Goal: Task Accomplishment & Management: Manage account settings

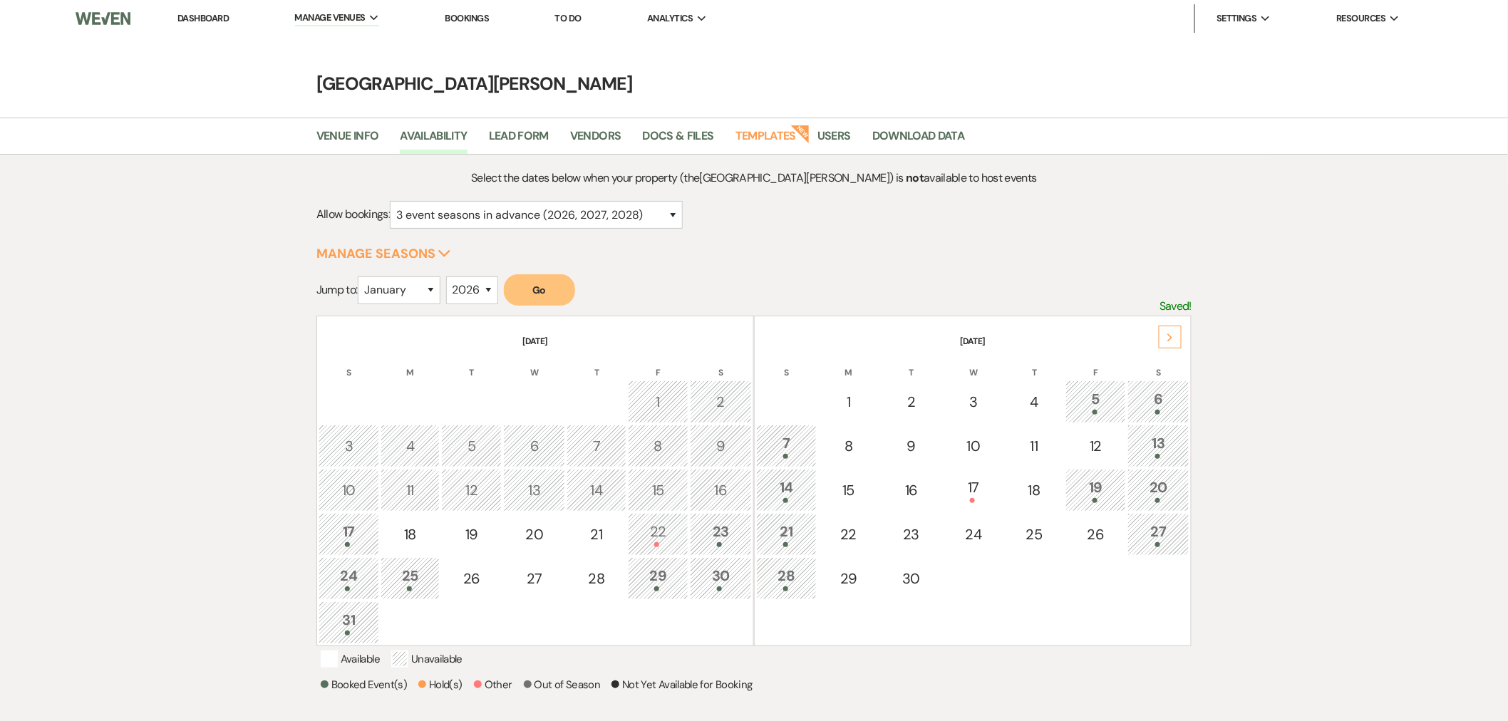
drag, startPoint x: 0, startPoint y: 0, endPoint x: 1171, endPoint y: 343, distance: 1219.9
click at [1171, 343] on div "Next" at bounding box center [1170, 337] width 23 height 23
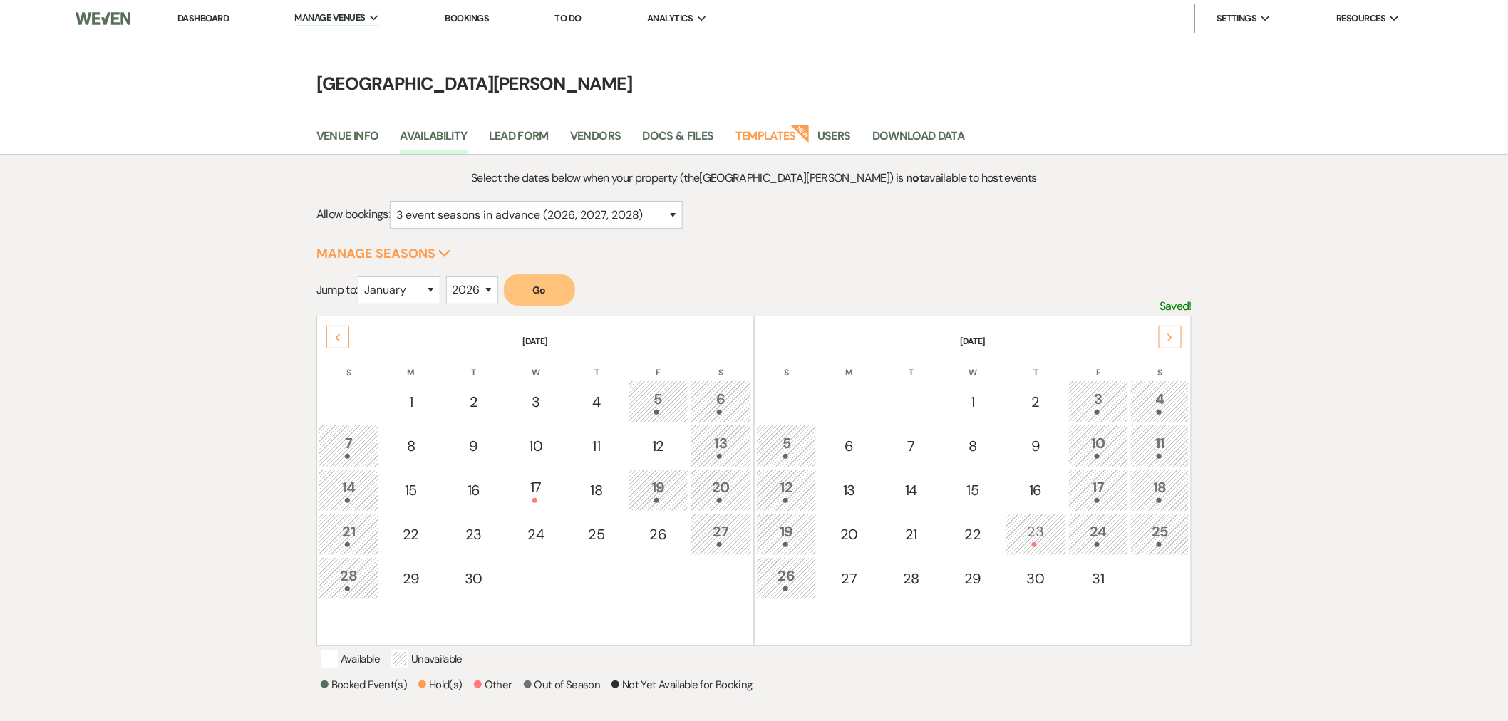
click at [1171, 343] on div "Next" at bounding box center [1170, 337] width 23 height 23
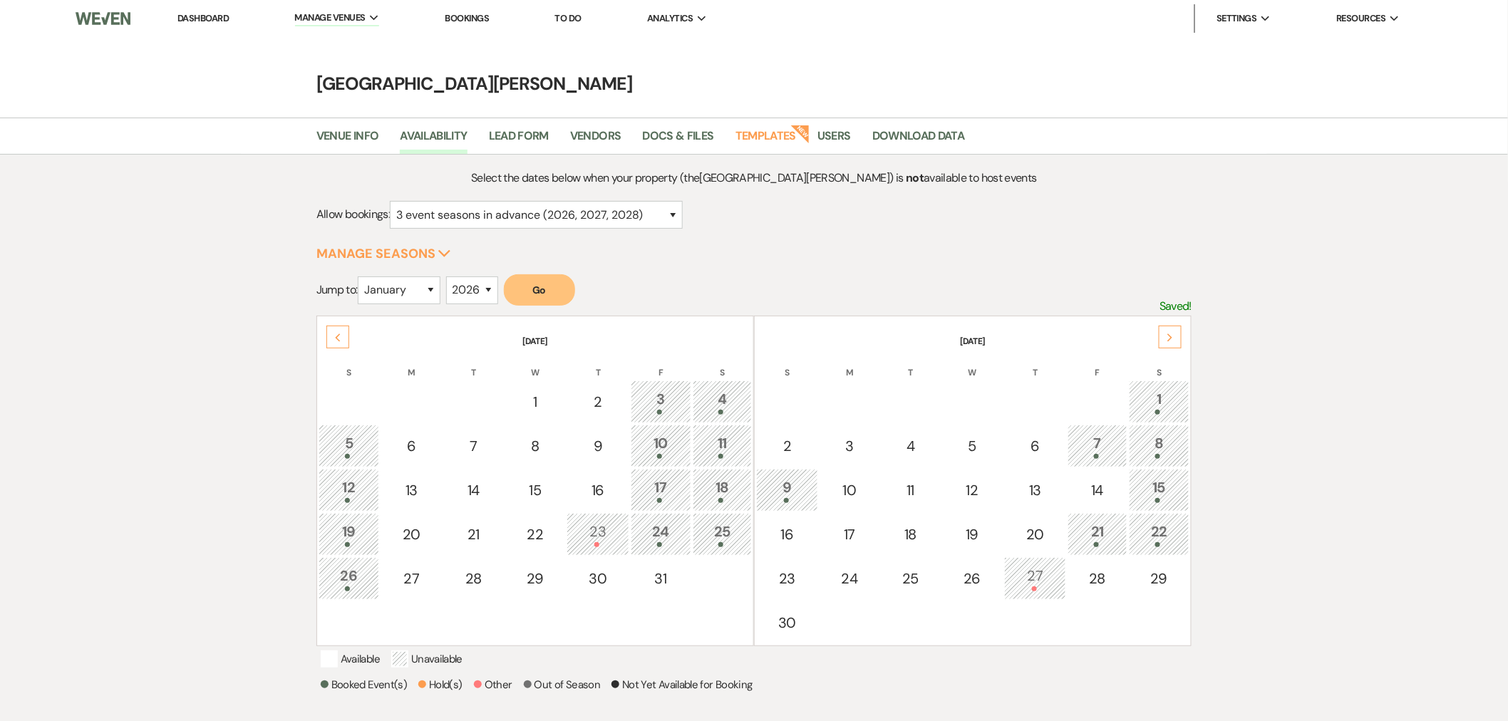
click at [333, 342] on div "Previous" at bounding box center [337, 337] width 23 height 23
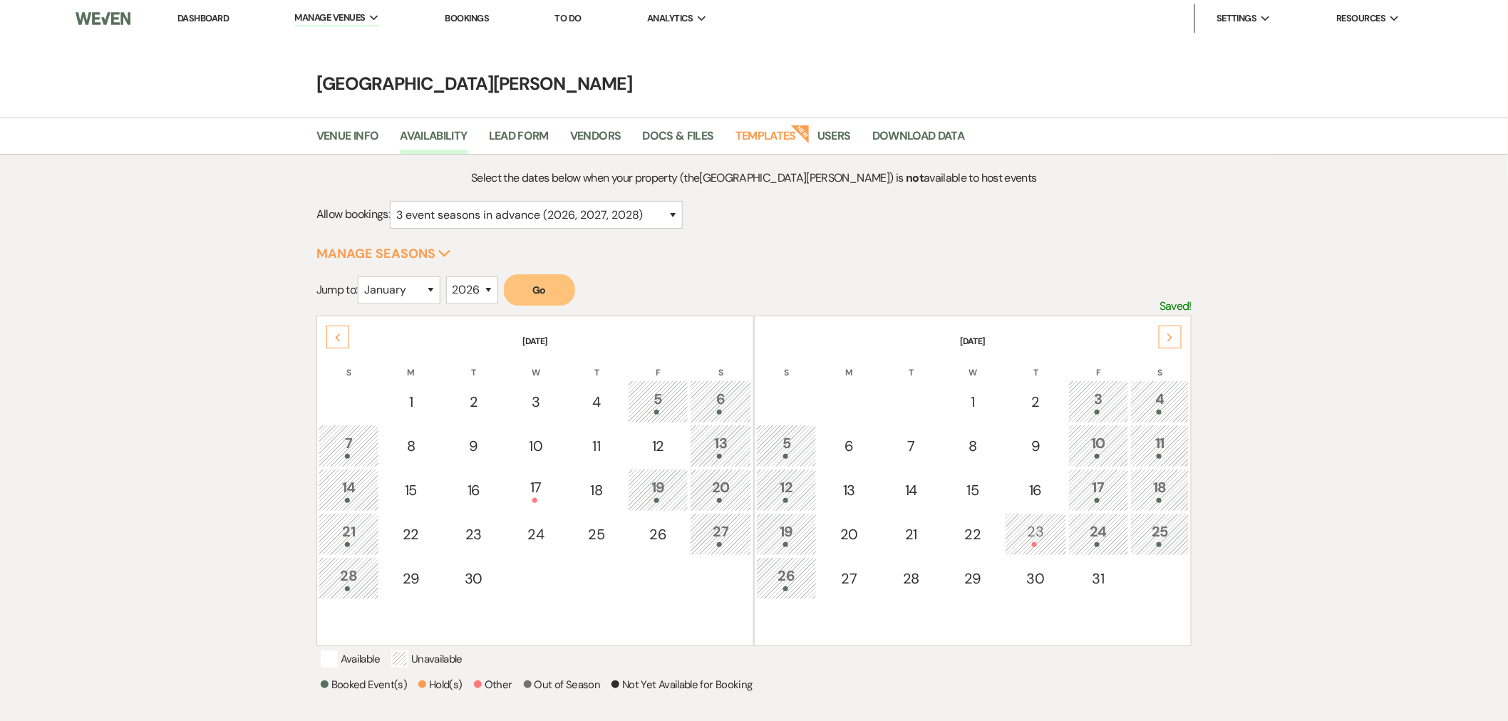
click at [333, 339] on div "Previous" at bounding box center [337, 337] width 23 height 23
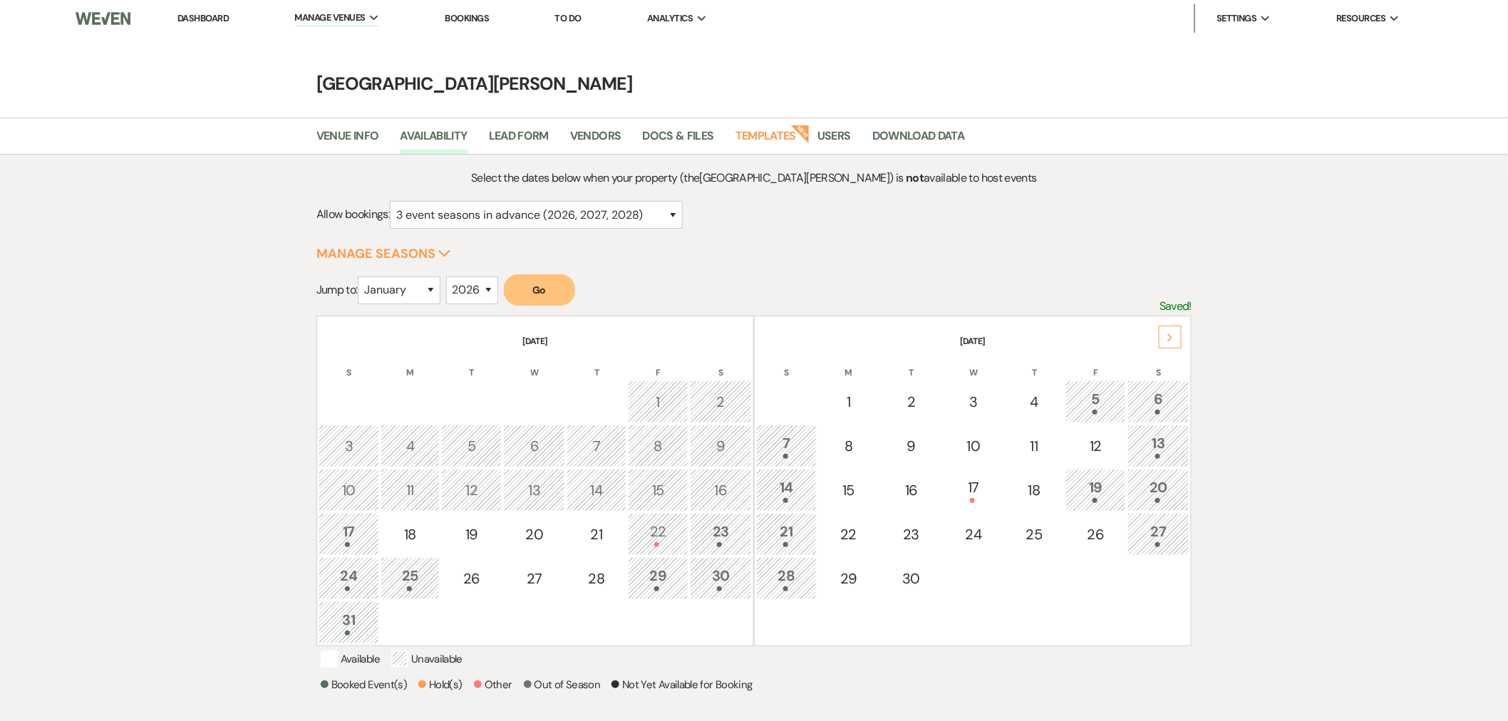
click at [671, 528] on div "22" at bounding box center [658, 534] width 45 height 26
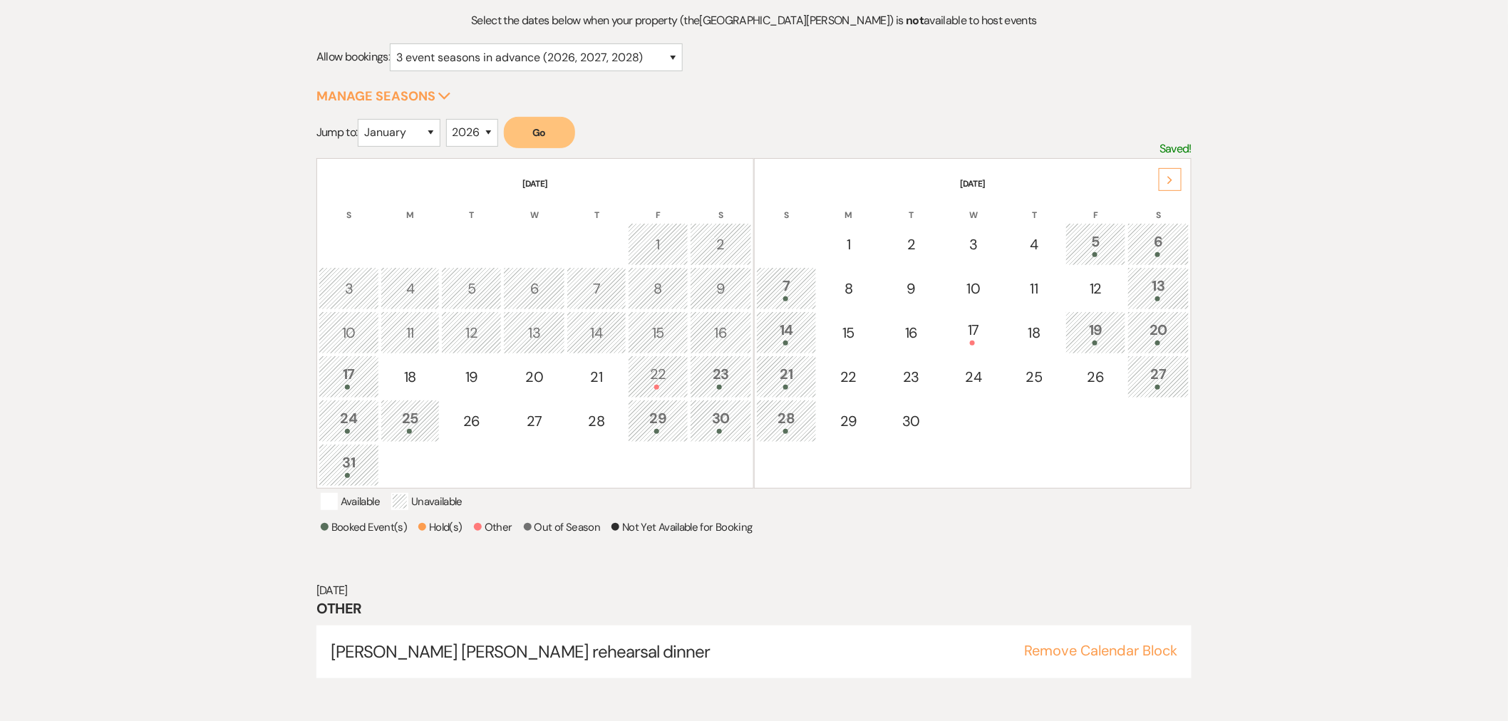
scroll to position [159, 0]
click at [1169, 180] on use at bounding box center [1170, 179] width 5 height 8
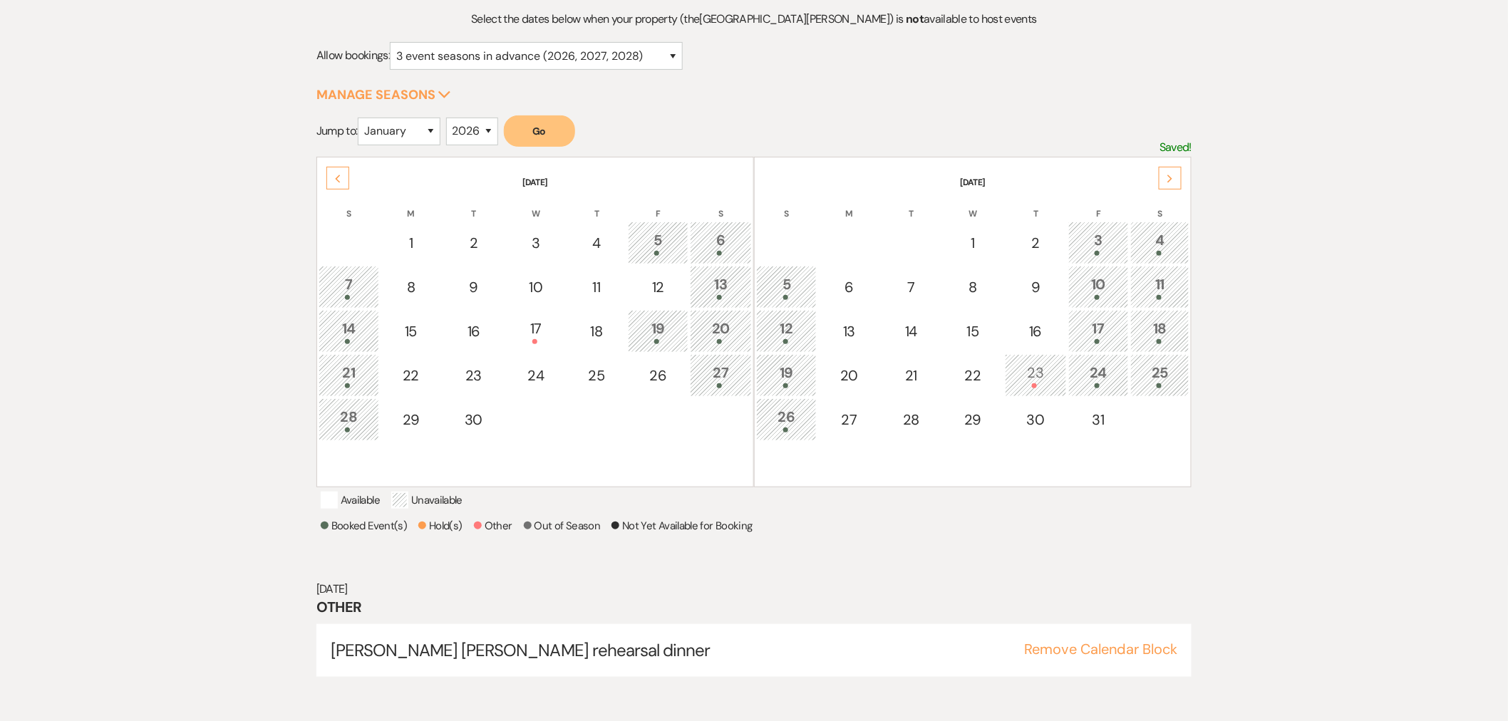
click at [1169, 180] on use at bounding box center [1170, 179] width 5 height 8
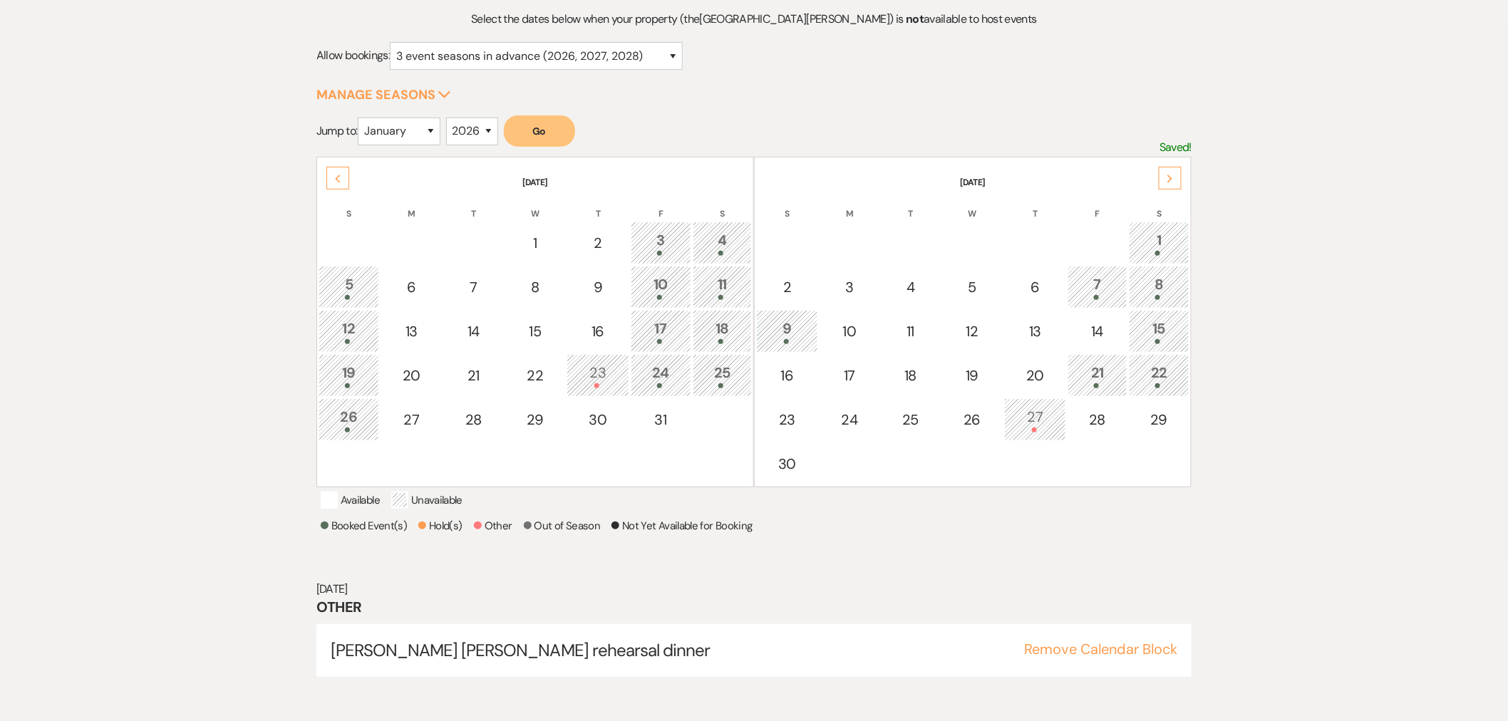
click at [343, 178] on div "Previous" at bounding box center [337, 178] width 23 height 23
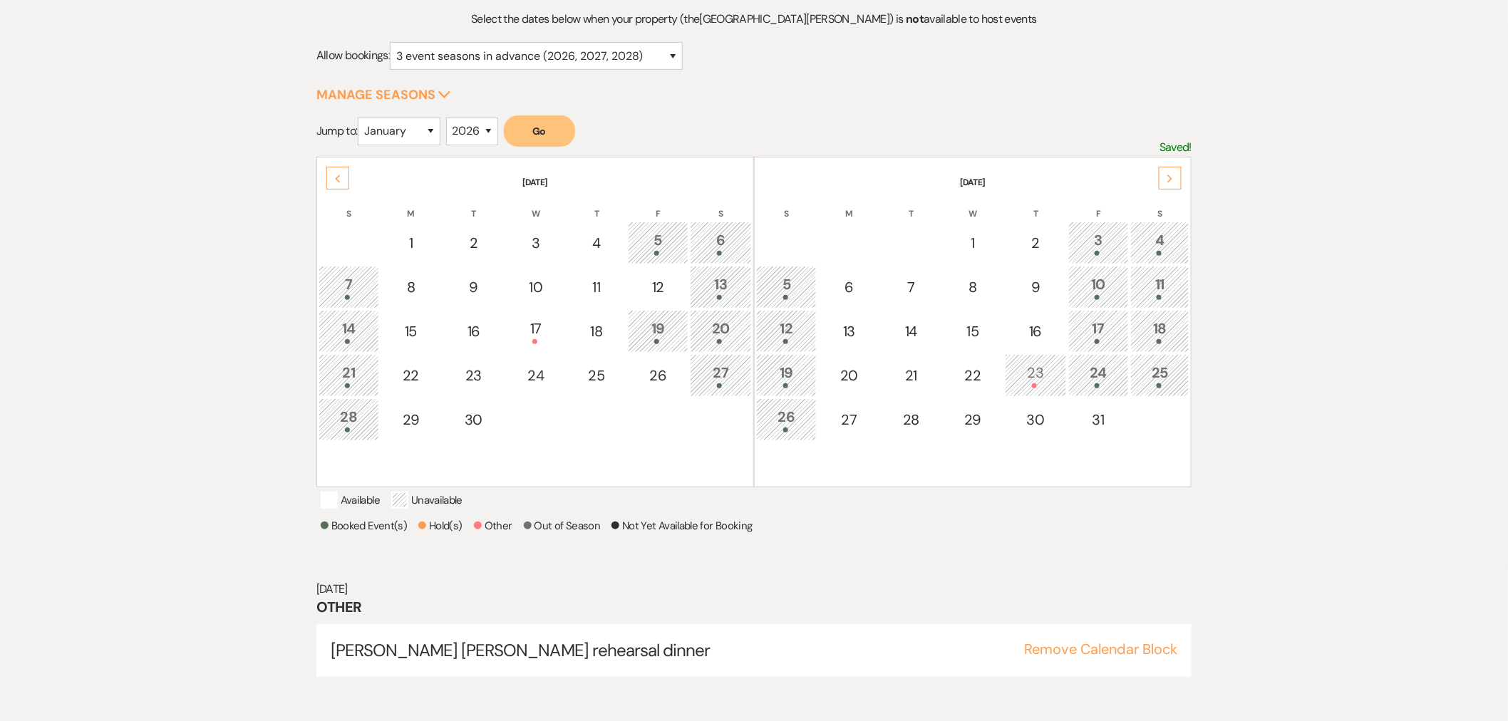
click at [335, 178] on icon "Previous" at bounding box center [337, 179] width 7 height 9
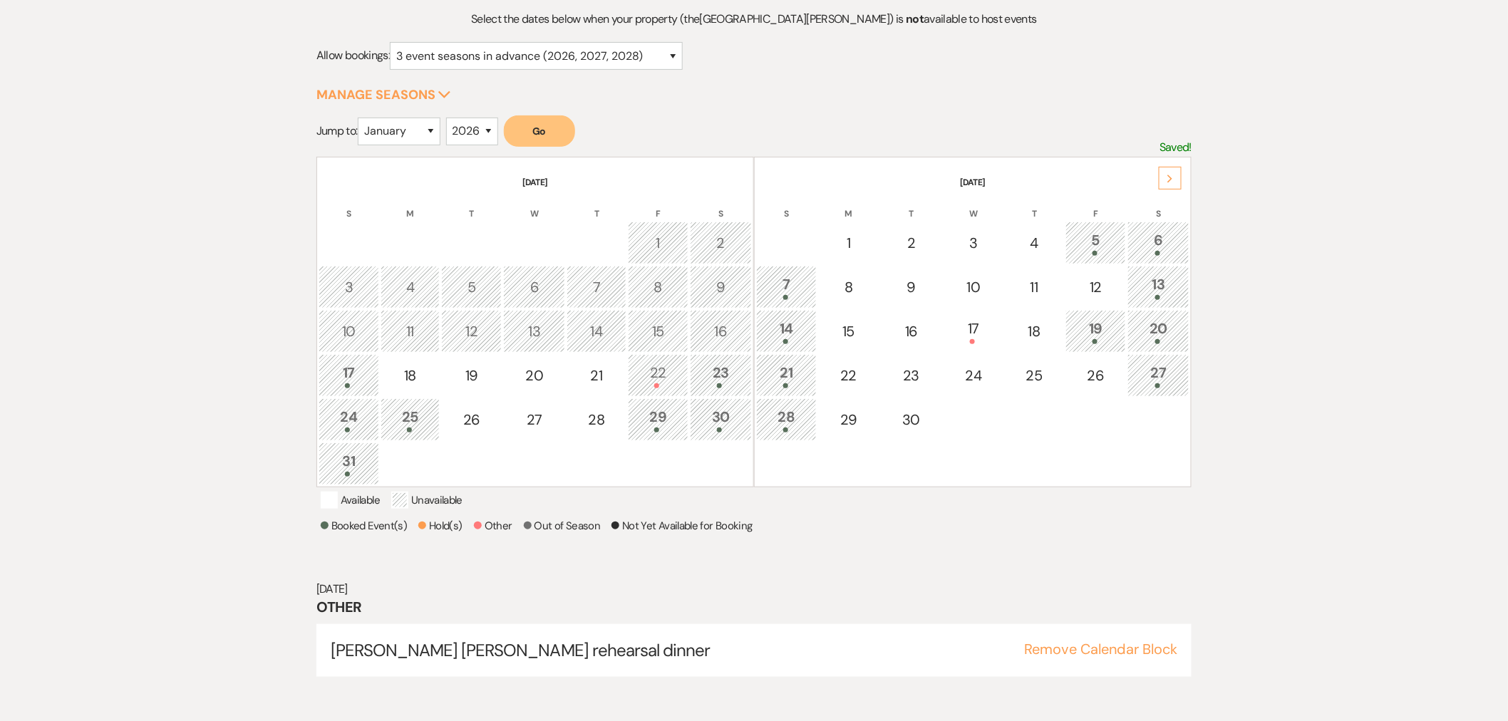
click at [1172, 184] on div "Next" at bounding box center [1170, 178] width 23 height 23
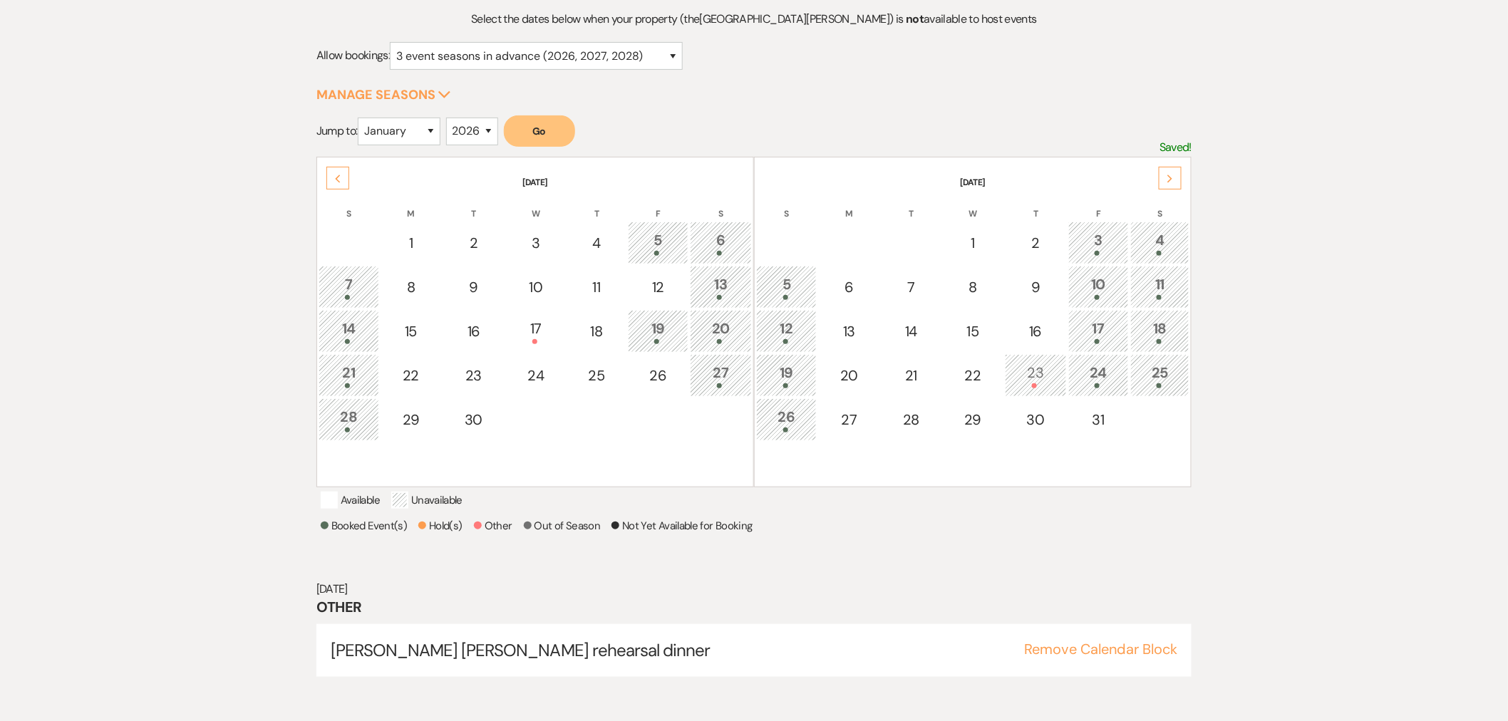
click at [1172, 184] on div "Next" at bounding box center [1170, 178] width 23 height 23
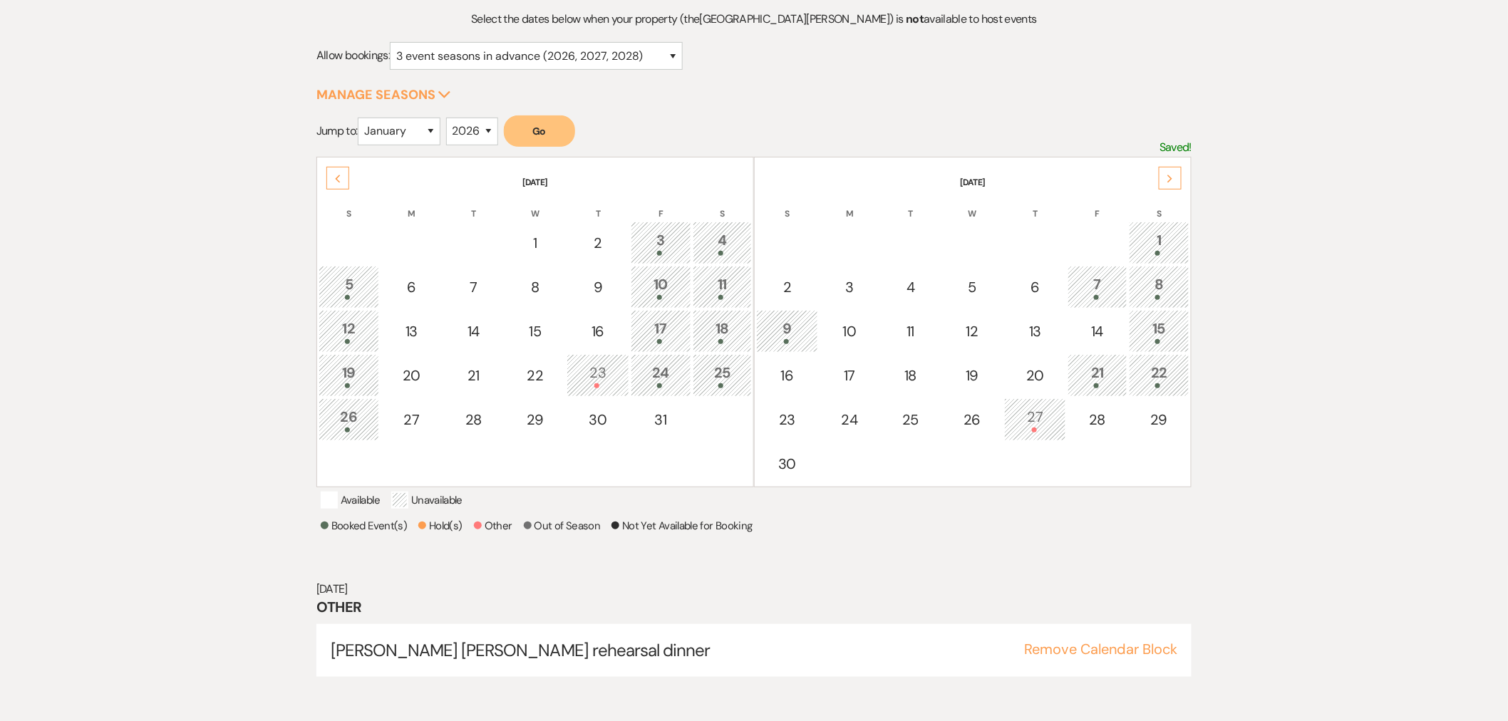
click at [339, 172] on div "Previous" at bounding box center [337, 178] width 23 height 23
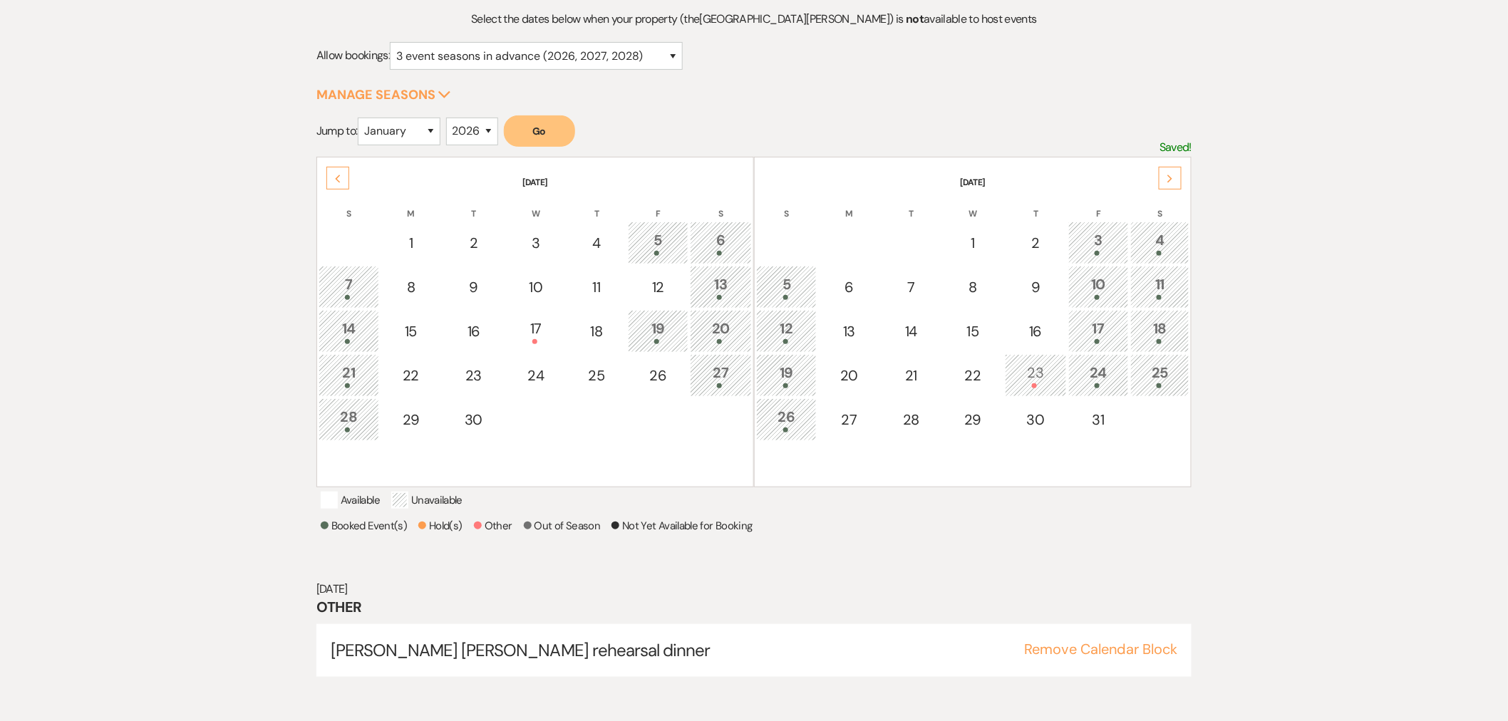
click at [1167, 182] on div "Next" at bounding box center [1170, 178] width 23 height 23
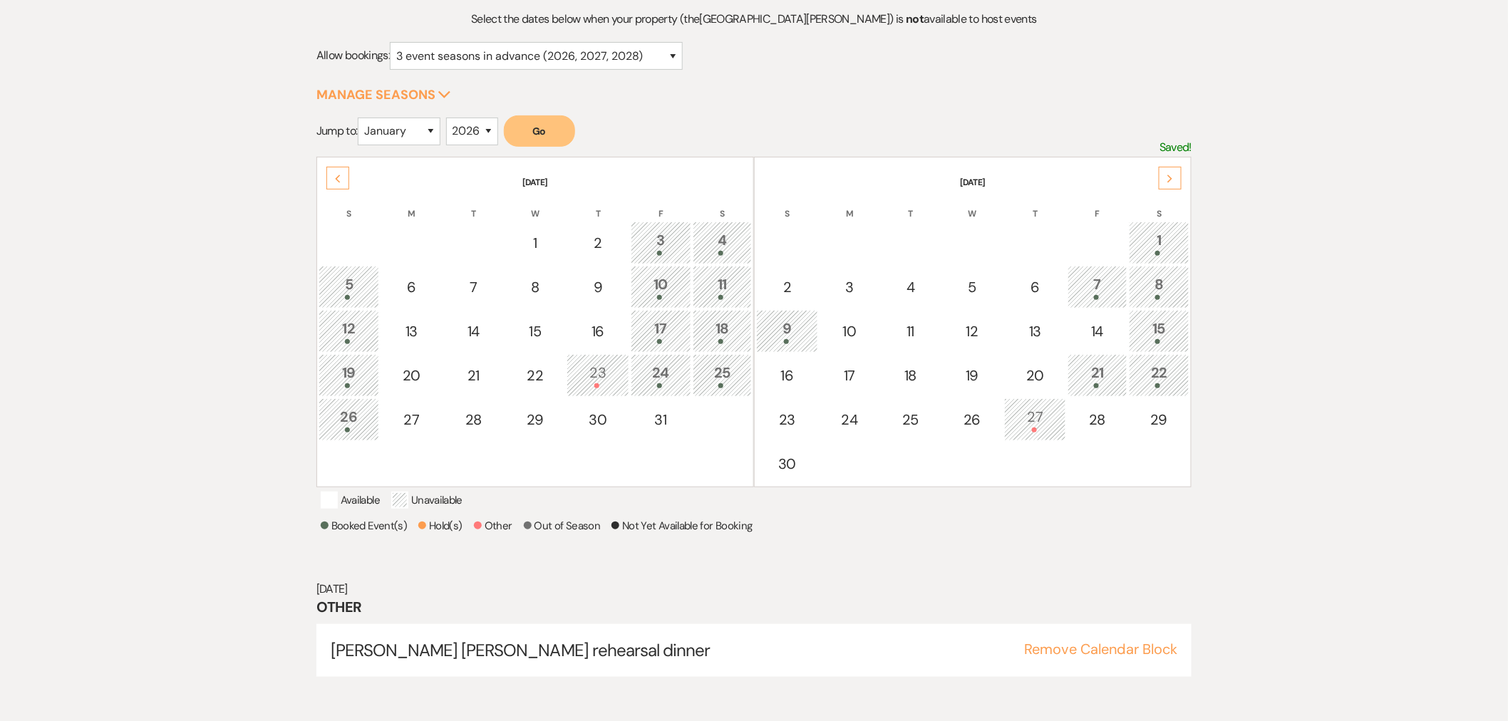
click at [343, 185] on div "Previous" at bounding box center [337, 178] width 23 height 23
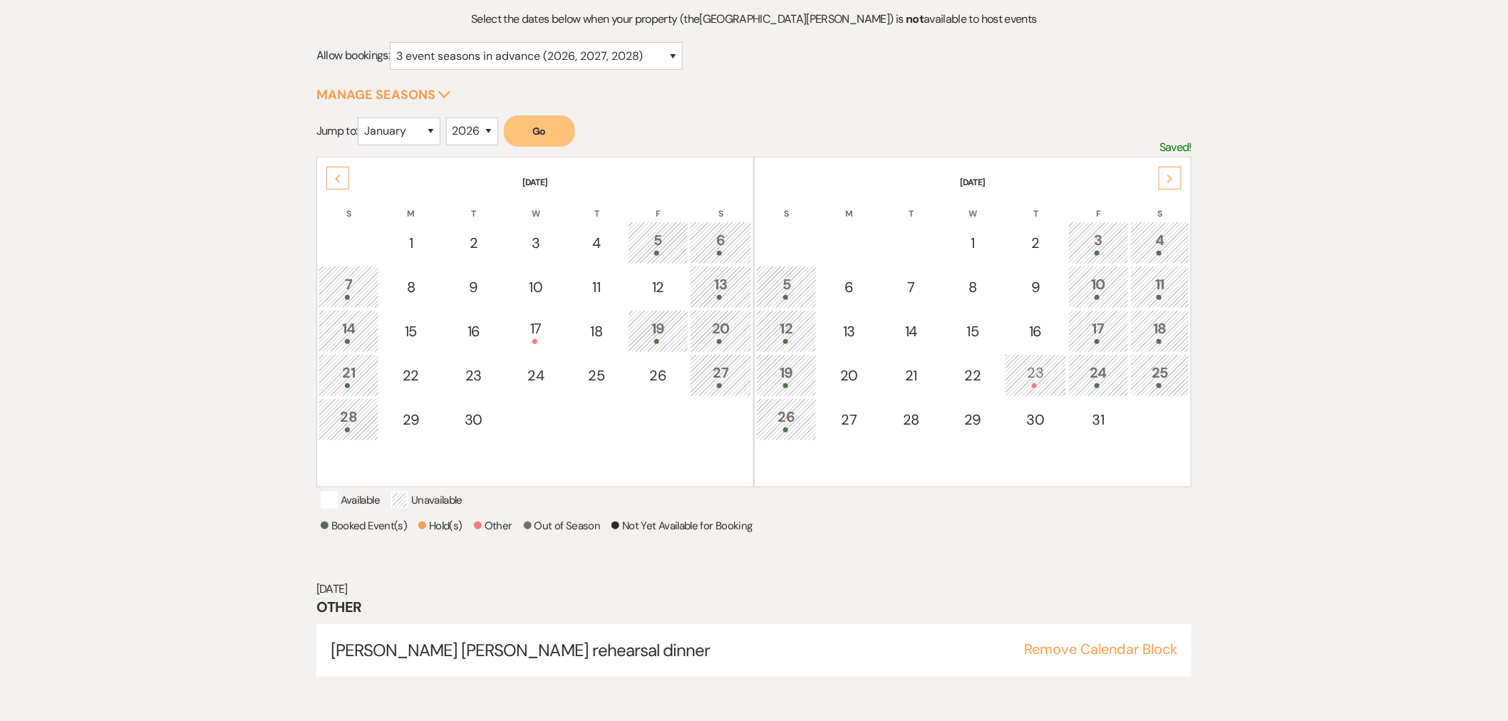
click at [341, 183] on div "Previous" at bounding box center [337, 178] width 23 height 23
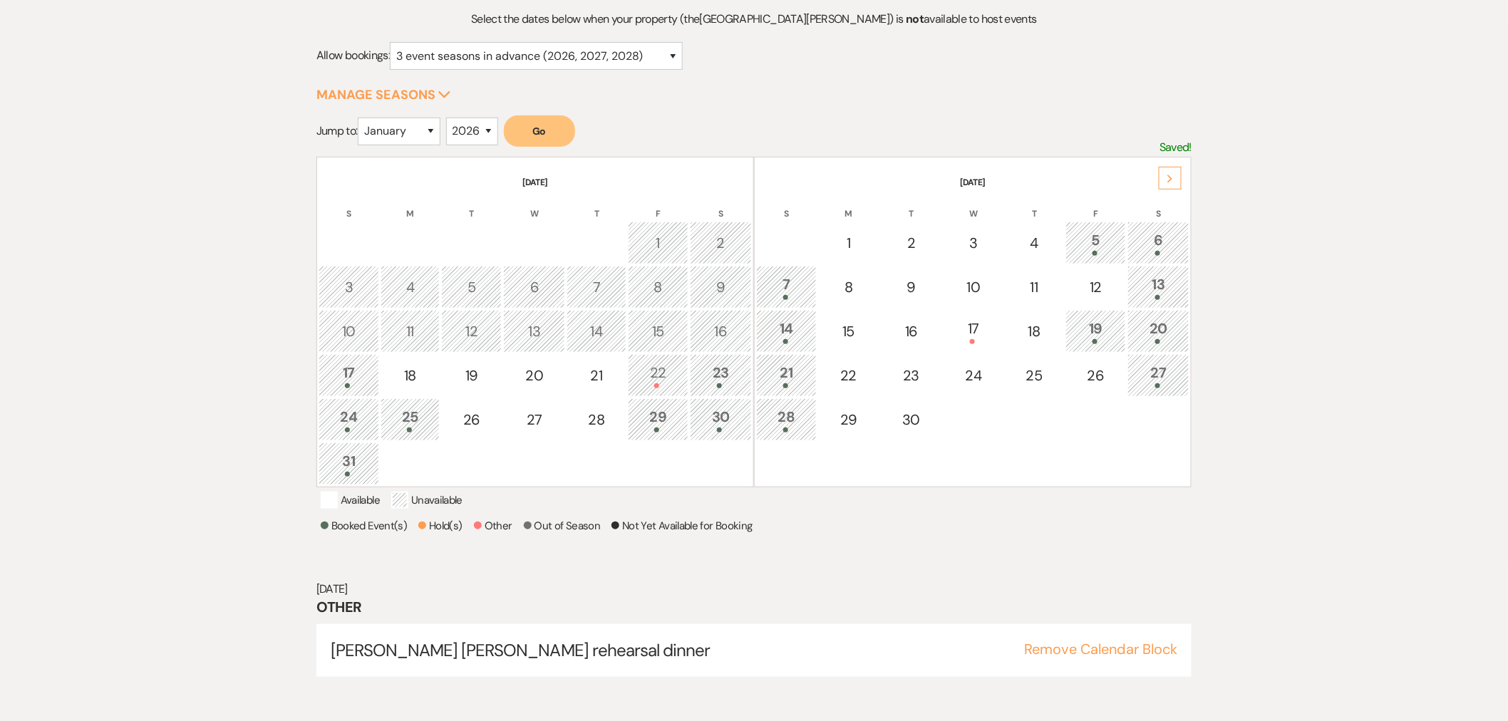
click at [1173, 180] on icon "Next" at bounding box center [1169, 179] width 7 height 9
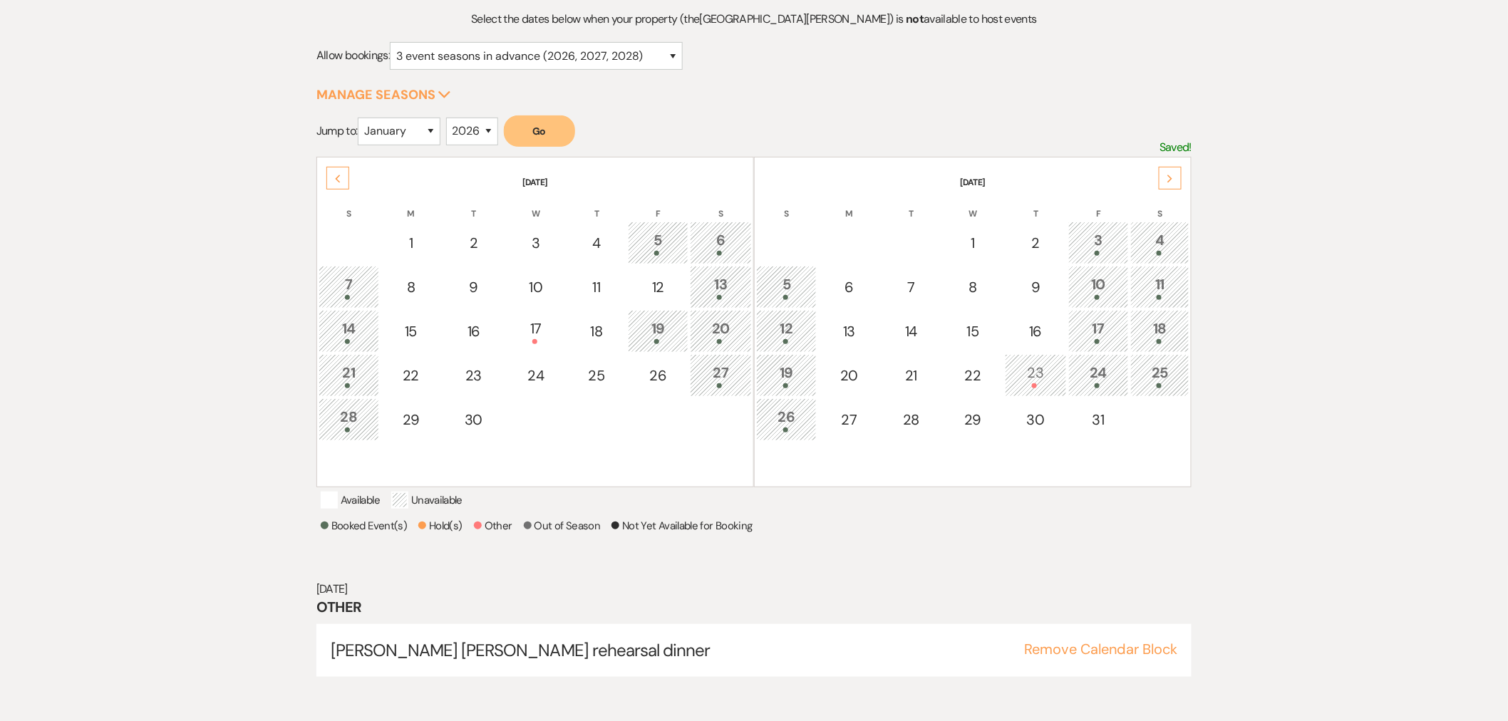
click at [1180, 184] on div "Next" at bounding box center [1170, 178] width 23 height 23
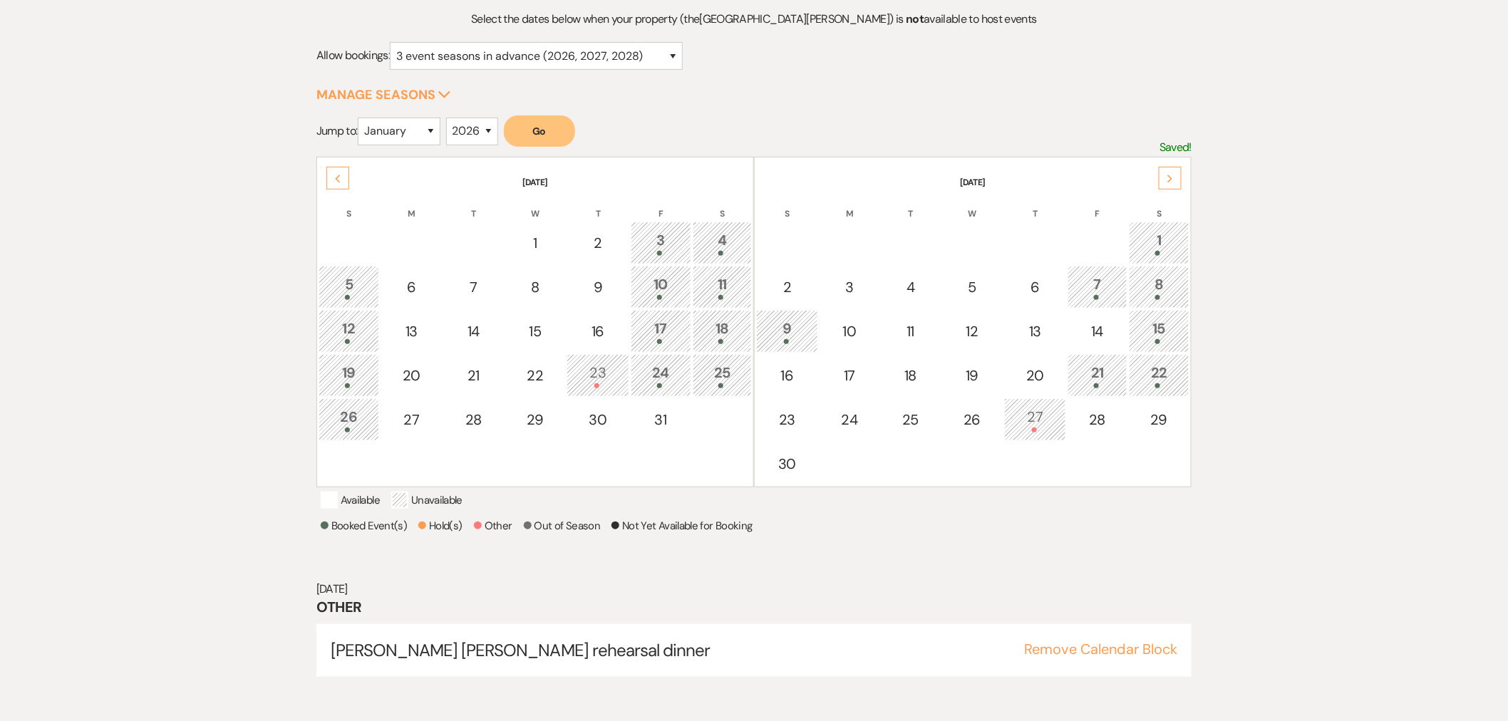
click at [336, 175] on icon "Previous" at bounding box center [337, 179] width 7 height 9
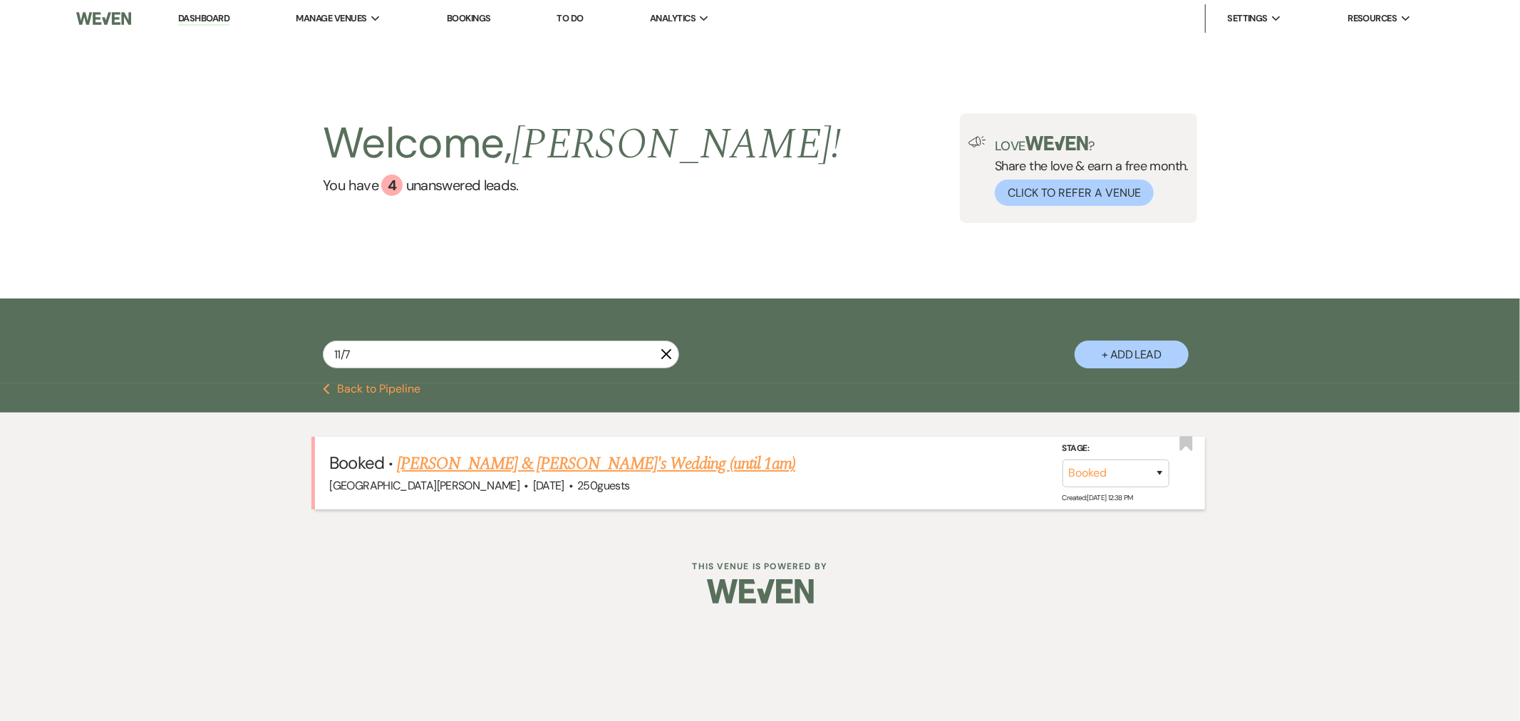
type input "11/7"
click at [556, 460] on link "[PERSON_NAME] & [PERSON_NAME]'s Wedding (until 1am)" at bounding box center [596, 464] width 398 height 26
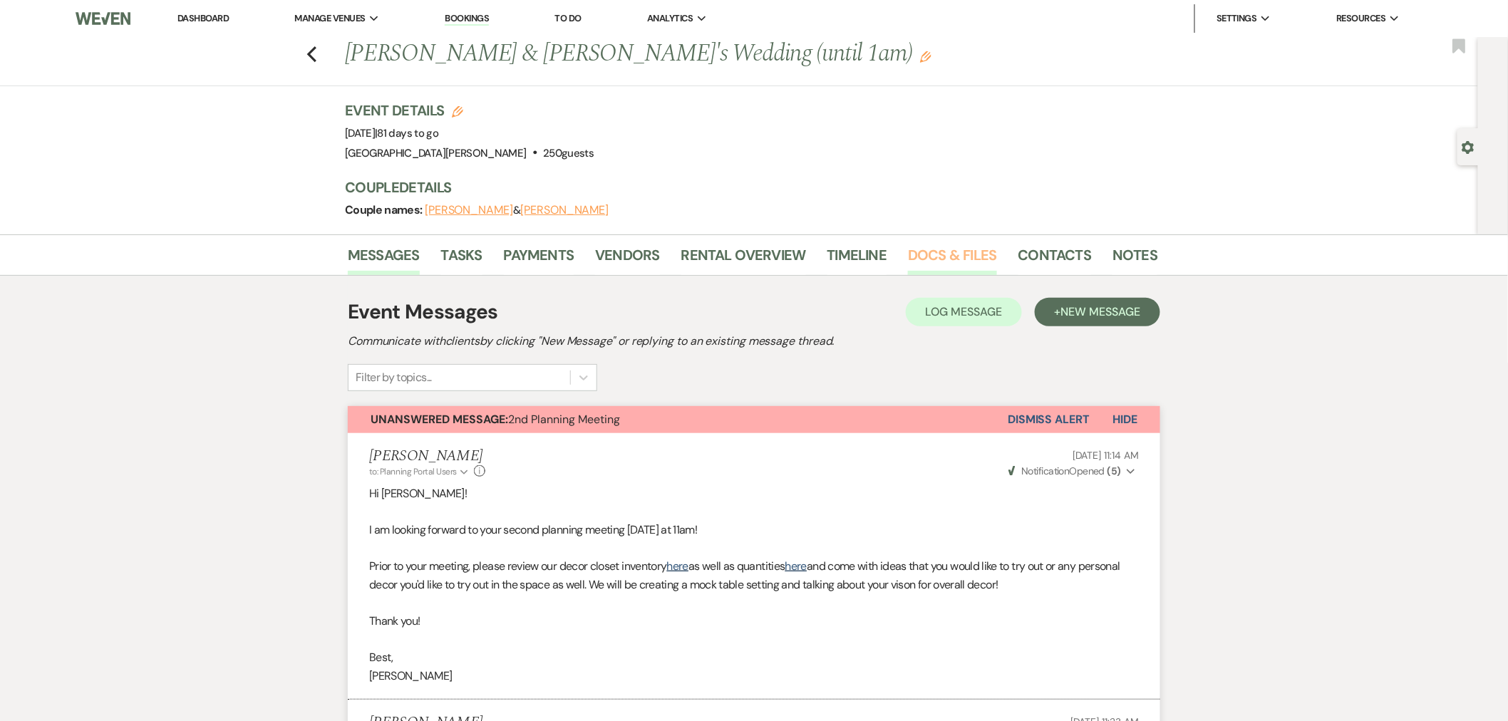
click at [948, 252] on link "Docs & Files" at bounding box center [952, 259] width 88 height 31
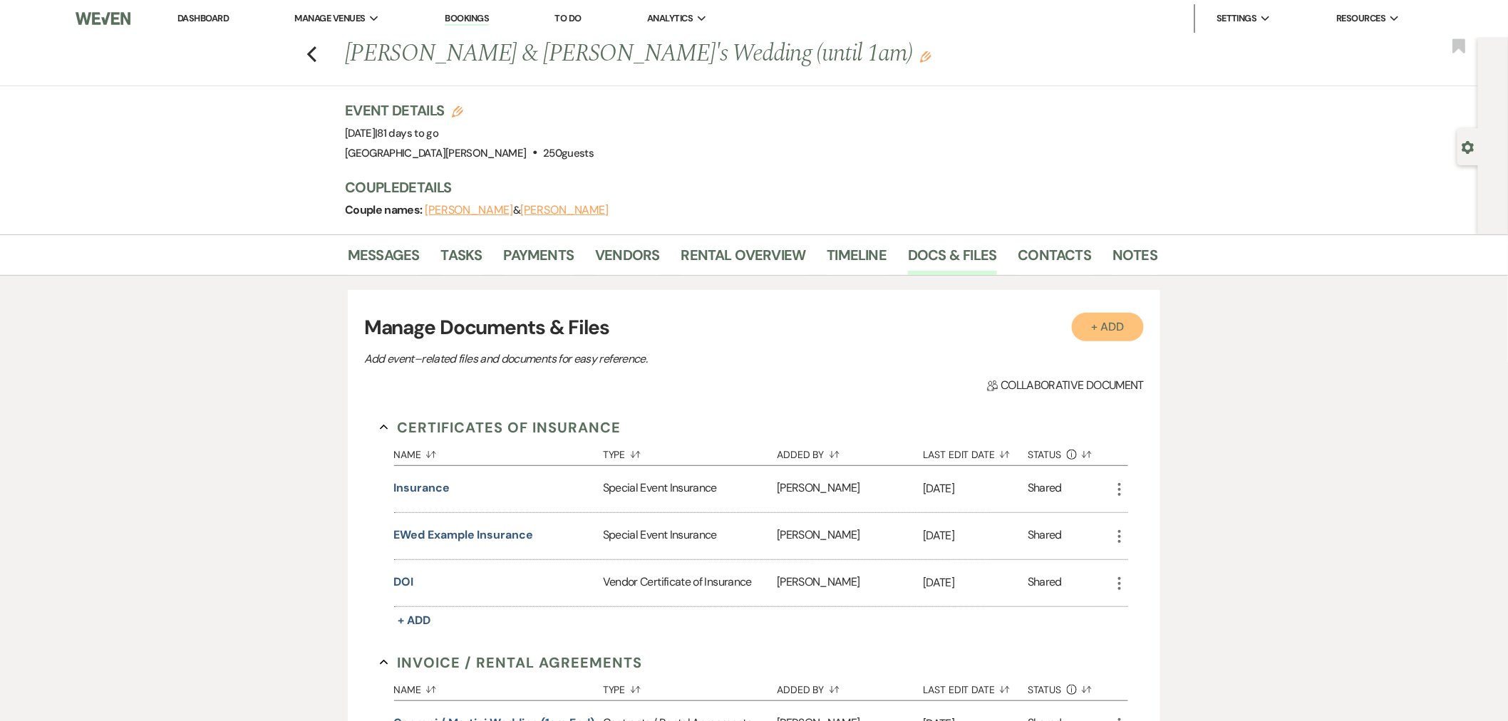
click at [1094, 322] on button "+ Add" at bounding box center [1108, 327] width 73 height 29
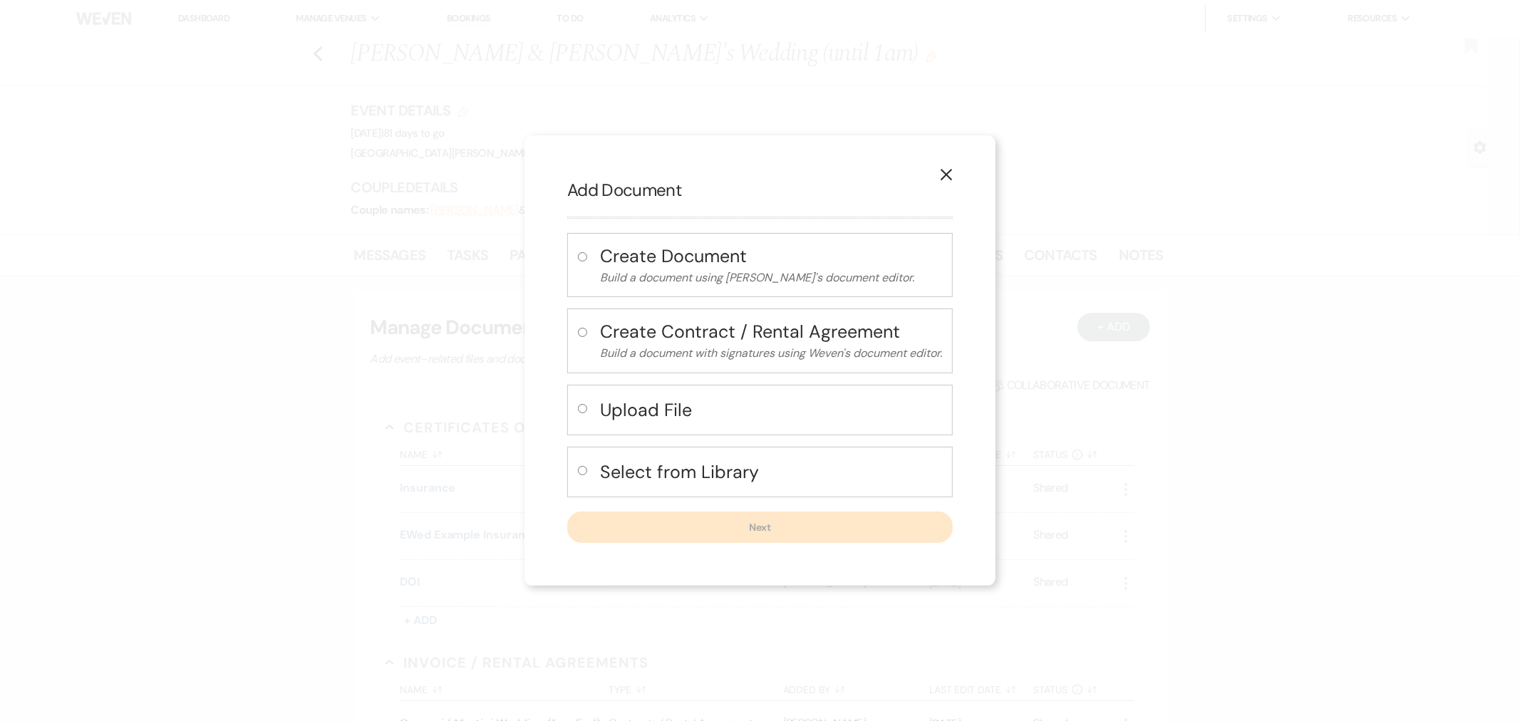
click at [700, 410] on h4 "Upload File" at bounding box center [771, 410] width 342 height 25
radio input "true"
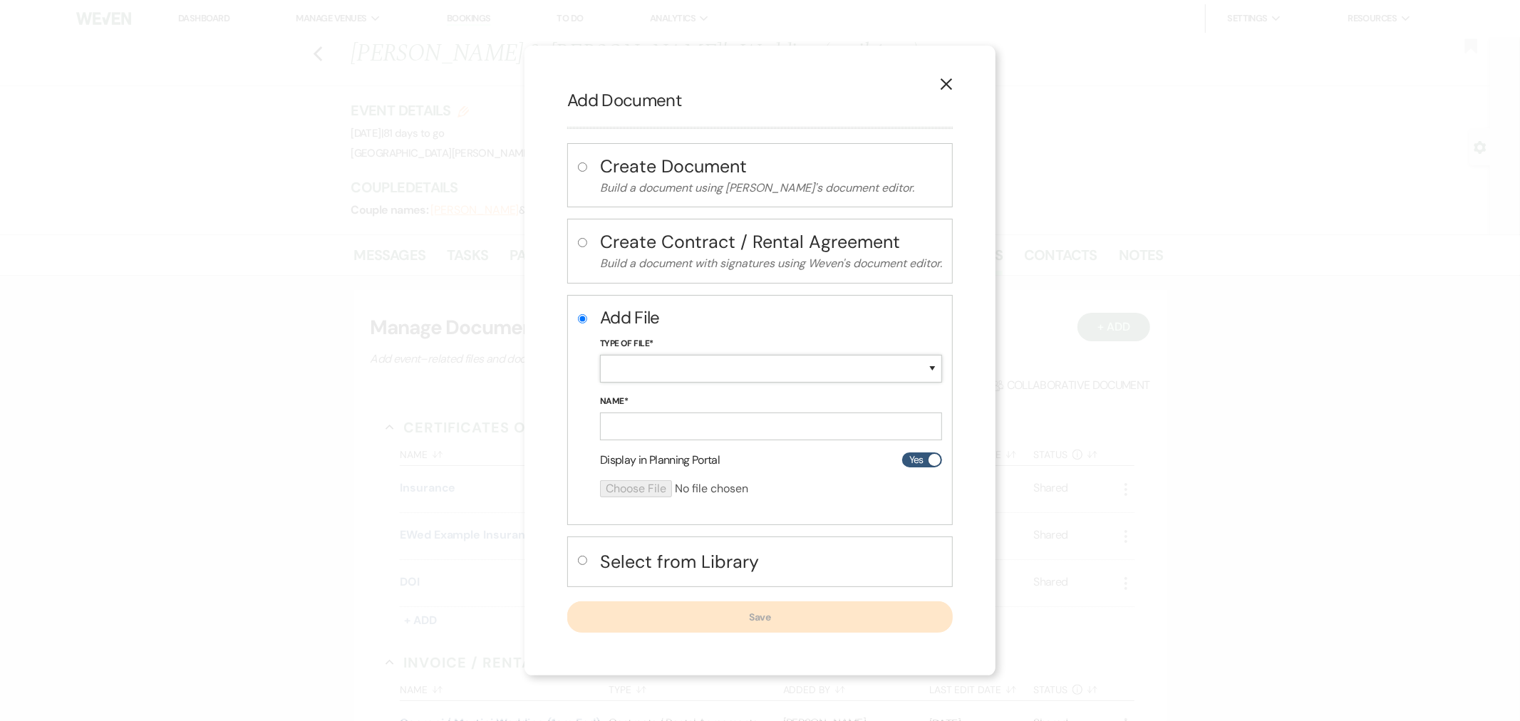
click at [675, 372] on select "Special Event Insurance Vendor Certificate of Insurance Contracts / Rental Agre…" at bounding box center [771, 369] width 342 height 28
select select "10"
click at [600, 356] on select "Special Event Insurance Vendor Certificate of Insurance Contracts / Rental Agre…" at bounding box center [771, 369] width 342 height 28
click at [645, 426] on input "Name*" at bounding box center [771, 427] width 342 height 28
type input "PrimeTime linens"
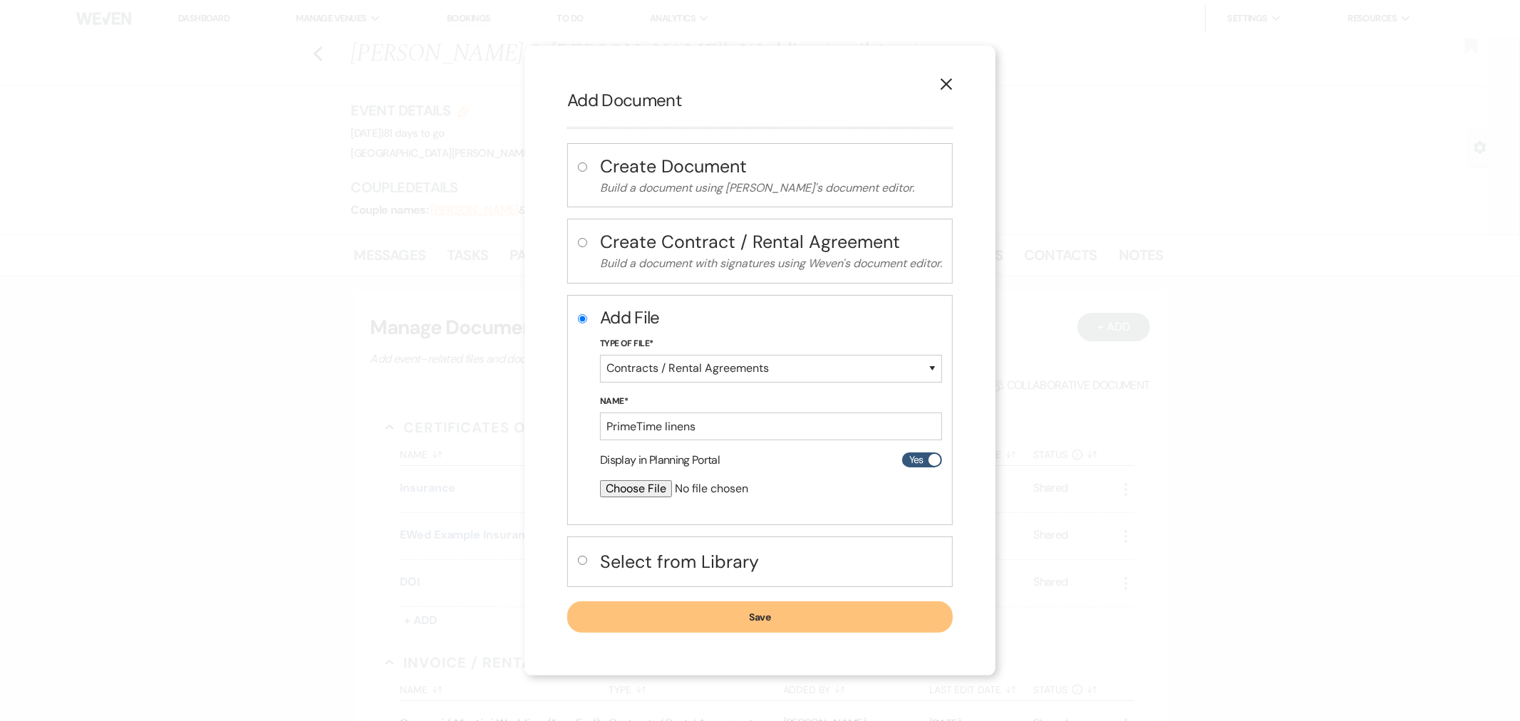
click at [646, 488] on input "file" at bounding box center [733, 488] width 266 height 17
type input "C:\fakepath\Contract 192136.pdf"
click at [782, 627] on button "Save" at bounding box center [759, 617] width 385 height 31
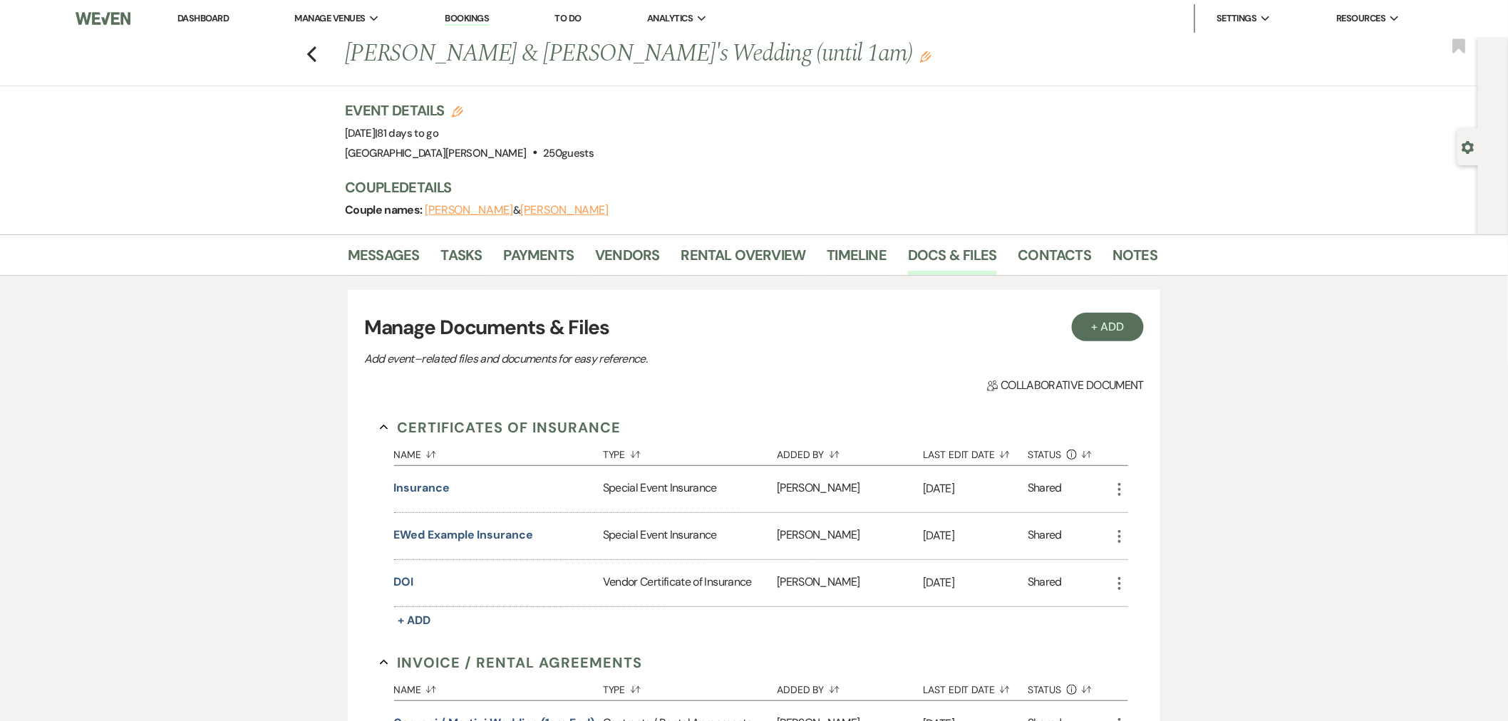
click at [214, 14] on link "Dashboard" at bounding box center [202, 18] width 51 height 12
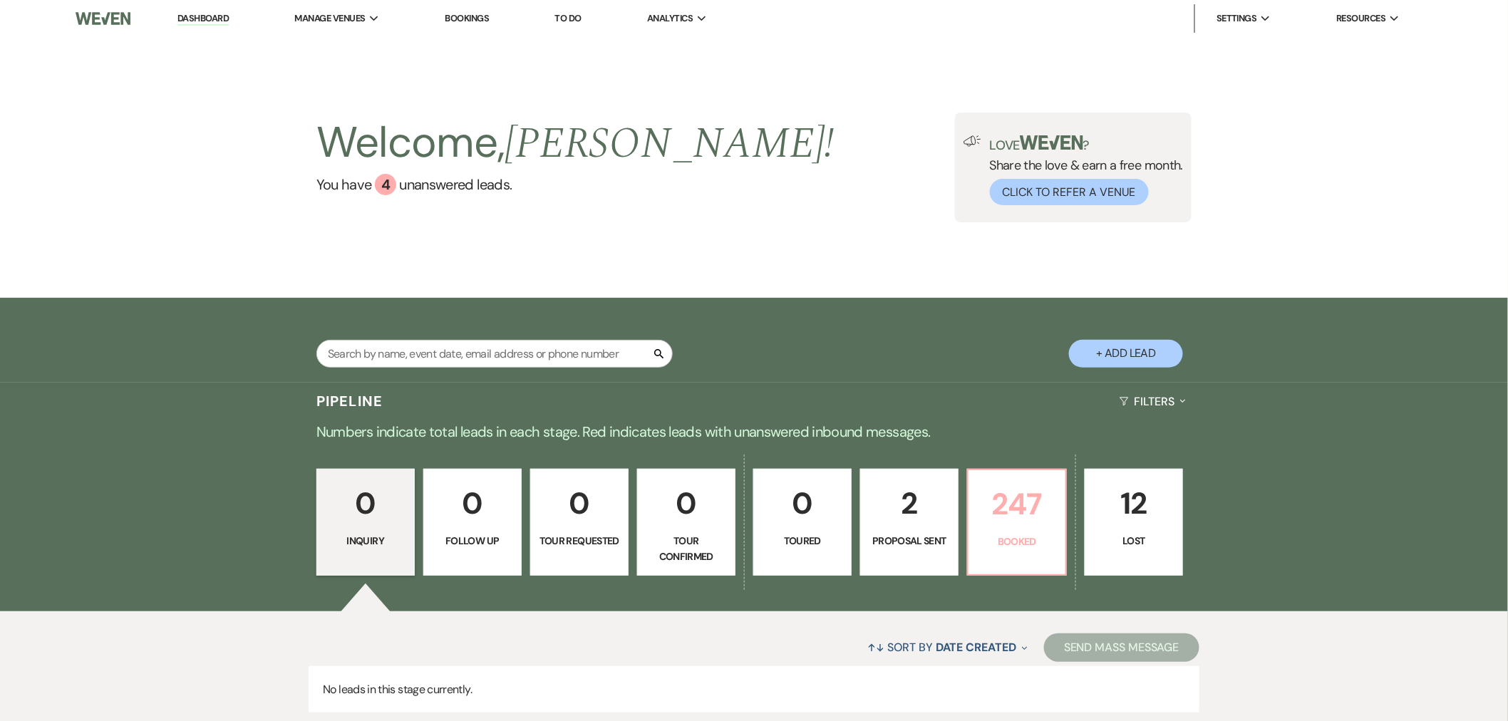
click at [998, 482] on p "247" at bounding box center [1017, 504] width 80 height 48
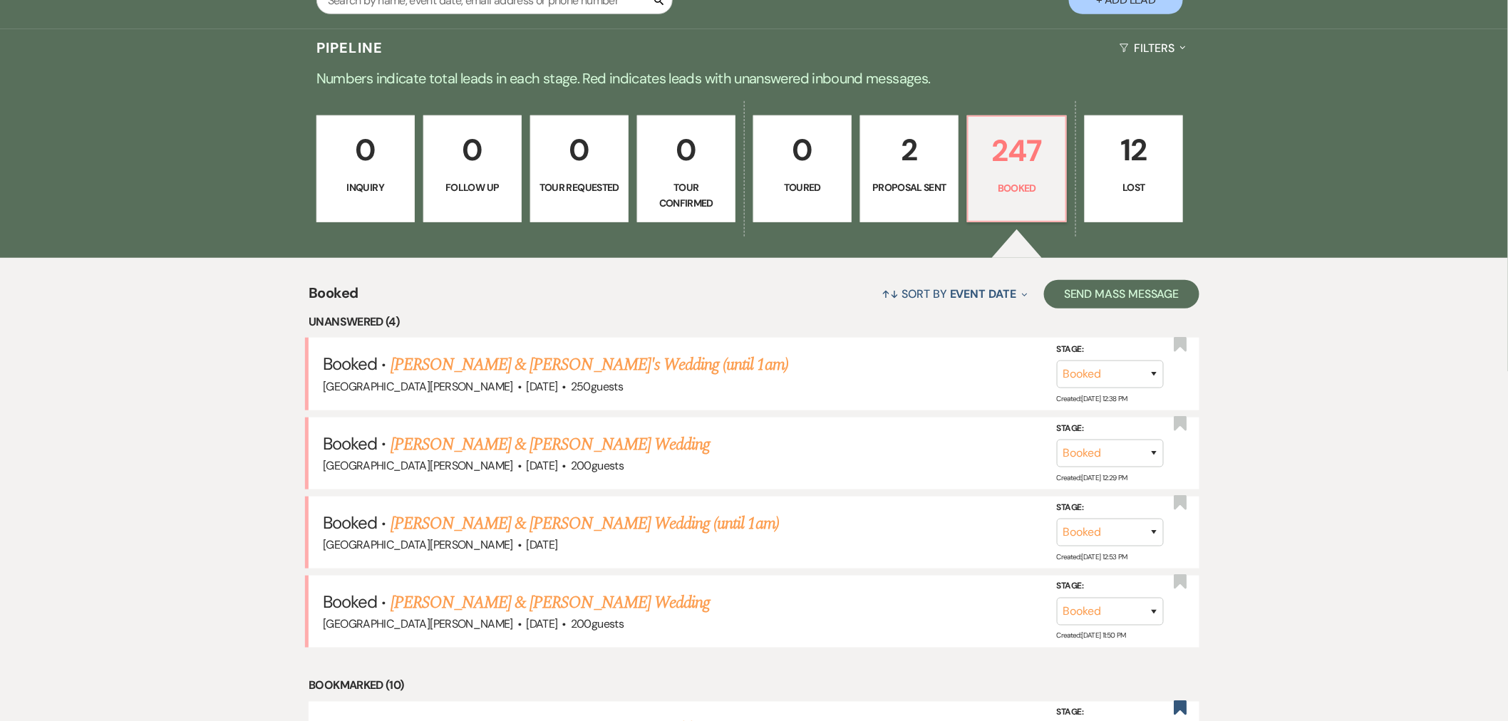
scroll to position [383, 0]
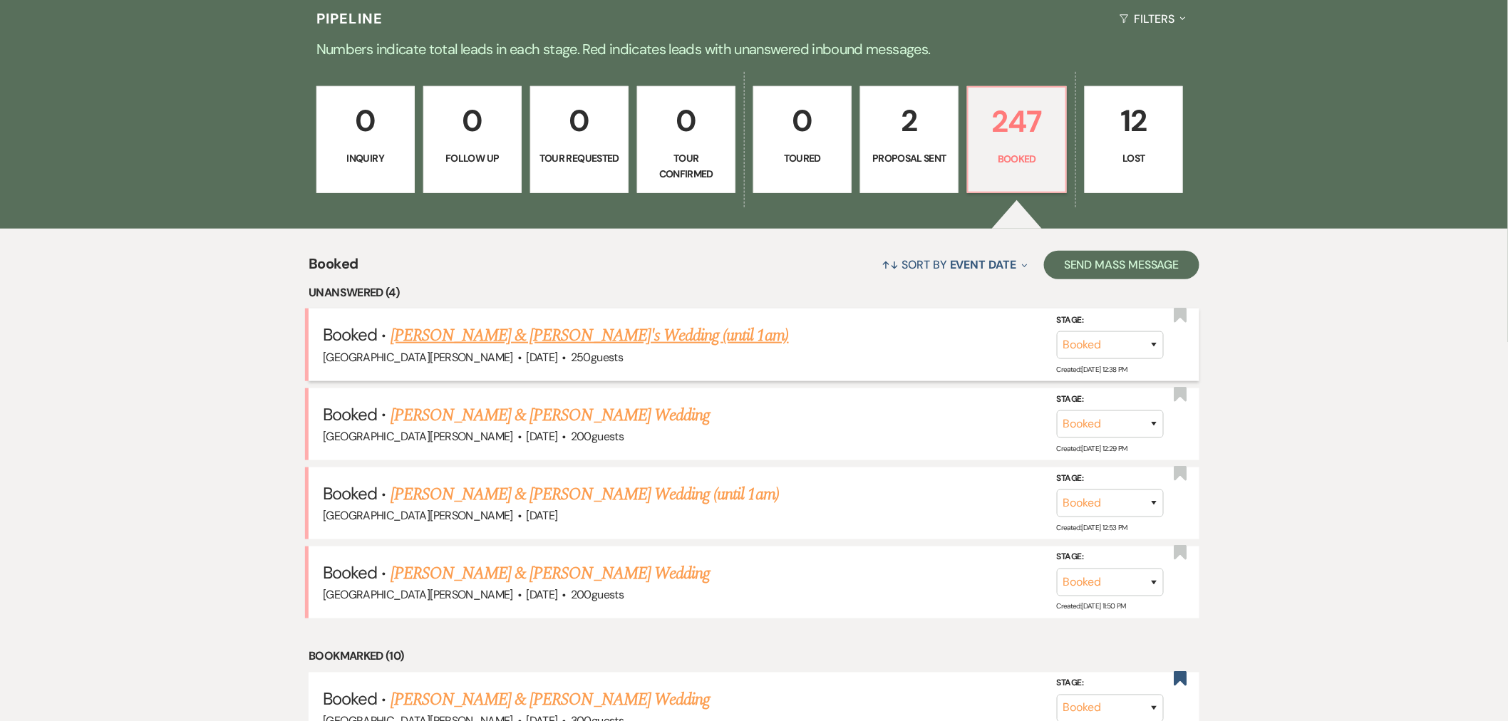
click at [604, 333] on link "[PERSON_NAME] & [PERSON_NAME]'s Wedding (until 1am)" at bounding box center [589, 336] width 398 height 26
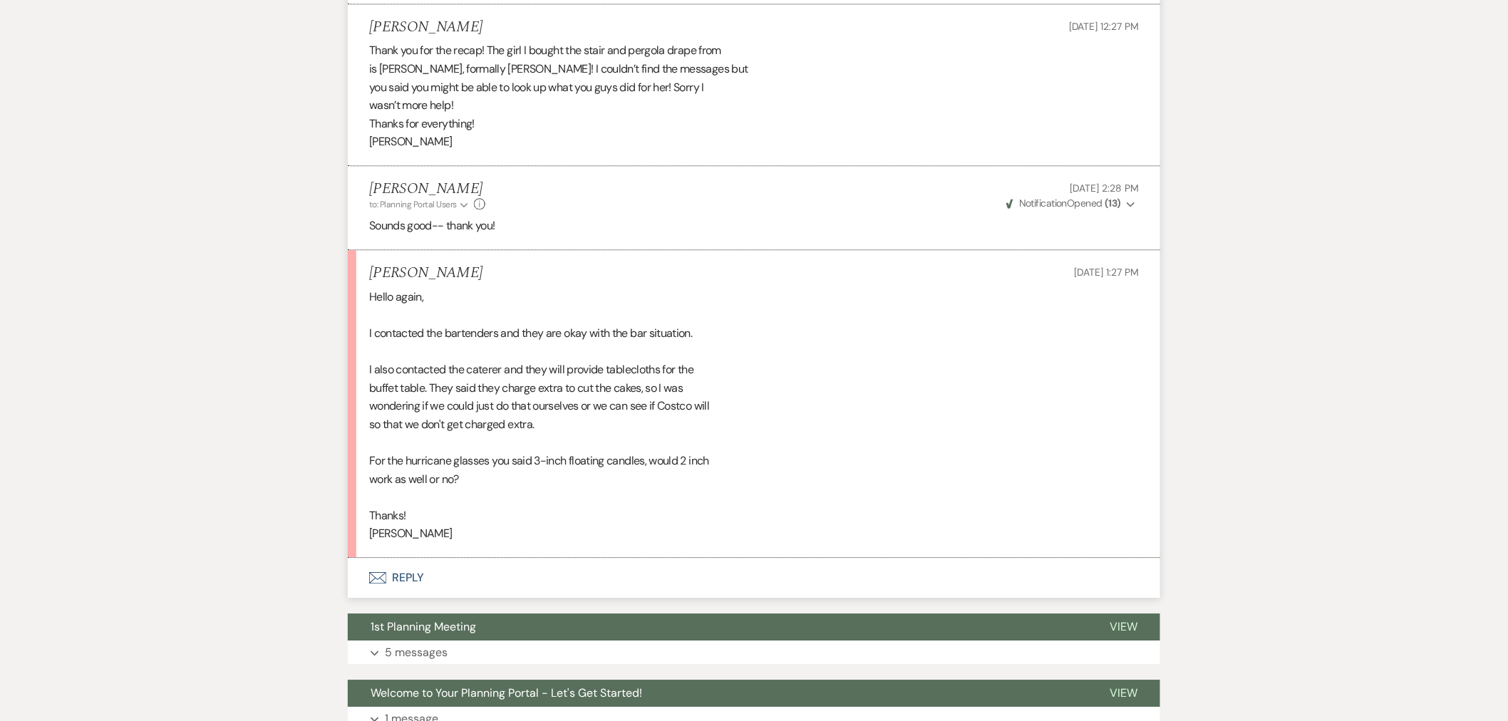
scroll to position [1425, 0]
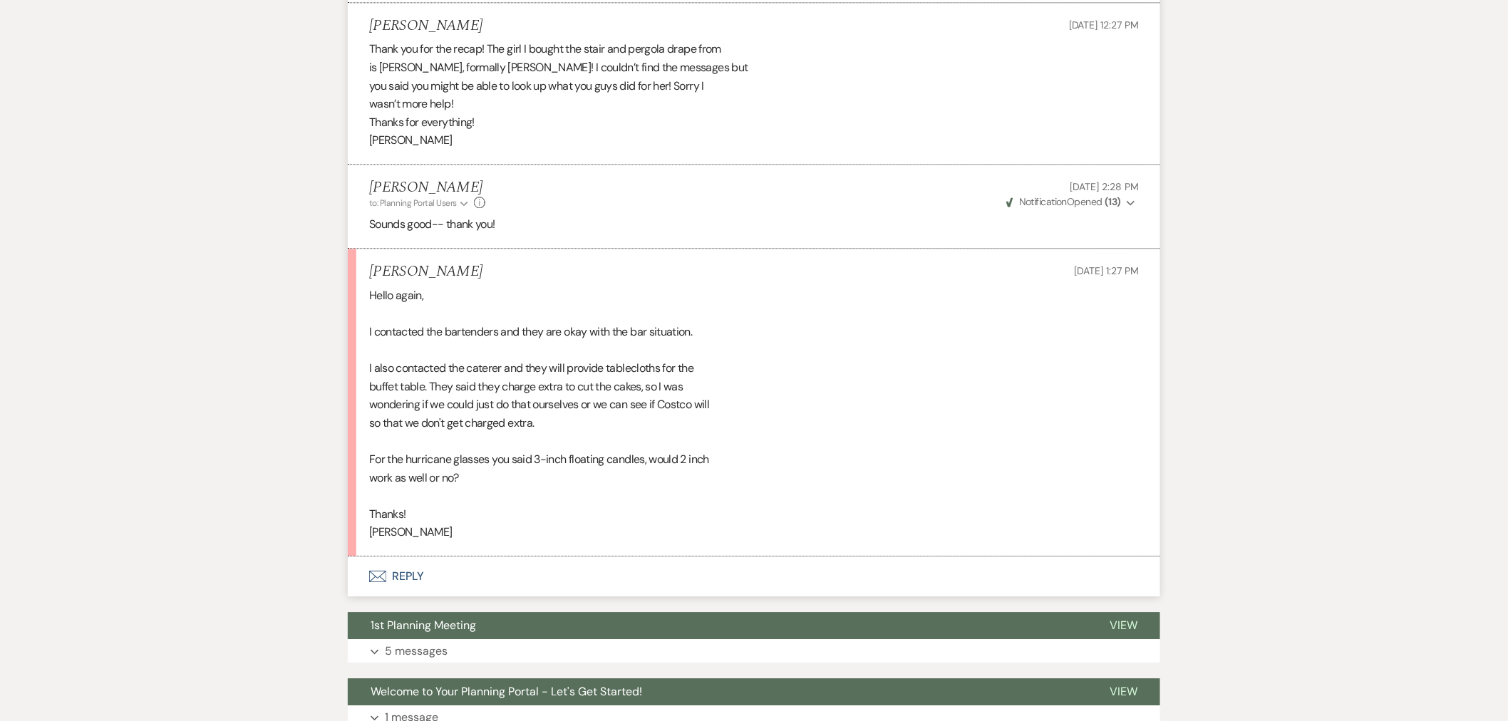
click at [457, 569] on button "Envelope Reply" at bounding box center [754, 576] width 812 height 40
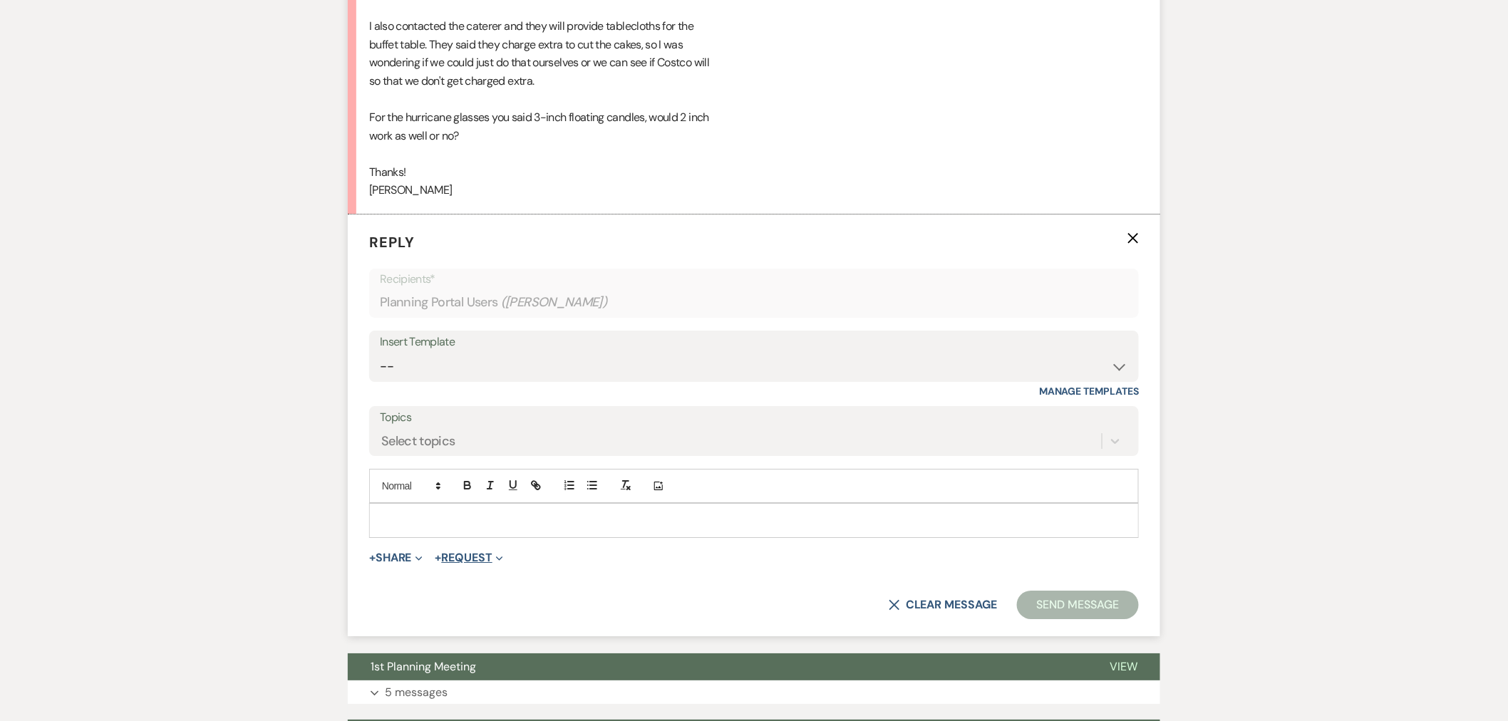
scroll to position [1769, 0]
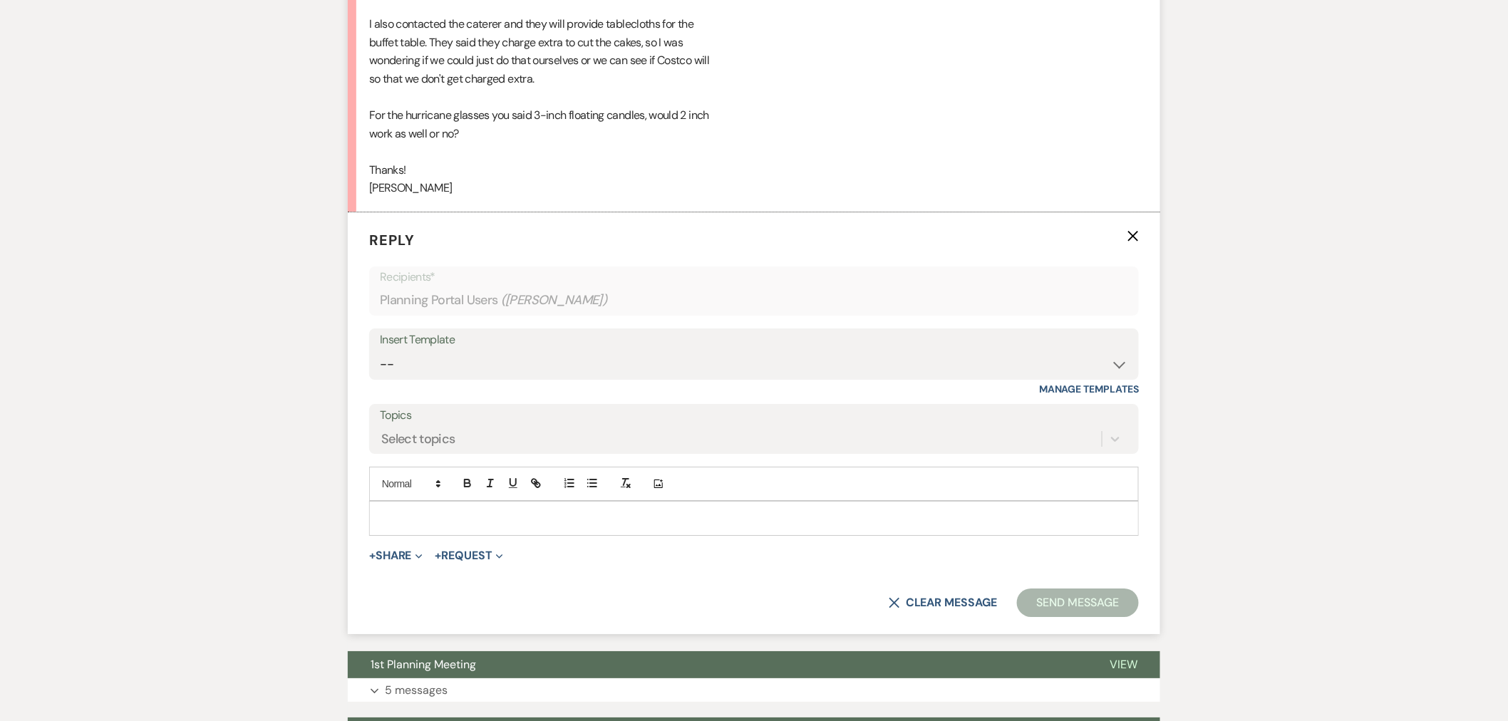
click at [503, 512] on p at bounding box center [753, 518] width 747 height 16
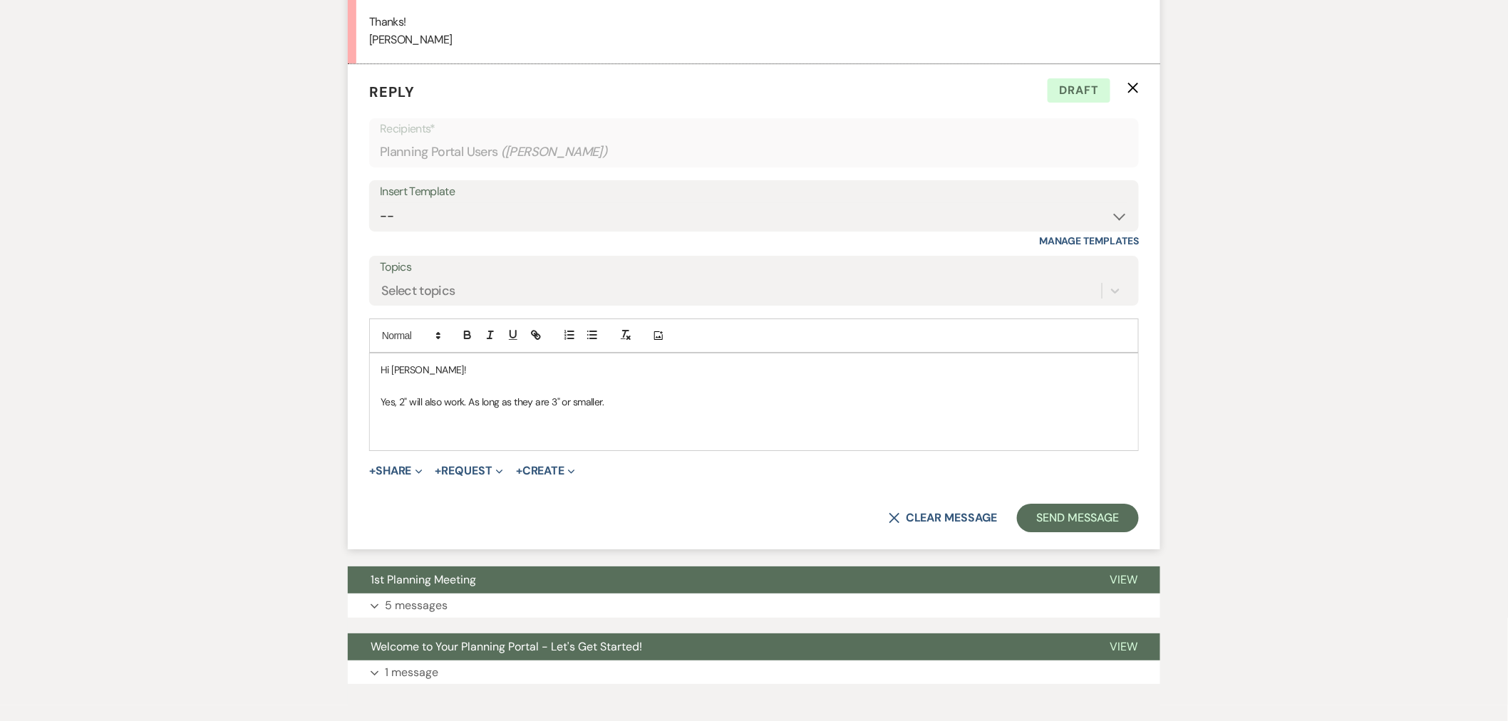
scroll to position [1927, 0]
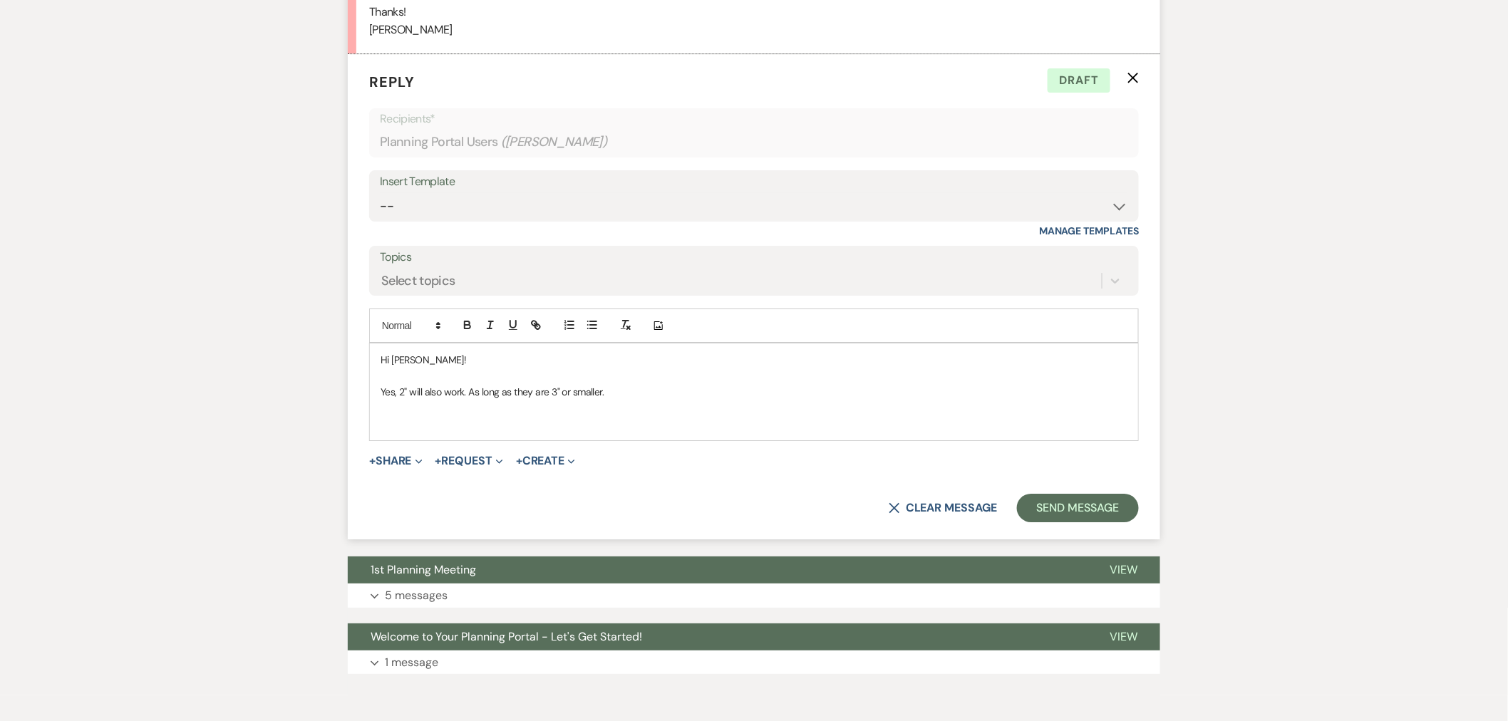
click at [613, 393] on p "Yes, 2" will also work. As long as they are 3" or smaller." at bounding box center [753, 392] width 747 height 16
click at [467, 393] on p "Yes, 2" will also work. As long as they are 3" or smaller." at bounding box center [753, 392] width 747 height 16
click at [648, 393] on p "Yes, 2" will also work. They just might not cover the whole top (woudl see wate…" at bounding box center [753, 392] width 747 height 16
click at [658, 390] on p "Yes, 2" will also work. They just might not cover the whole top (woudl see wate…" at bounding box center [753, 392] width 747 height 16
click at [900, 394] on p "Yes, 2" will also work. They just might not cover the whole top (would see wate…" at bounding box center [753, 392] width 747 height 16
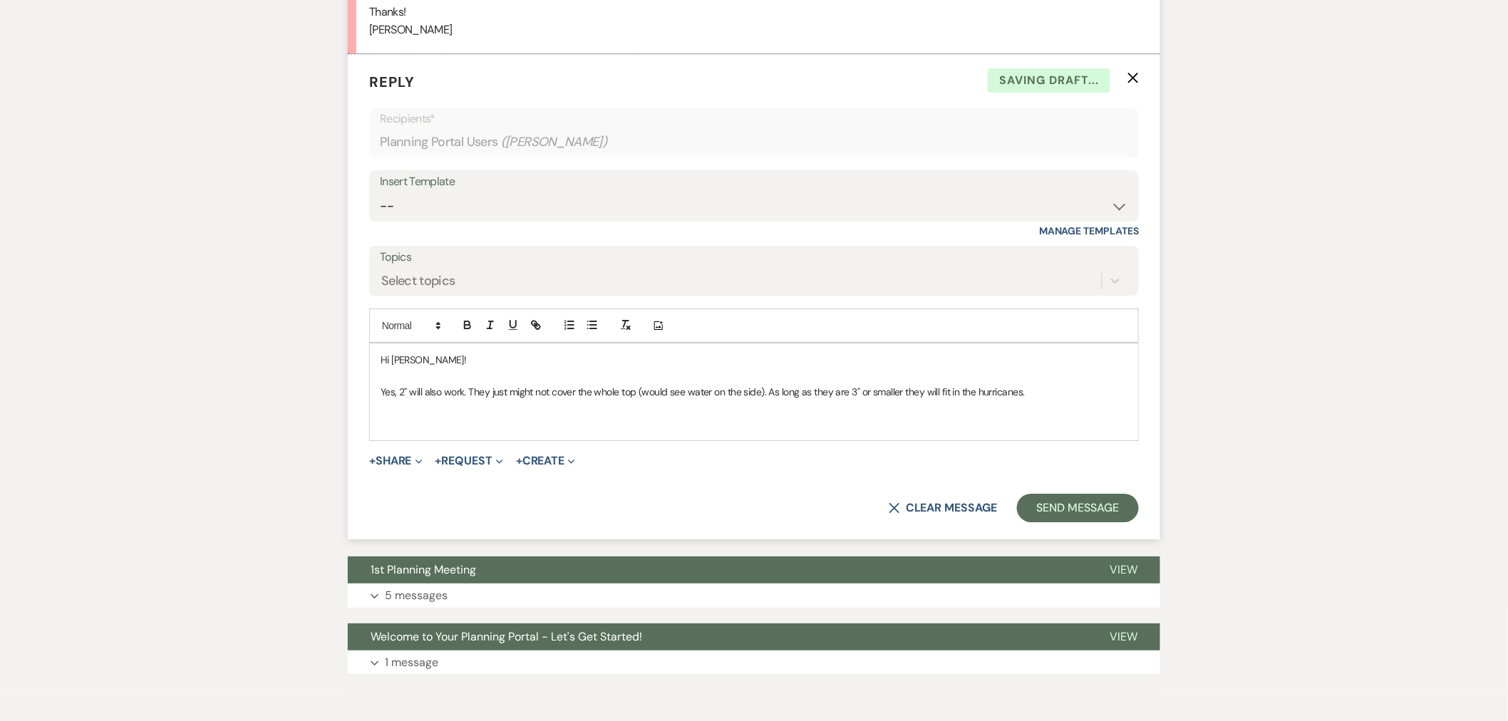
click at [1040, 396] on p "Yes, 2" will also work. They just might not cover the whole top (would see wate…" at bounding box center [753, 392] width 747 height 16
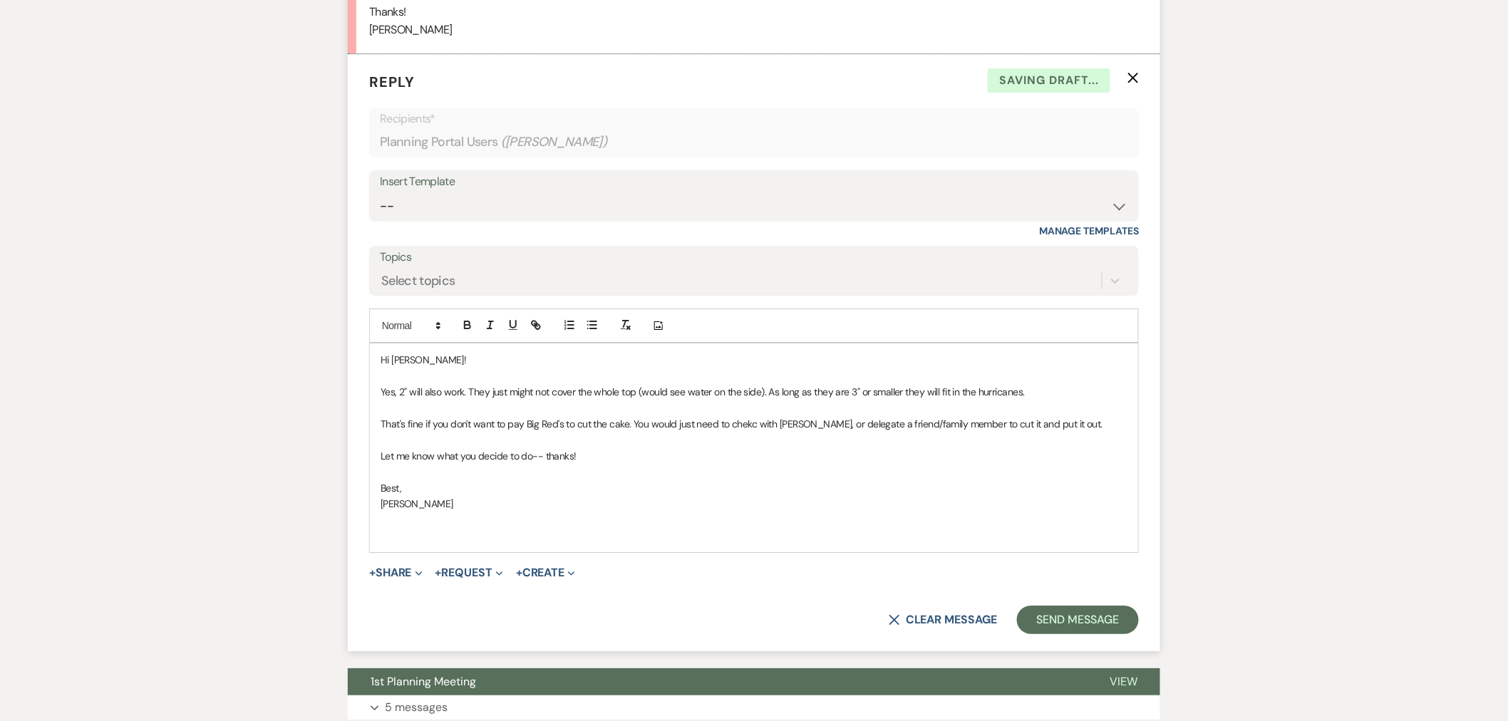
click at [777, 544] on p at bounding box center [753, 536] width 747 height 16
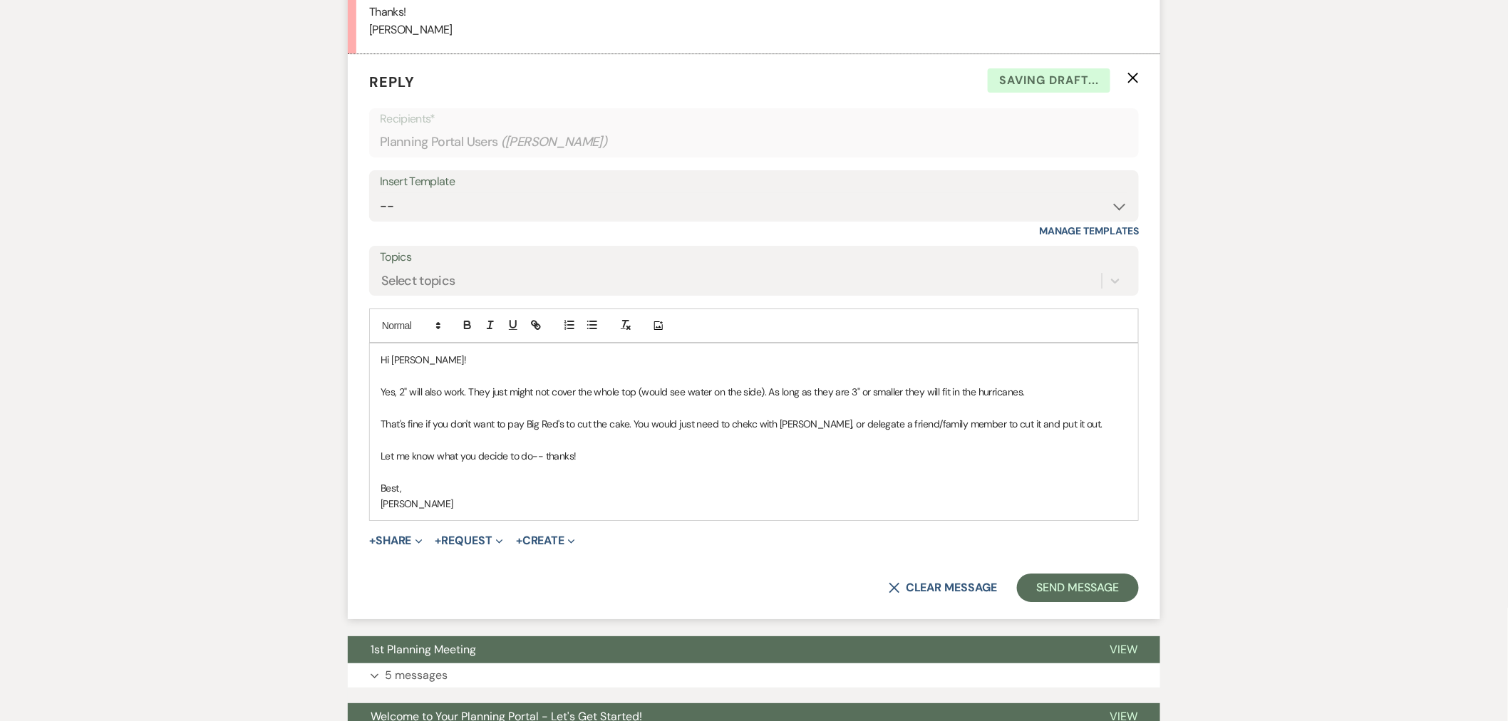
click at [741, 424] on p "That's fine if you don't want to pay Big Red's to cut the cake. You would just …" at bounding box center [753, 424] width 747 height 16
click at [815, 428] on p "That's fine if you don't want to pay Big Red's to cut the cake. You would just …" at bounding box center [753, 424] width 747 height 16
click at [1092, 428] on p "That's fine if you don't want to pay Big Red's to cut the cake. You would just …" at bounding box center [753, 424] width 747 height 16
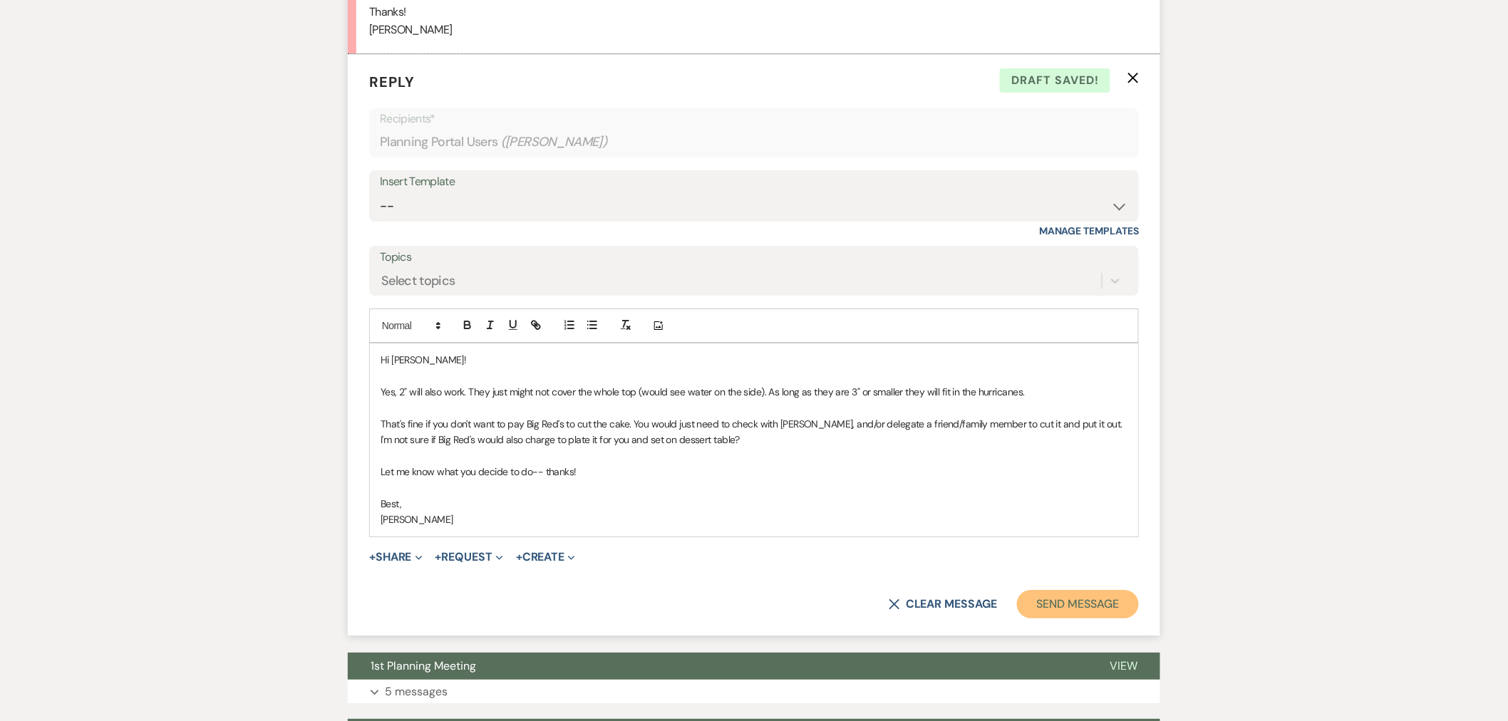
click at [1066, 596] on button "Send Message" at bounding box center [1078, 604] width 122 height 29
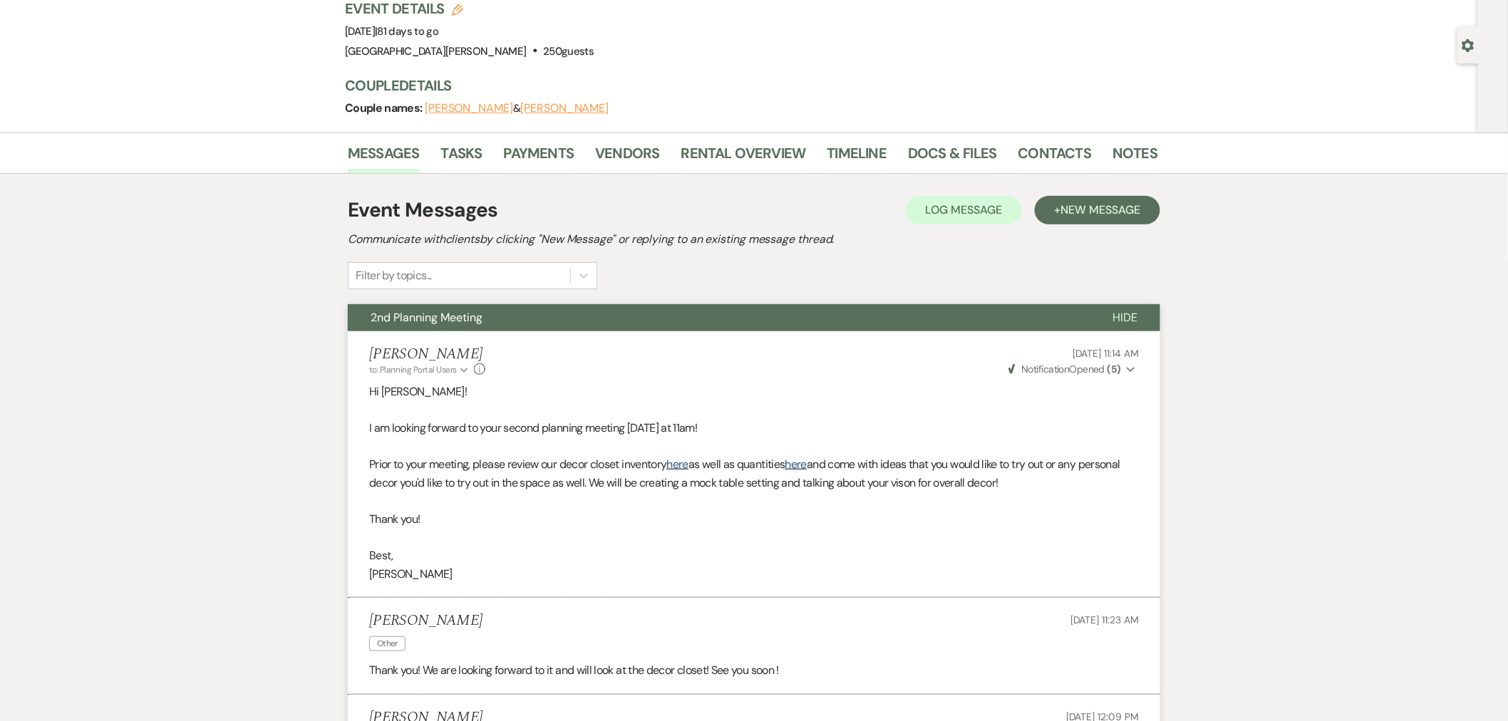
scroll to position [0, 0]
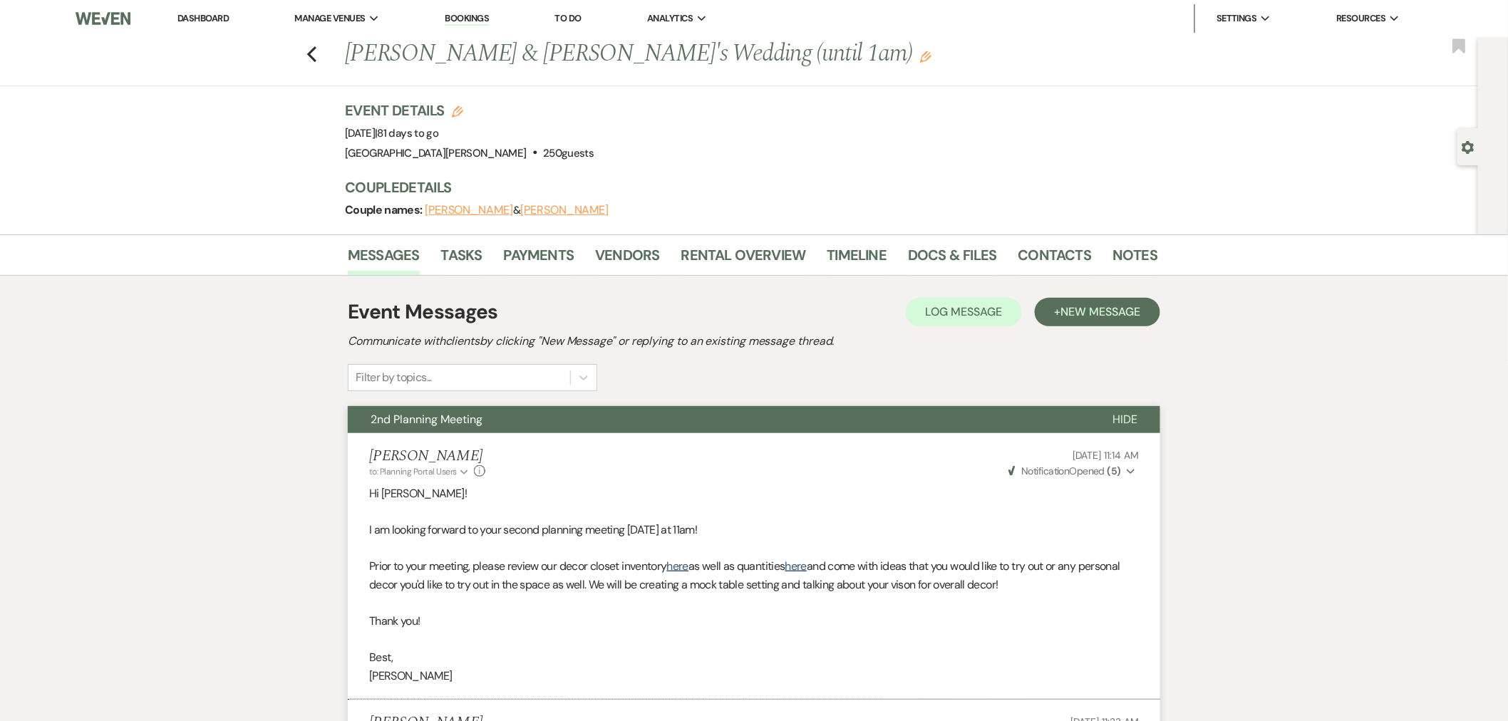
click at [202, 20] on link "Dashboard" at bounding box center [202, 18] width 51 height 12
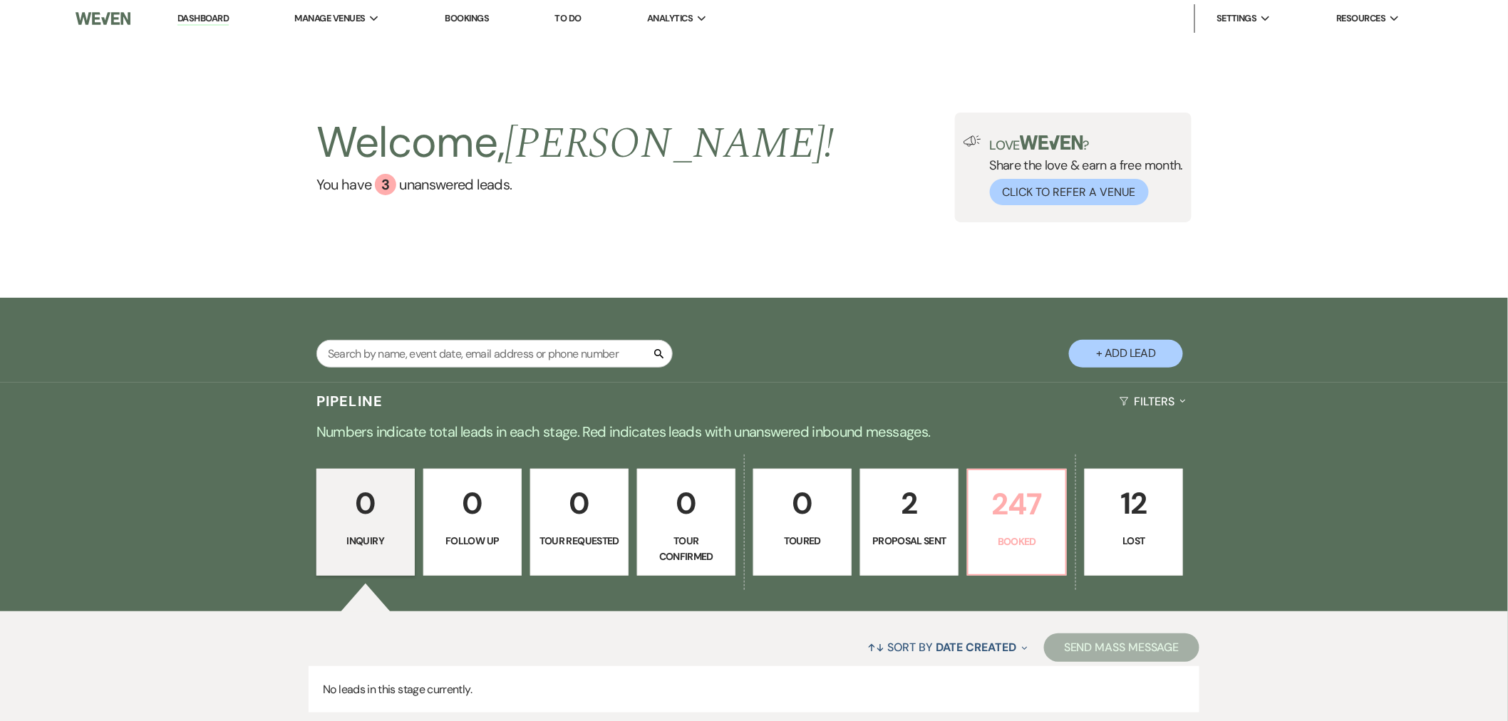
click at [1000, 501] on p "247" at bounding box center [1017, 504] width 80 height 48
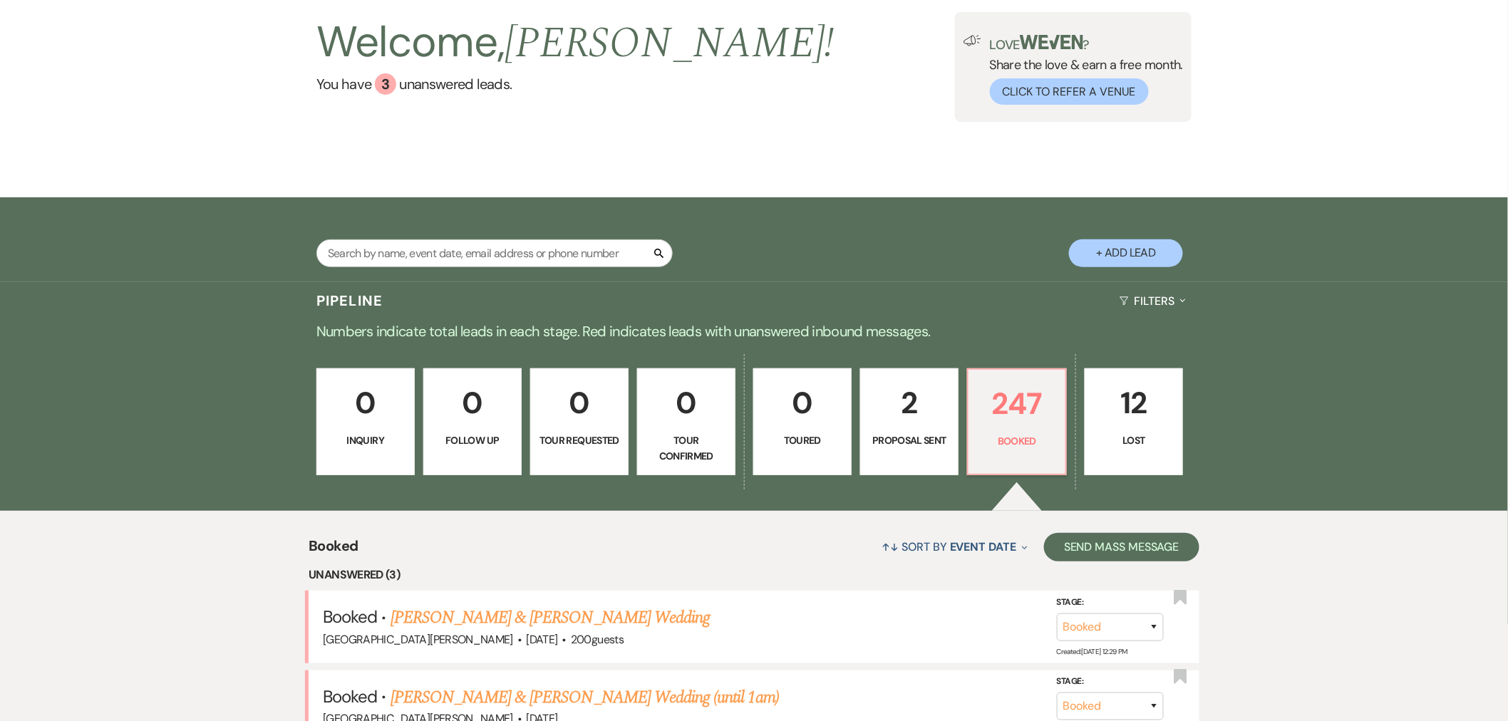
scroll to position [338, 0]
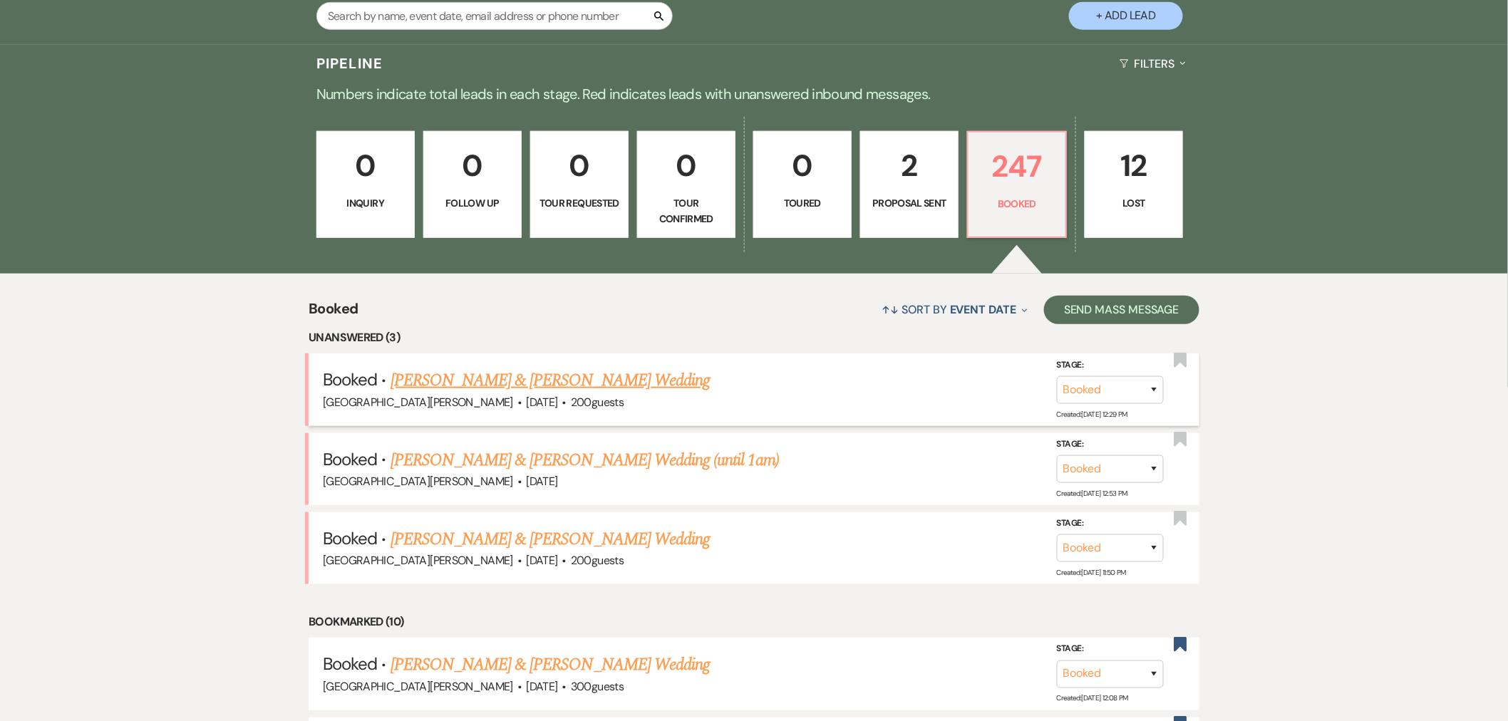
click at [628, 385] on link "[PERSON_NAME] & [PERSON_NAME] Wedding" at bounding box center [549, 381] width 319 height 26
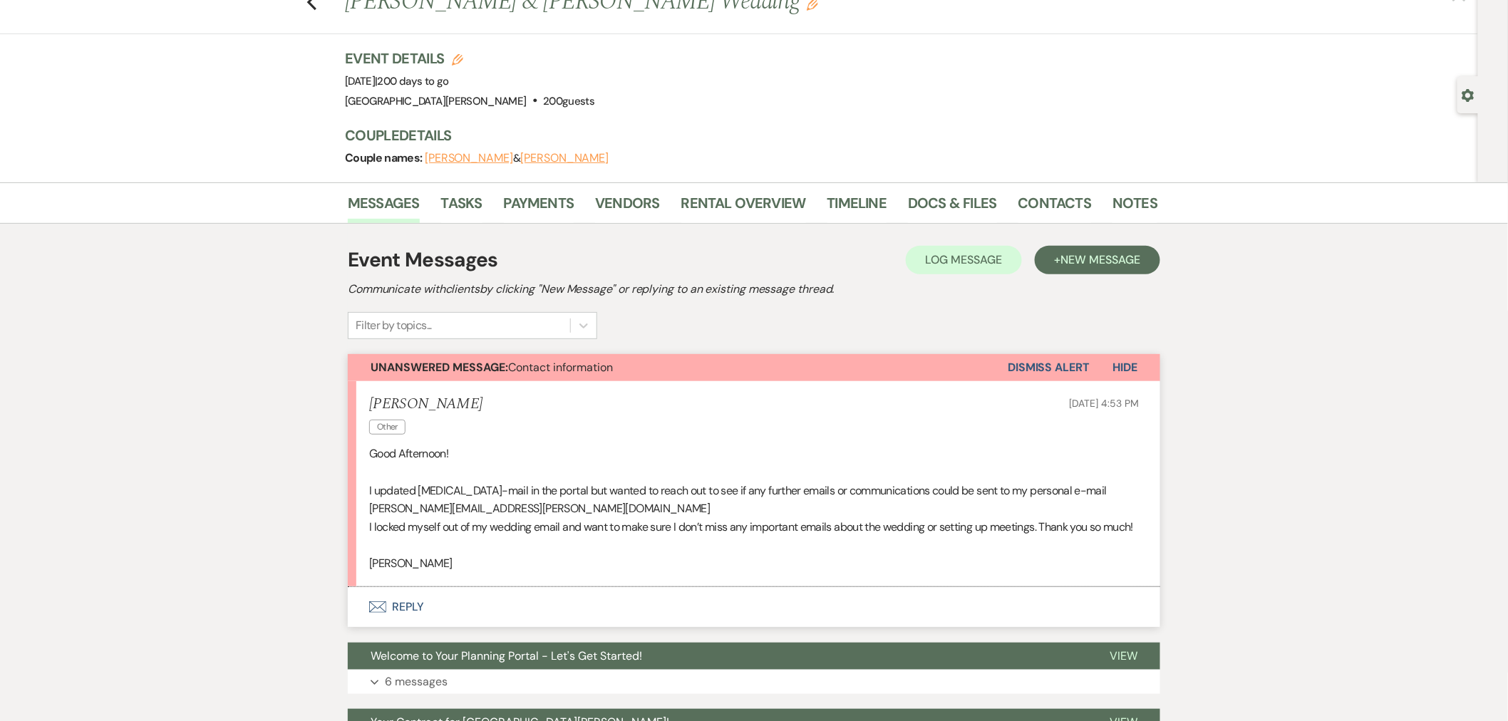
scroll to position [79, 0]
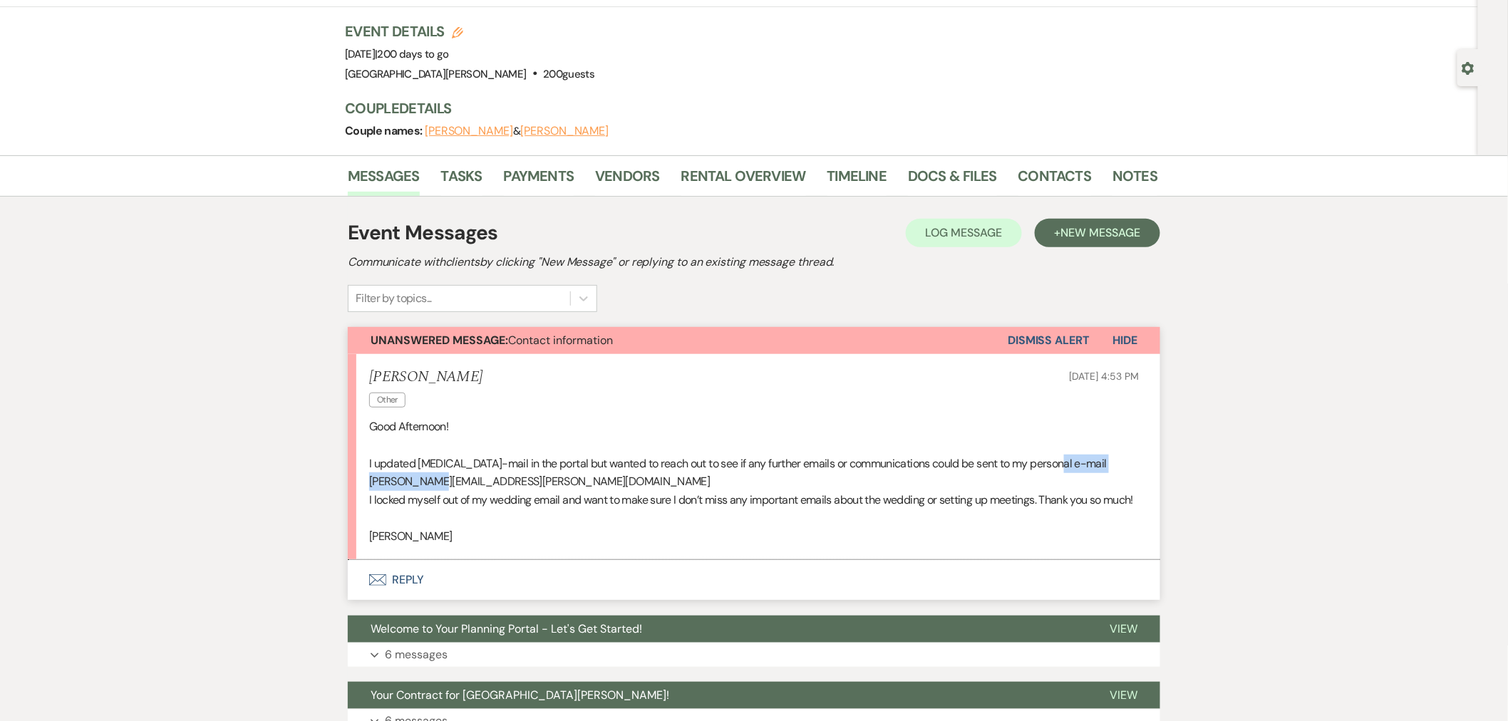
drag, startPoint x: 515, startPoint y: 480, endPoint x: 368, endPoint y: 485, distance: 146.9
click at [369, 485] on p "I updated [MEDICAL_DATA]-mail in the portal but wanted to reach out to see if a…" at bounding box center [754, 473] width 770 height 36
copy p "[EMAIL_ADDRESS][PERSON_NAME][DOMAIN_NAME]"
click at [580, 486] on p "I updated [MEDICAL_DATA]-mail in the portal but wanted to reach out to see if a…" at bounding box center [754, 473] width 770 height 36
click at [1028, 181] on link "Contacts" at bounding box center [1054, 180] width 73 height 31
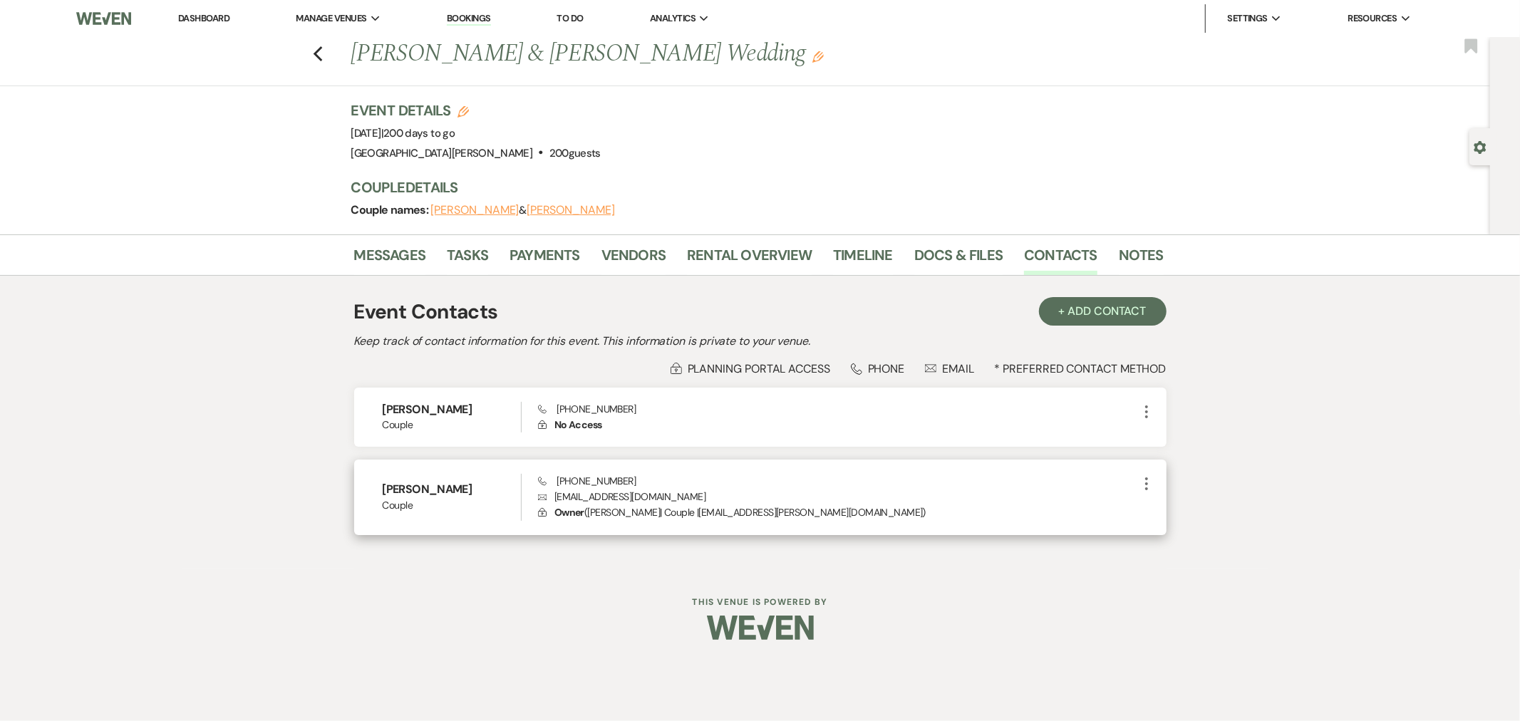
click at [1148, 477] on icon "More" at bounding box center [1146, 483] width 17 height 17
click at [1162, 507] on use "button" at bounding box center [1160, 511] width 11 height 11
select select "1"
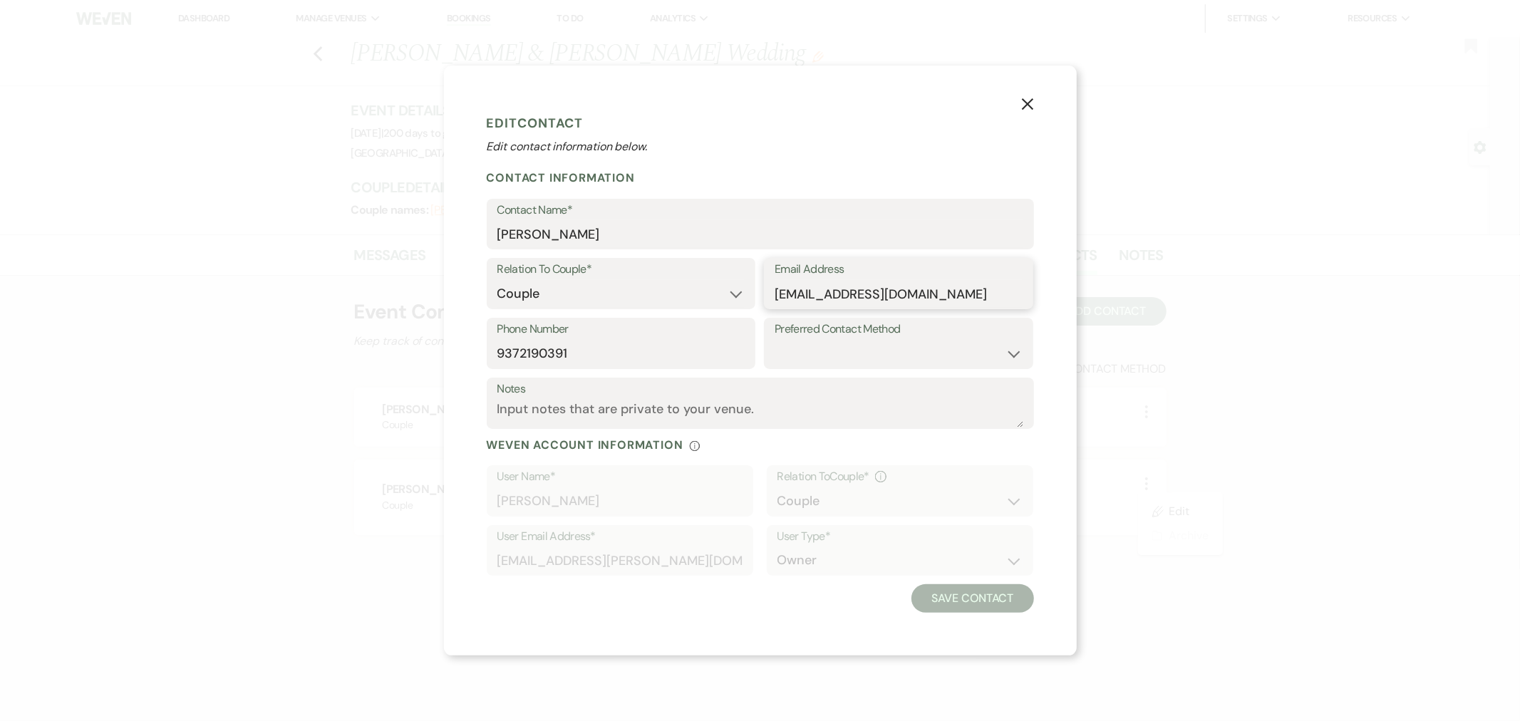
click at [846, 289] on input "[EMAIL_ADDRESS][DOMAIN_NAME]" at bounding box center [899, 294] width 248 height 28
paste input "Amber.[PERSON_NAME]@live"
type input "[EMAIL_ADDRESS][PERSON_NAME][DOMAIN_NAME]"
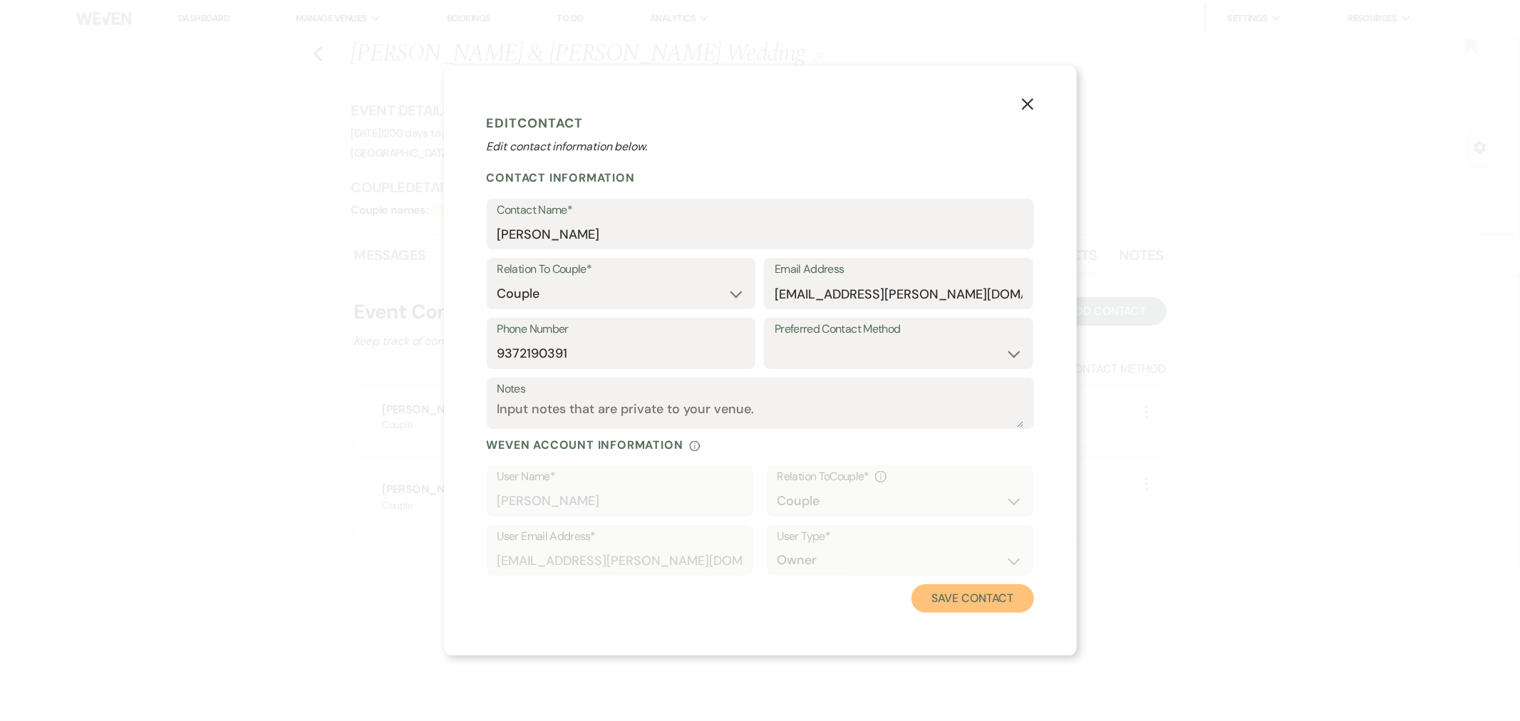
click at [979, 596] on button "Save Contact" at bounding box center [972, 598] width 122 height 29
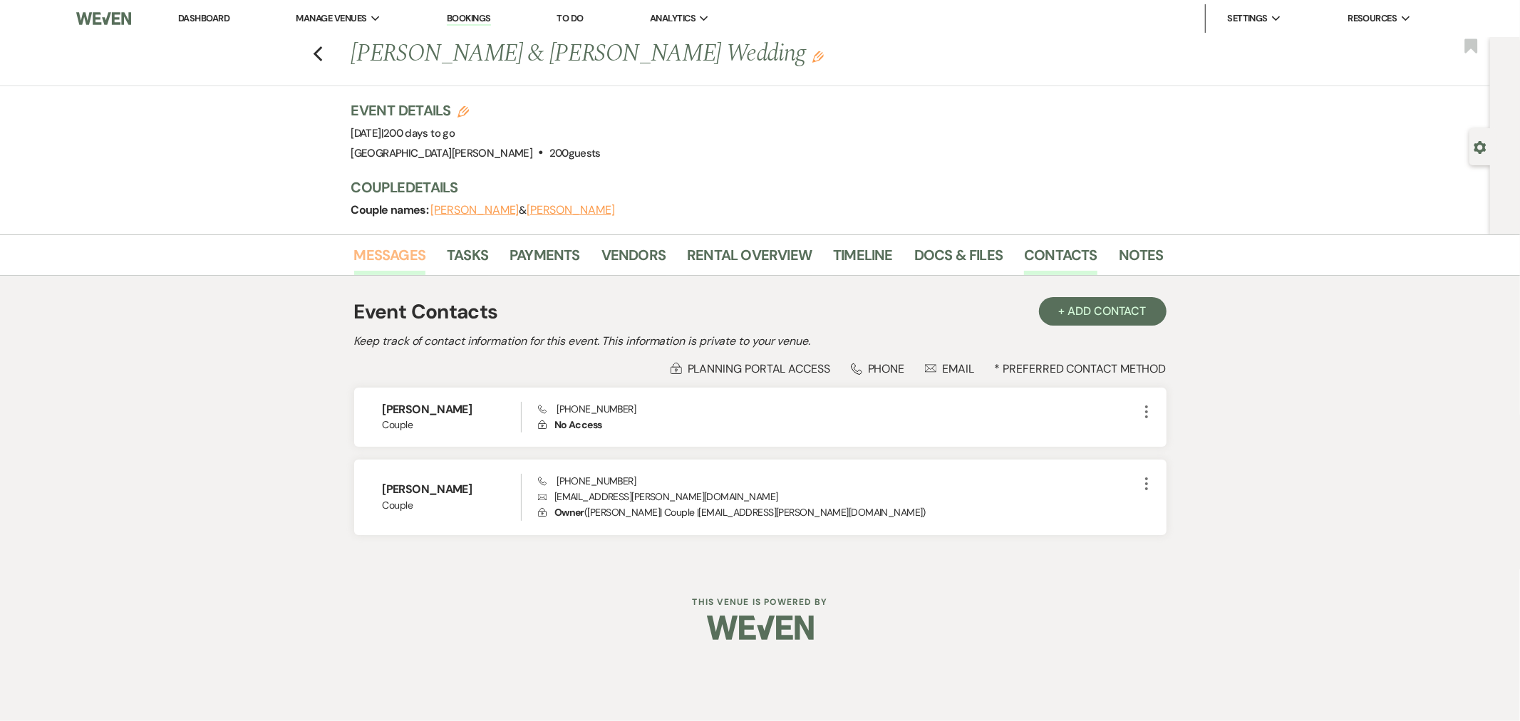
click at [385, 260] on link "Messages" at bounding box center [390, 259] width 72 height 31
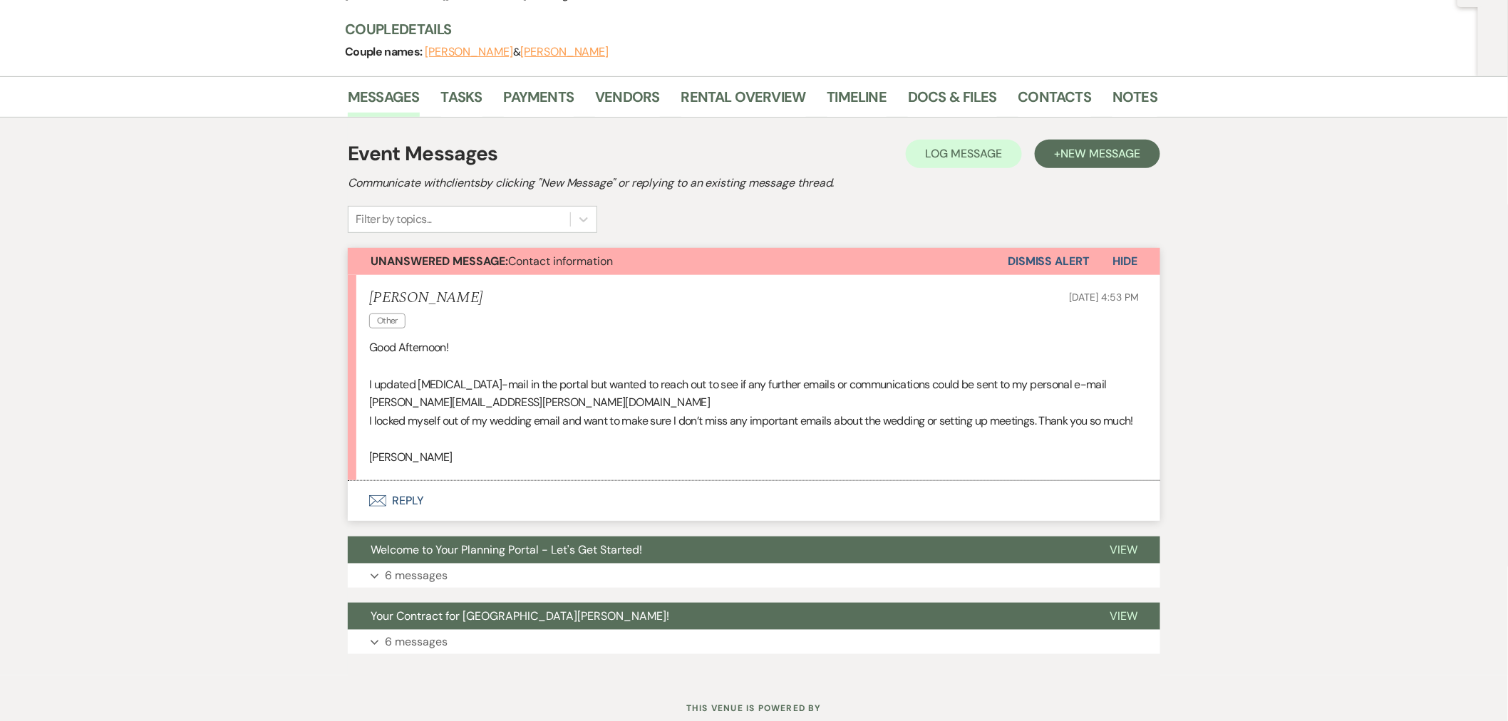
click at [545, 519] on button "Envelope Reply" at bounding box center [754, 501] width 812 height 40
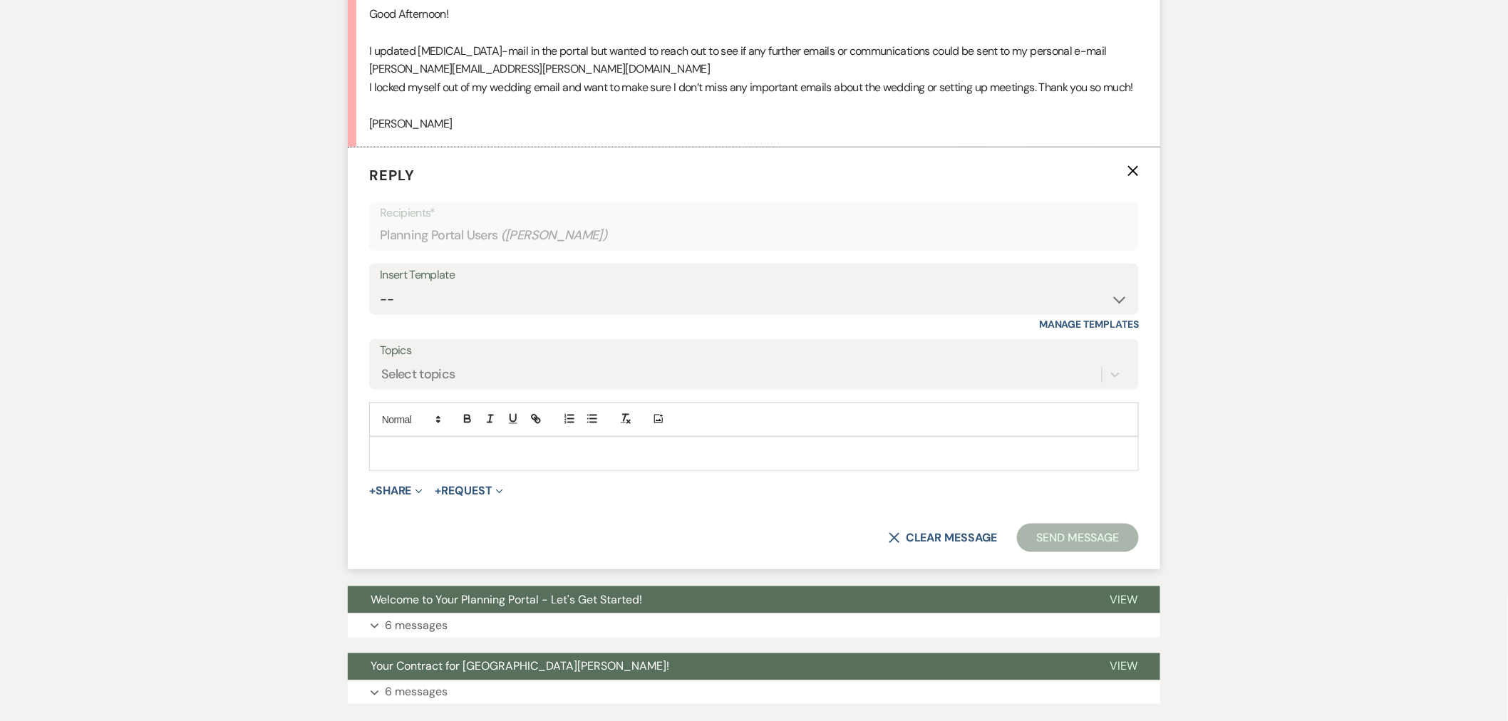
scroll to position [508, 0]
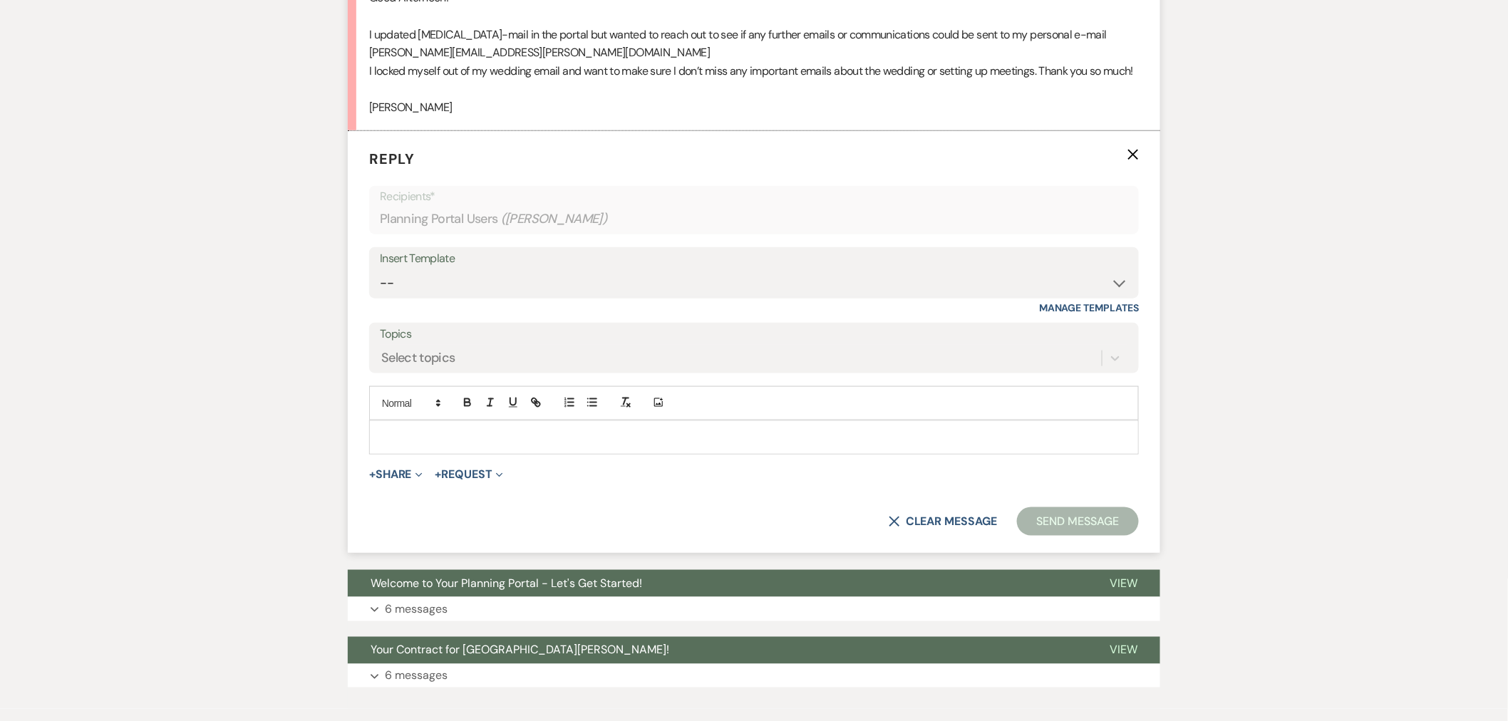
click at [628, 445] on p at bounding box center [753, 438] width 747 height 16
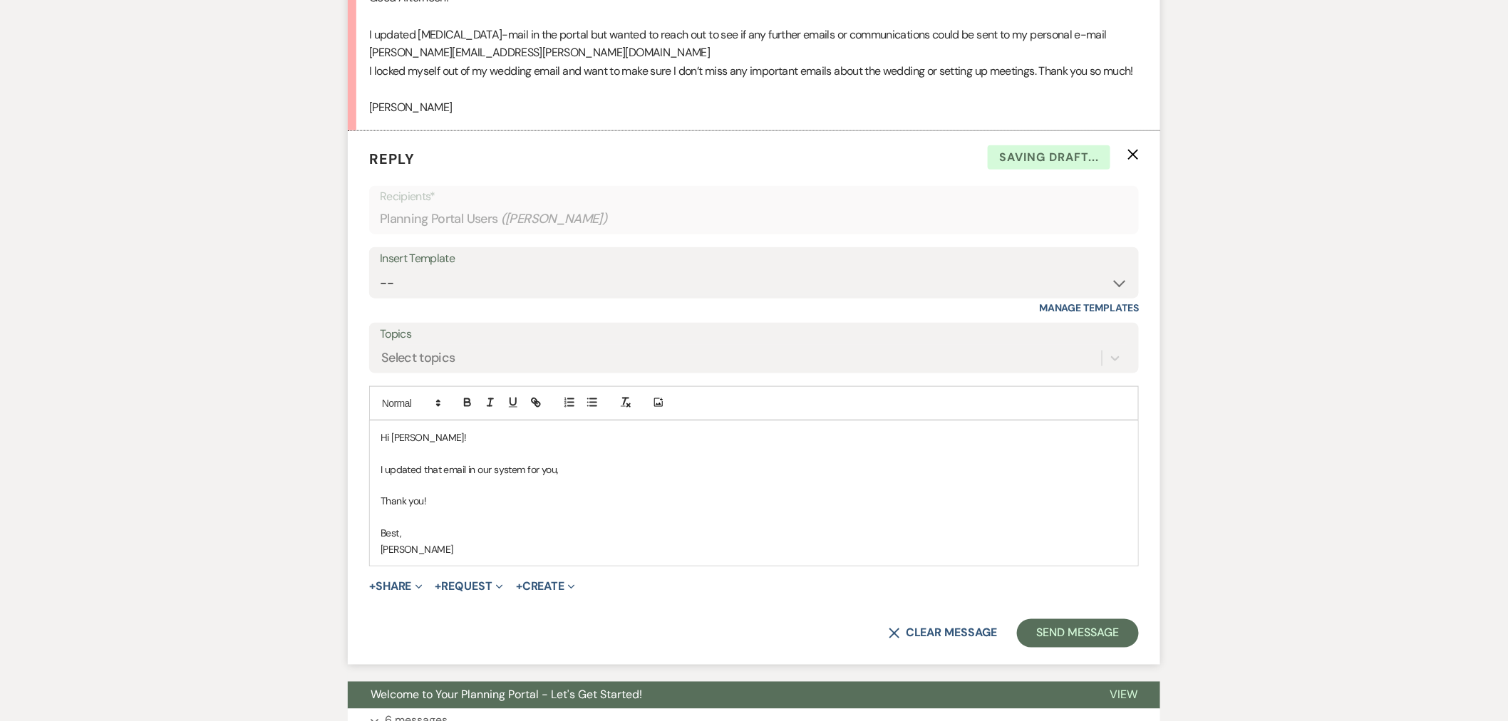
click at [574, 477] on p "I updated that email in our system for you," at bounding box center [753, 470] width 747 height 16
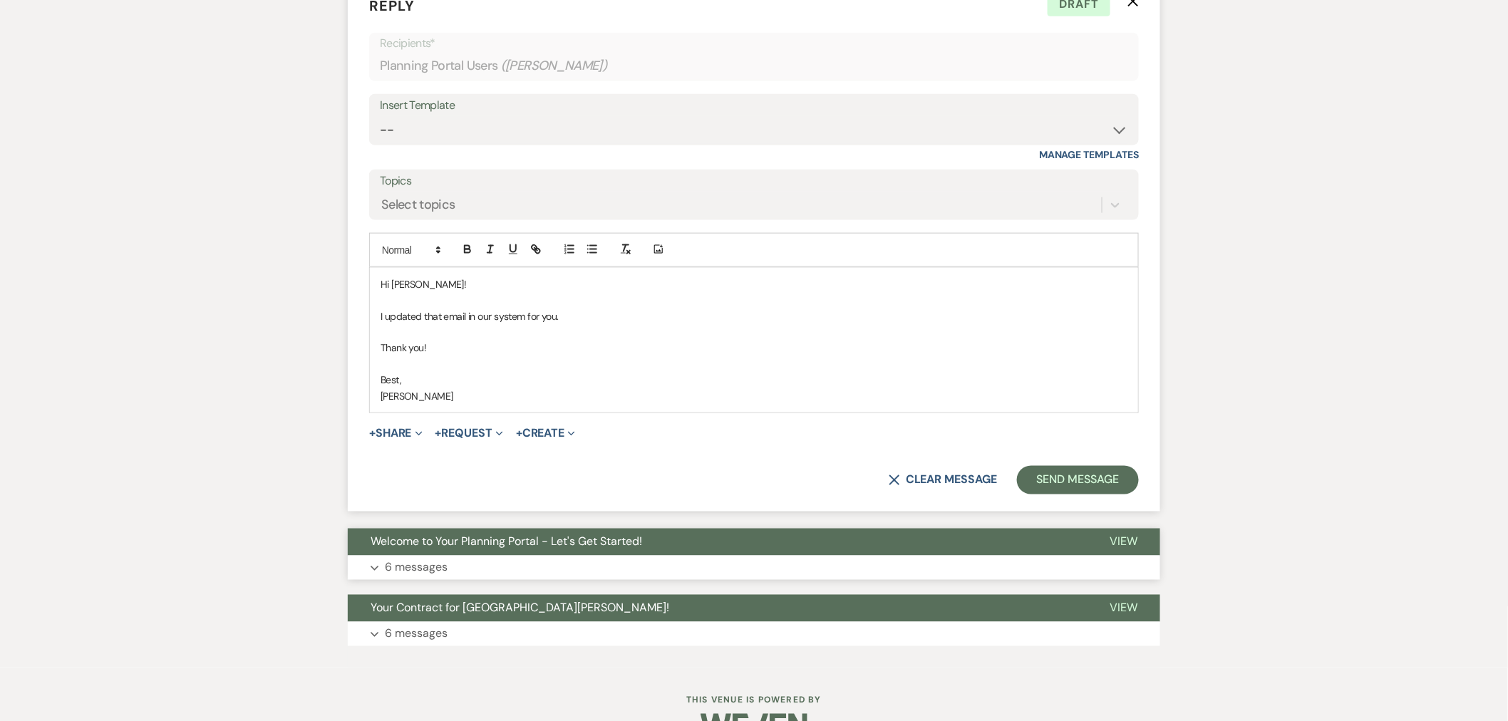
scroll to position [666, 0]
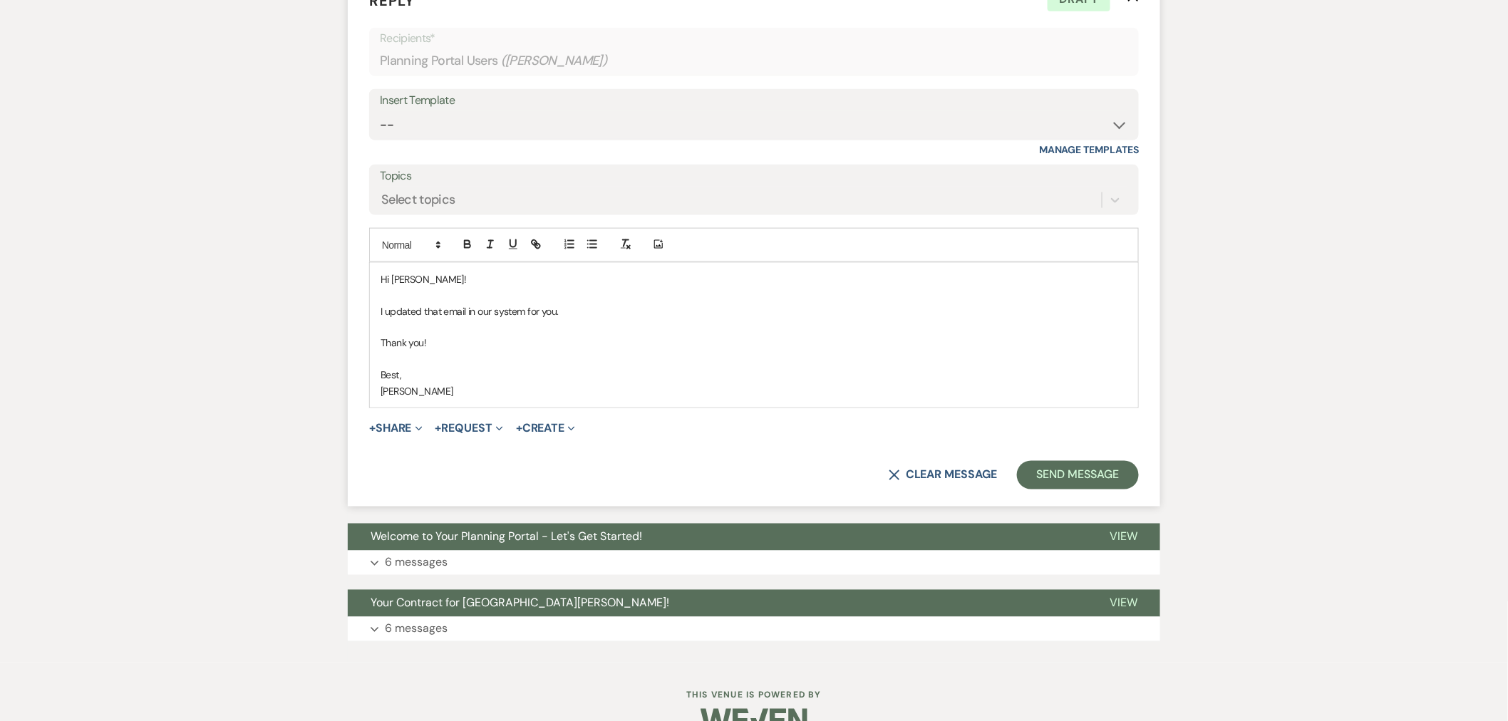
click at [1051, 507] on form "Reply X Draft Recipients* Planning Portal Users ( [PERSON_NAME] ) Insert Templa…" at bounding box center [754, 240] width 812 height 534
click at [1055, 490] on button "Send Message" at bounding box center [1078, 475] width 122 height 29
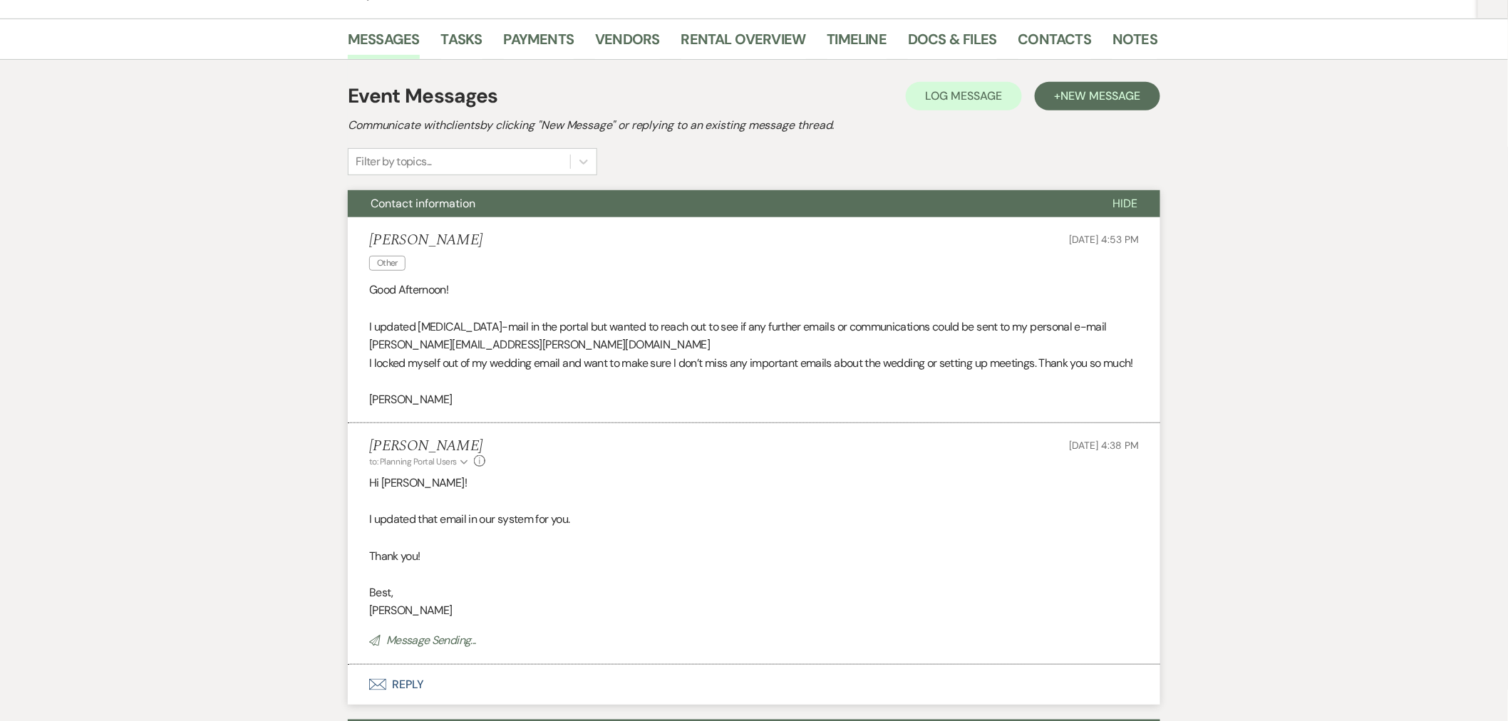
scroll to position [0, 0]
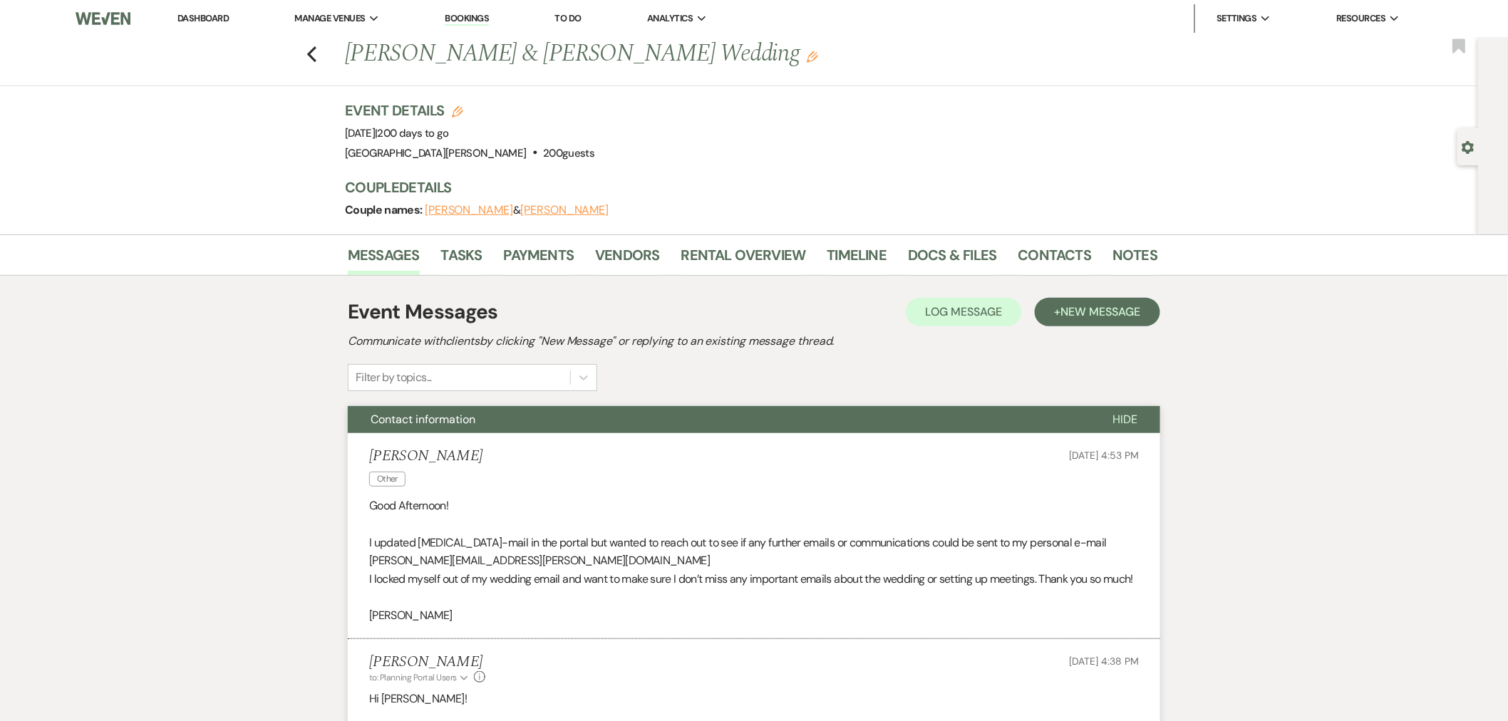
click at [222, 18] on link "Dashboard" at bounding box center [202, 18] width 51 height 12
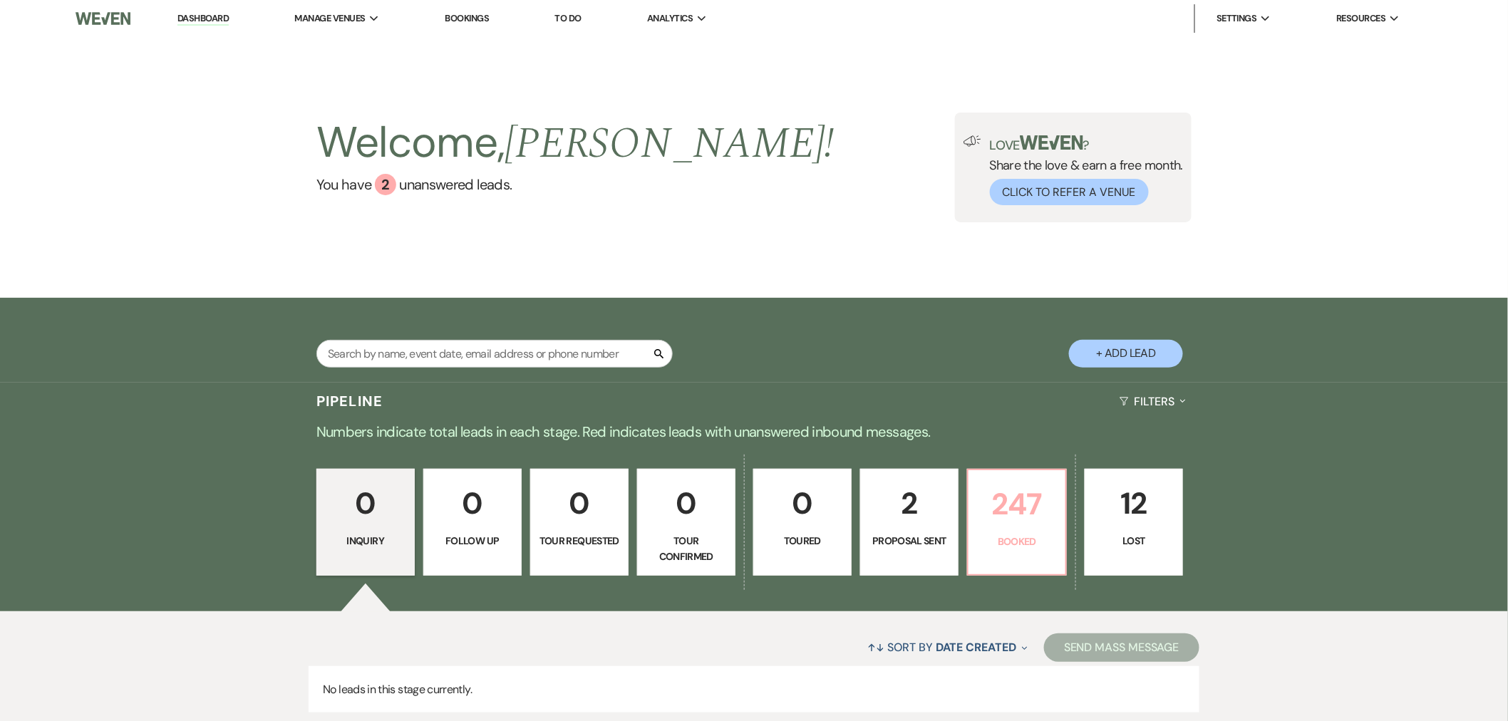
click at [1027, 493] on p "247" at bounding box center [1017, 504] width 80 height 48
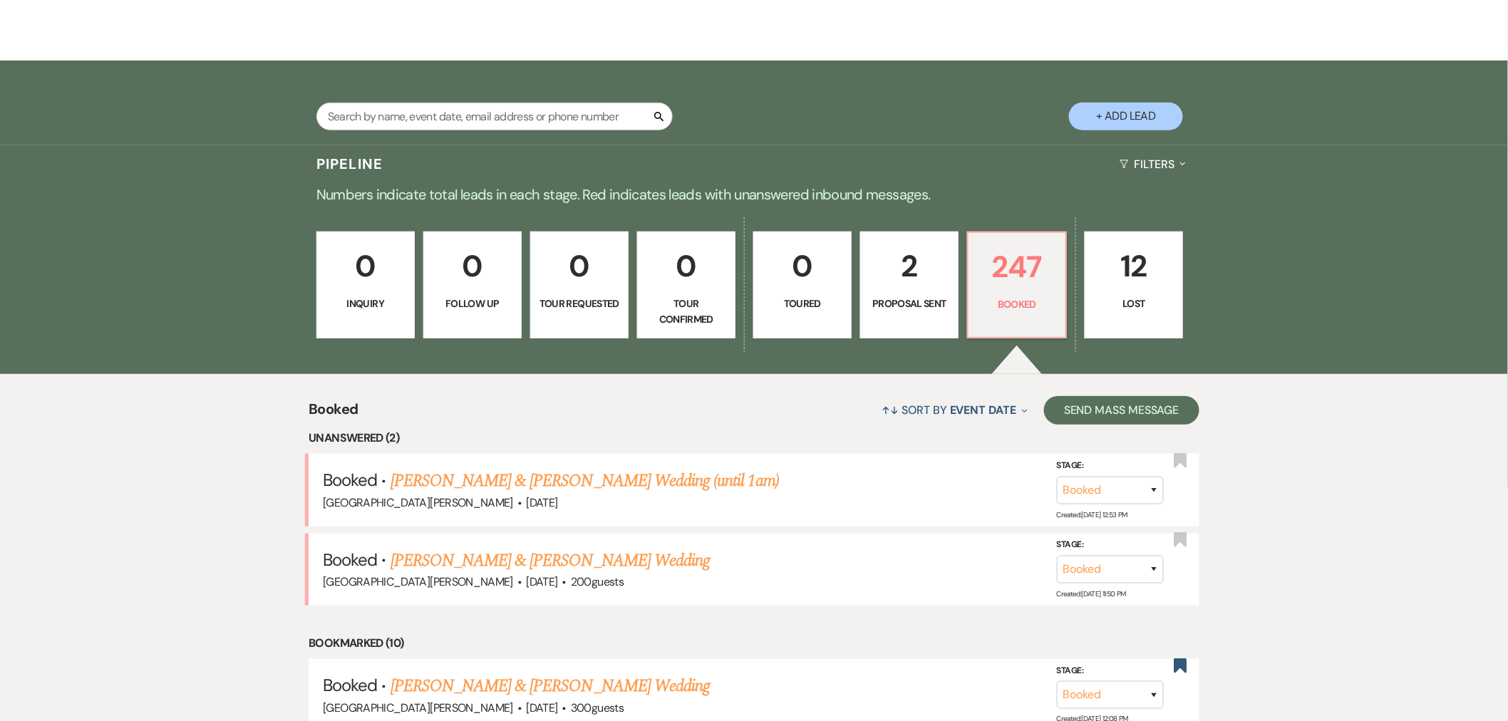
scroll to position [316, 0]
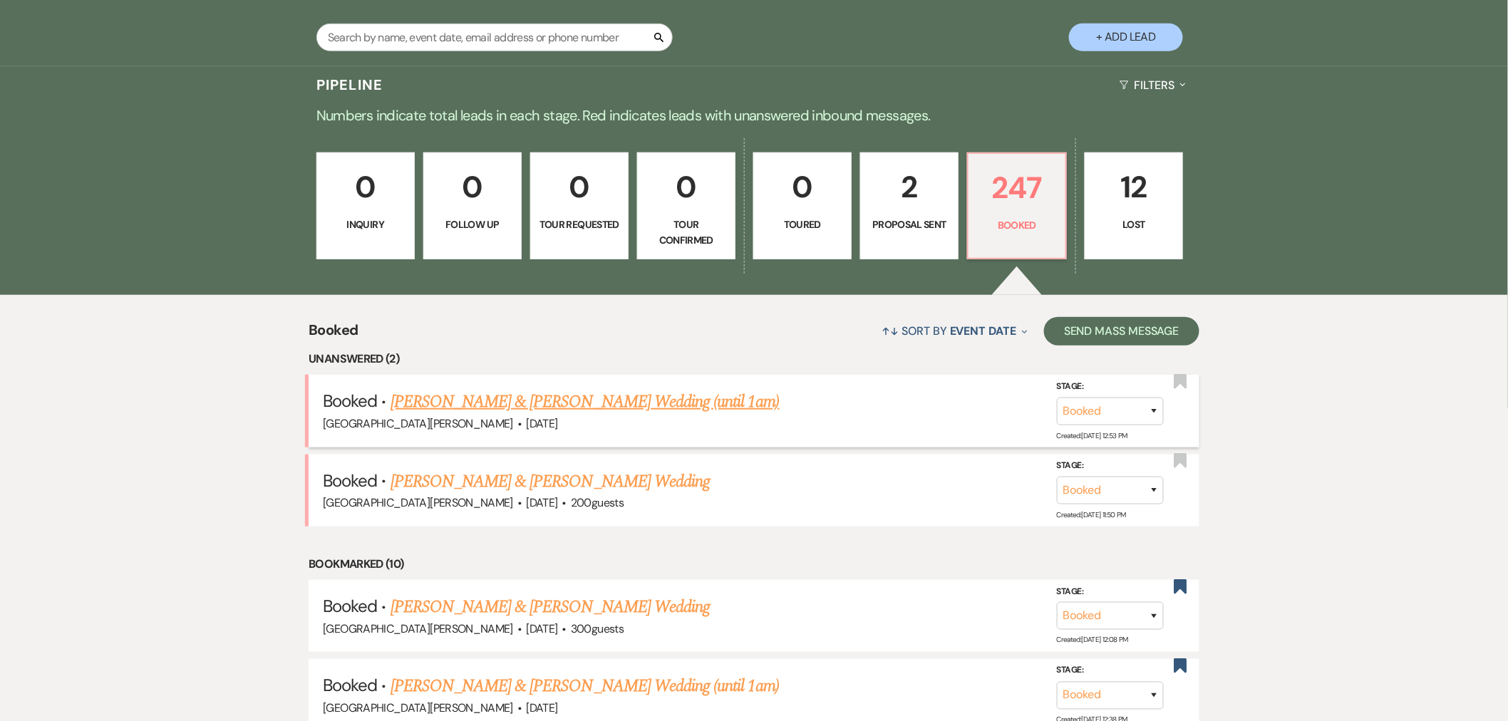
click at [686, 405] on link "[PERSON_NAME] & [PERSON_NAME] Wedding (until 1am)" at bounding box center [584, 402] width 389 height 26
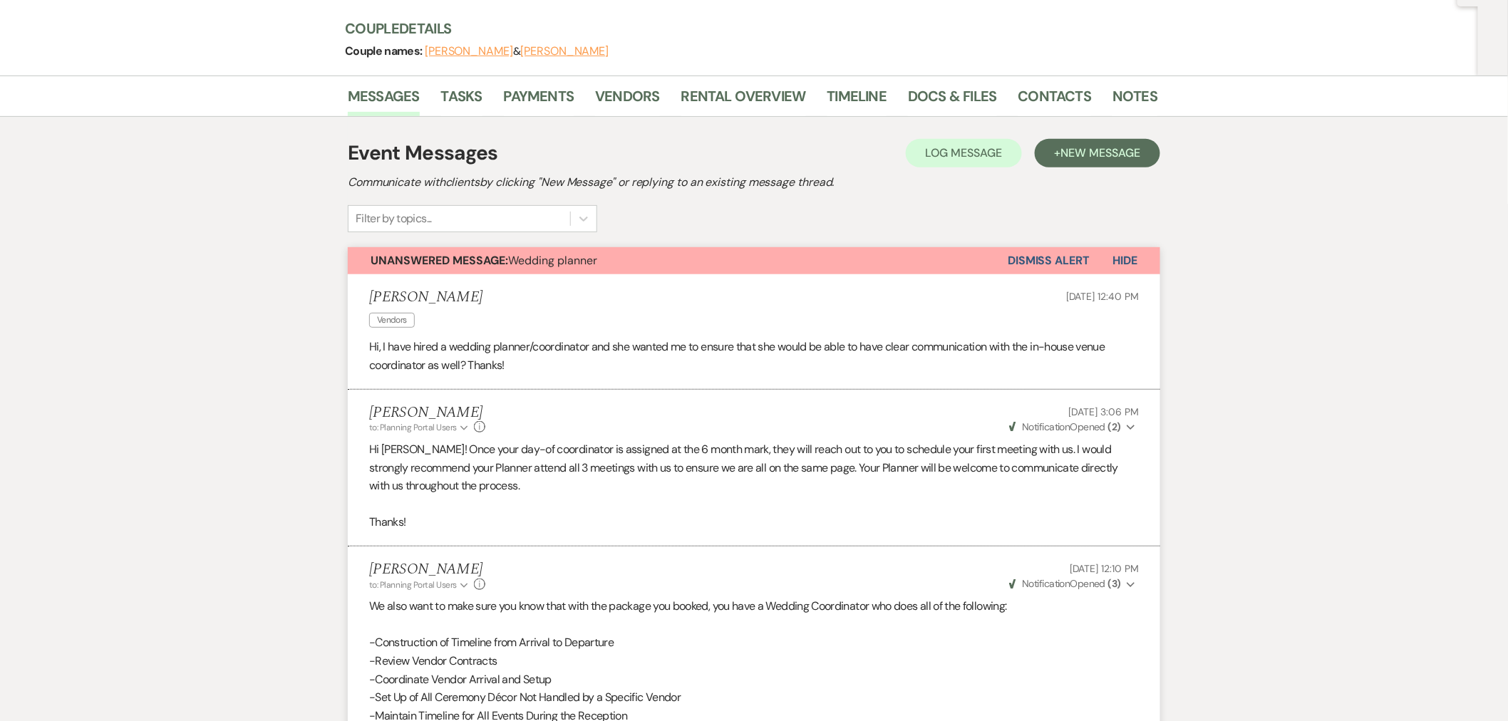
scroll to position [10, 0]
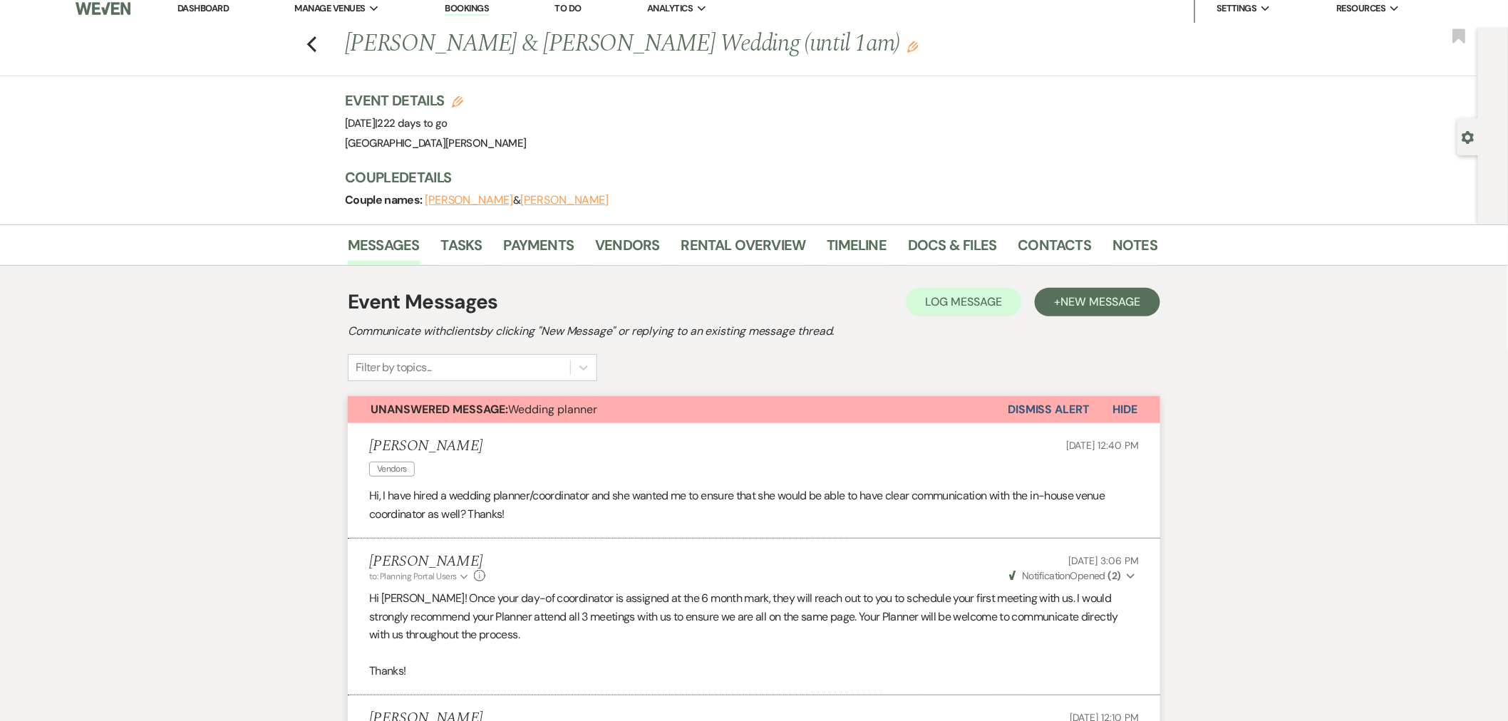
click at [1043, 409] on button "Dismiss Alert" at bounding box center [1049, 409] width 82 height 27
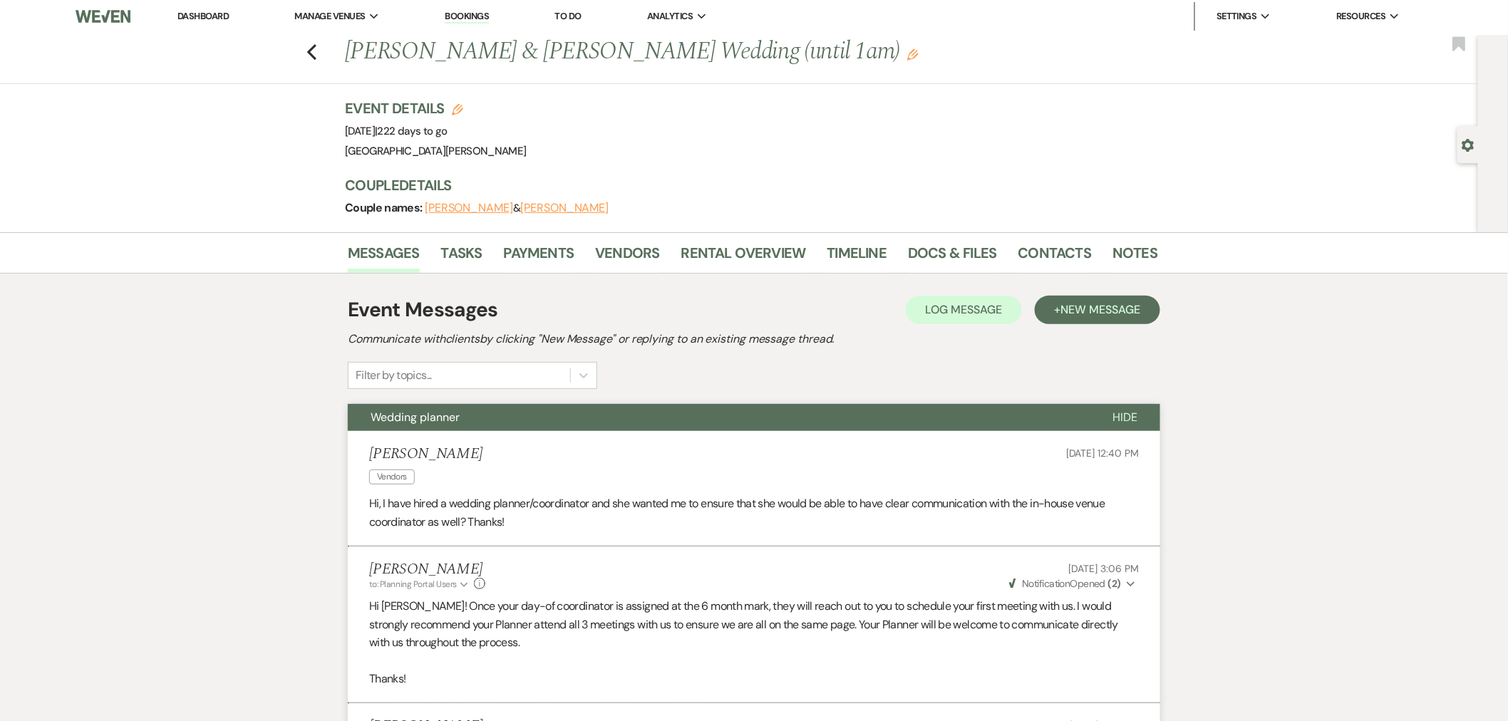
scroll to position [0, 0]
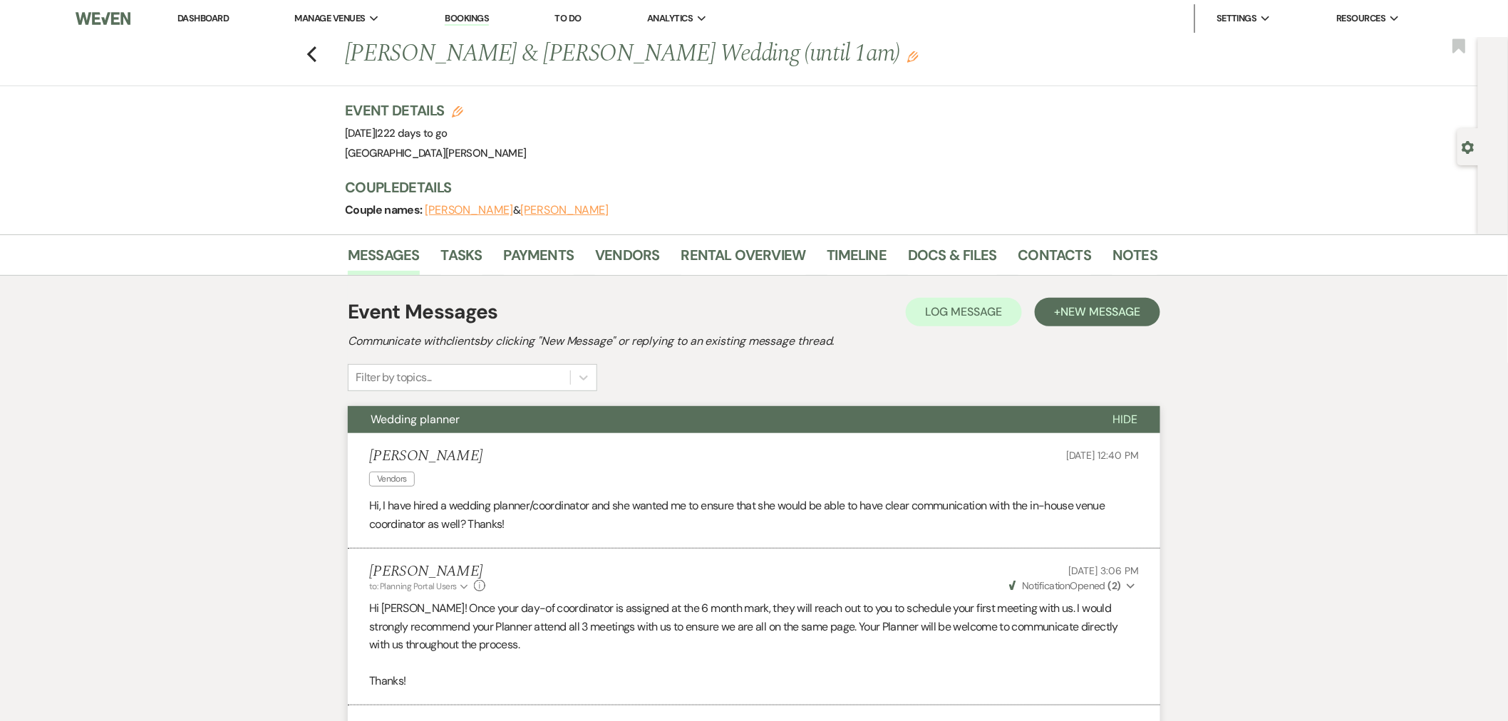
click at [203, 19] on link "Dashboard" at bounding box center [202, 18] width 51 height 12
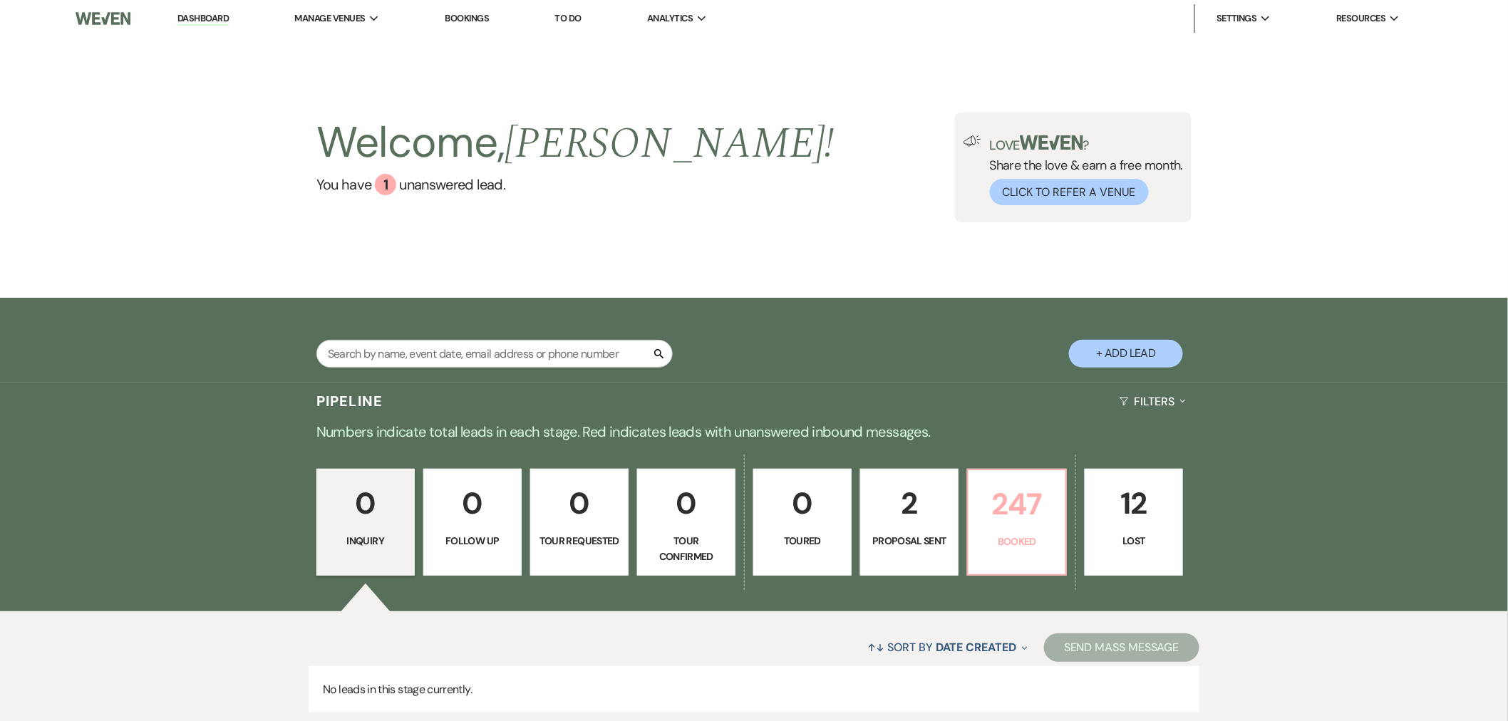
click at [1010, 515] on p "247" at bounding box center [1017, 504] width 80 height 48
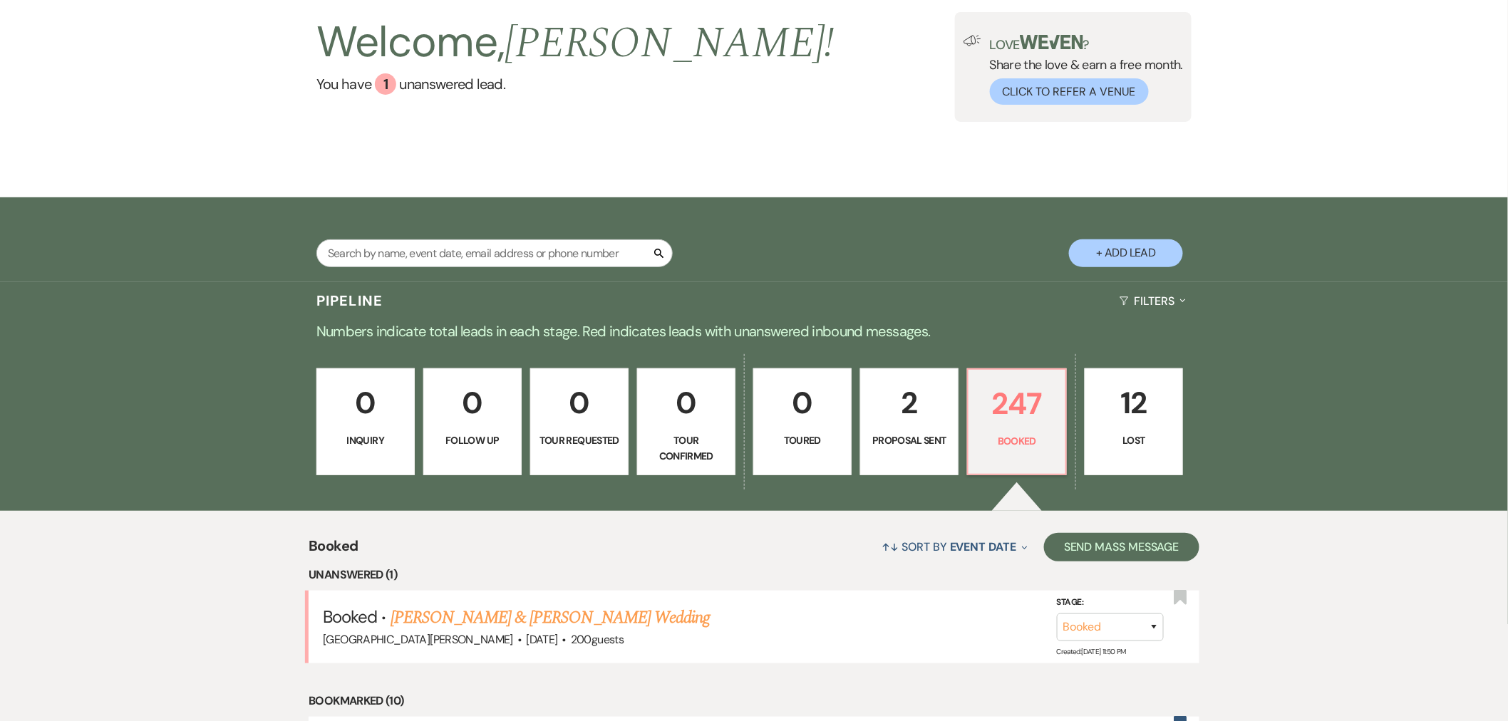
scroll to position [259, 0]
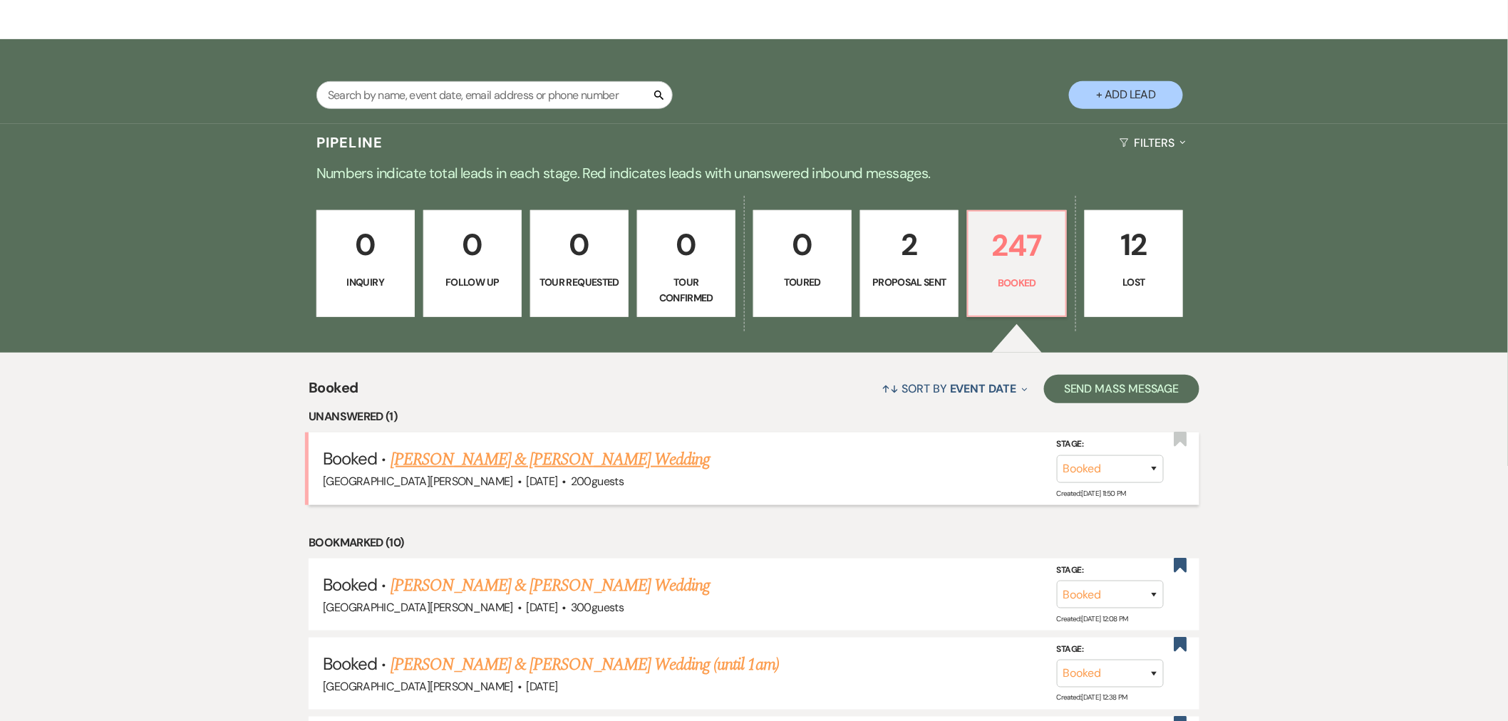
click at [616, 463] on link "[PERSON_NAME] & [PERSON_NAME] Wedding" at bounding box center [549, 460] width 319 height 26
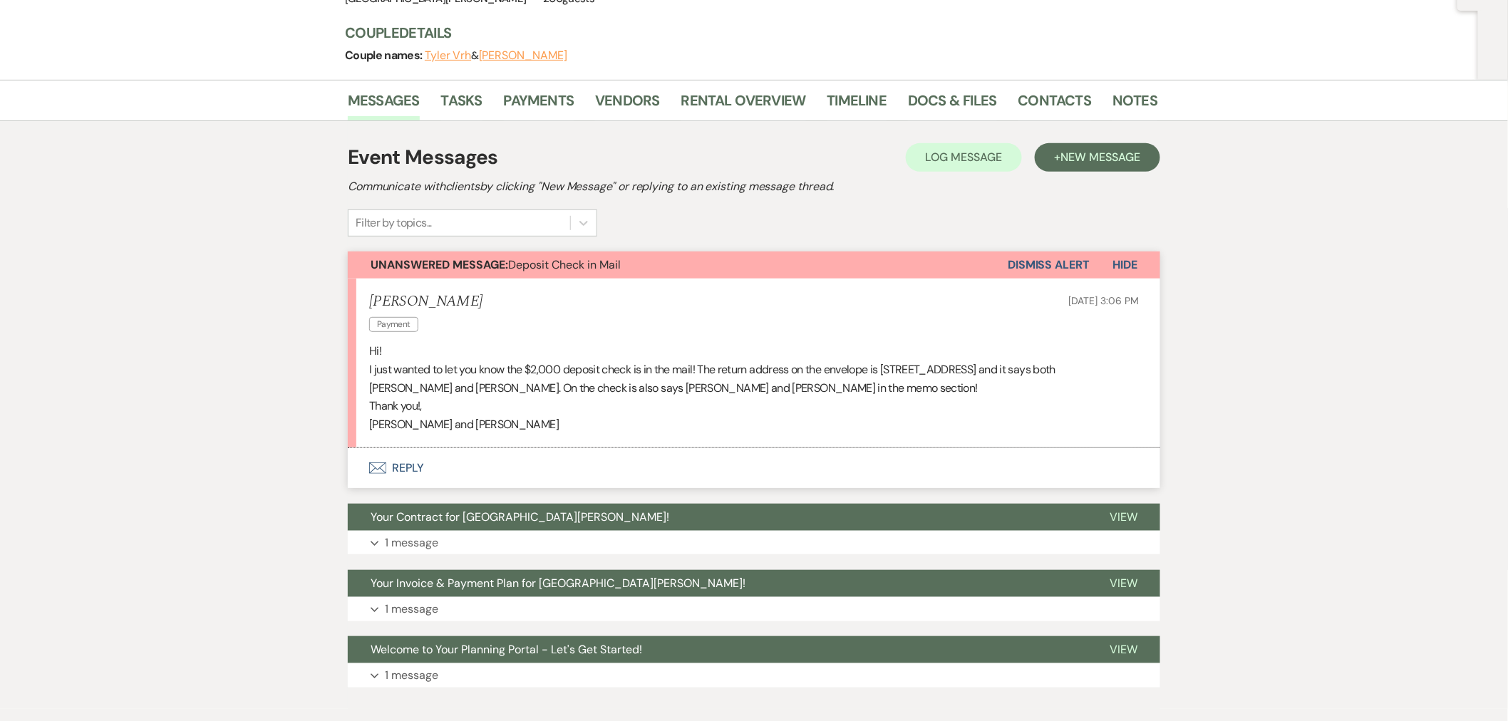
scroll to position [76, 0]
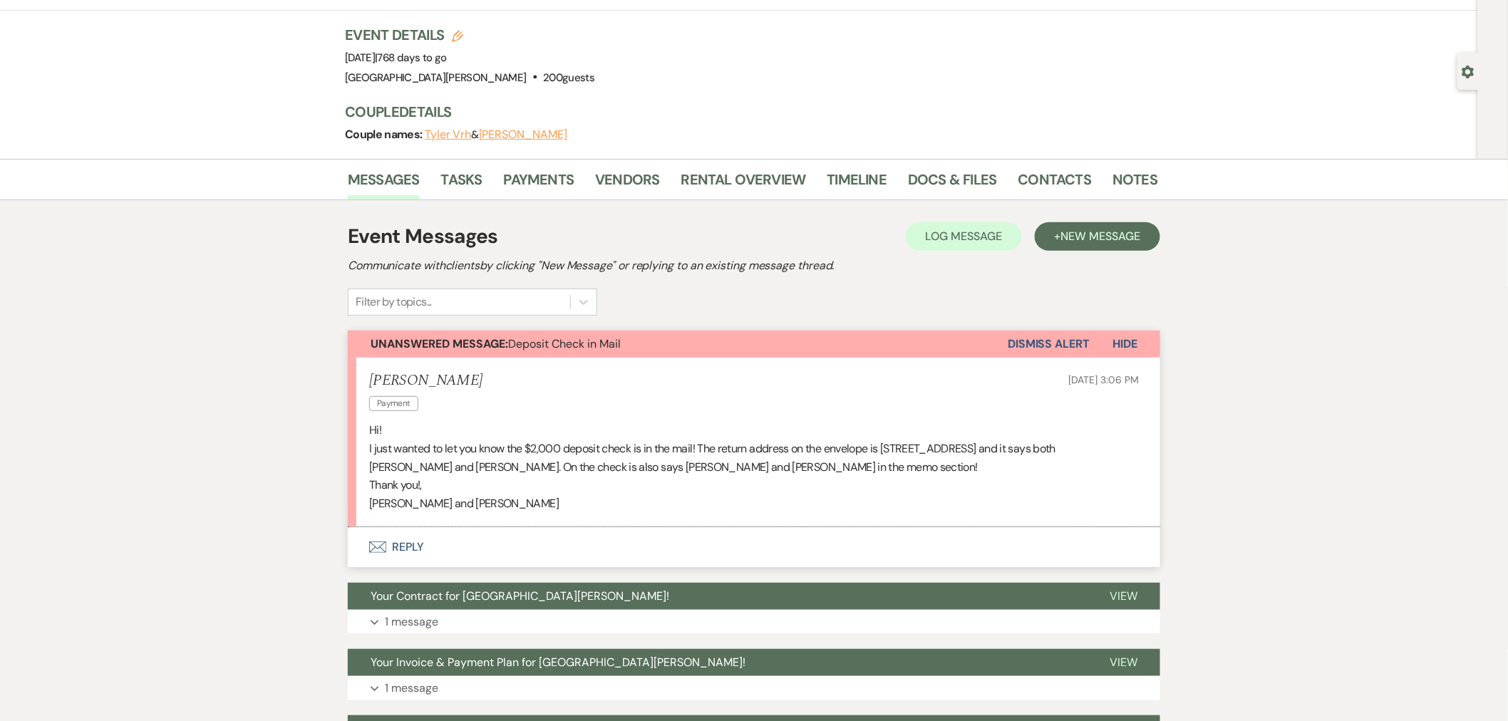
click at [526, 547] on button "Envelope Reply" at bounding box center [754, 547] width 812 height 40
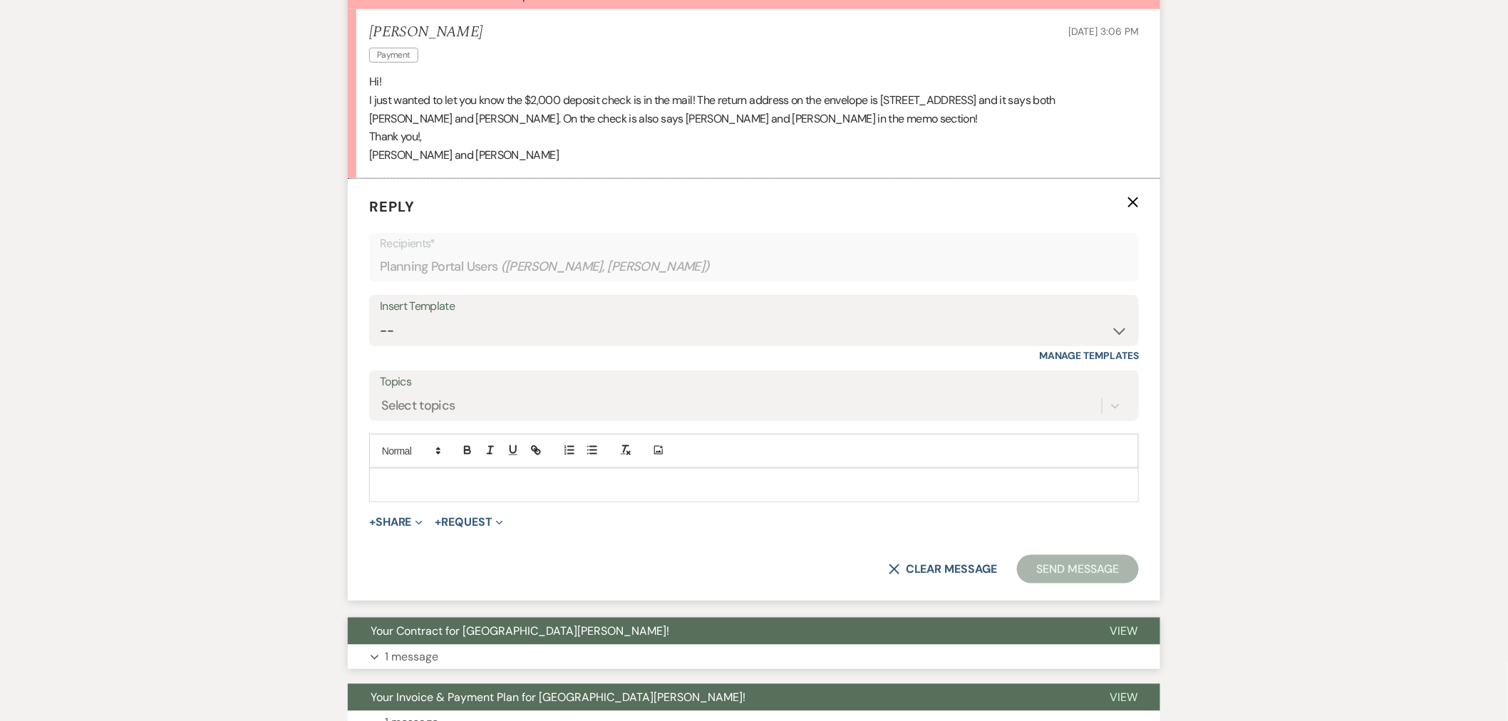
scroll to position [453, 0]
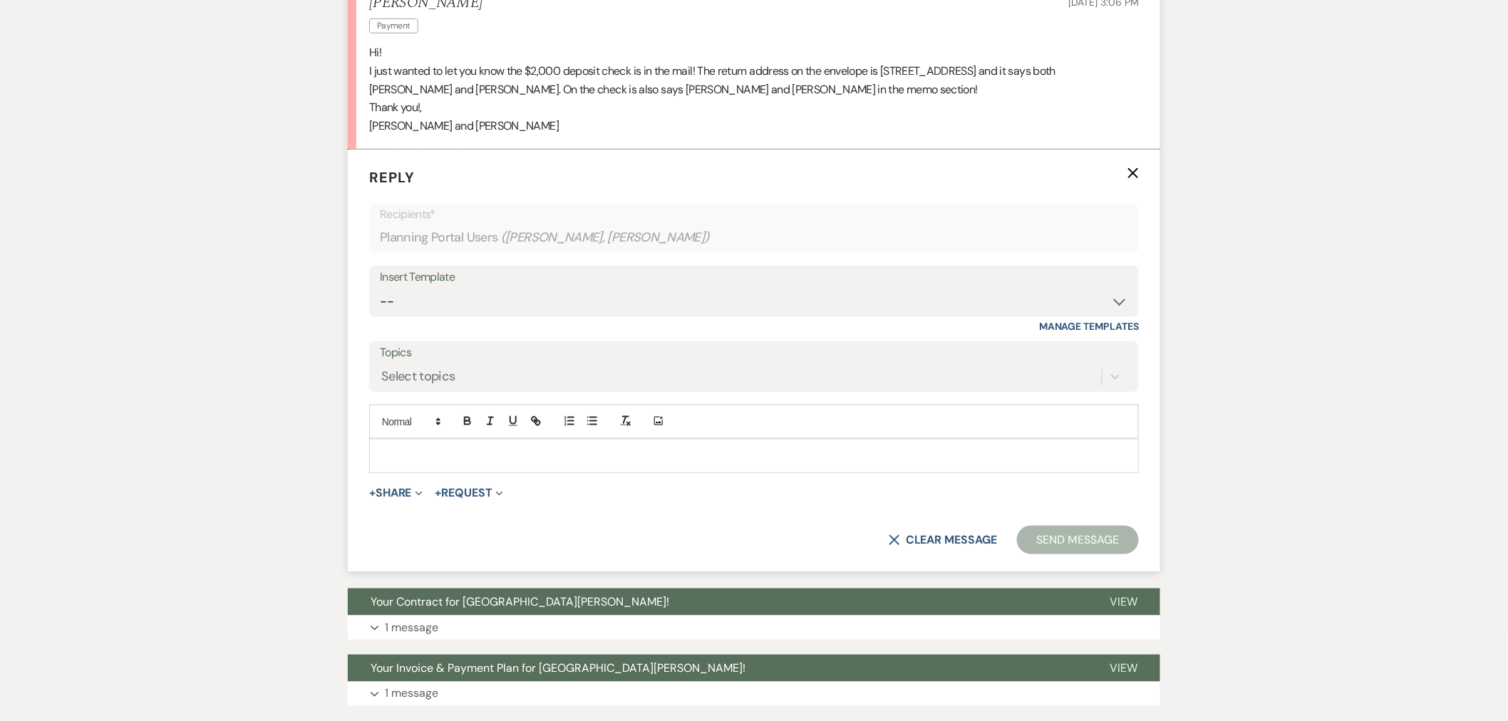
click at [565, 460] on p at bounding box center [753, 456] width 747 height 16
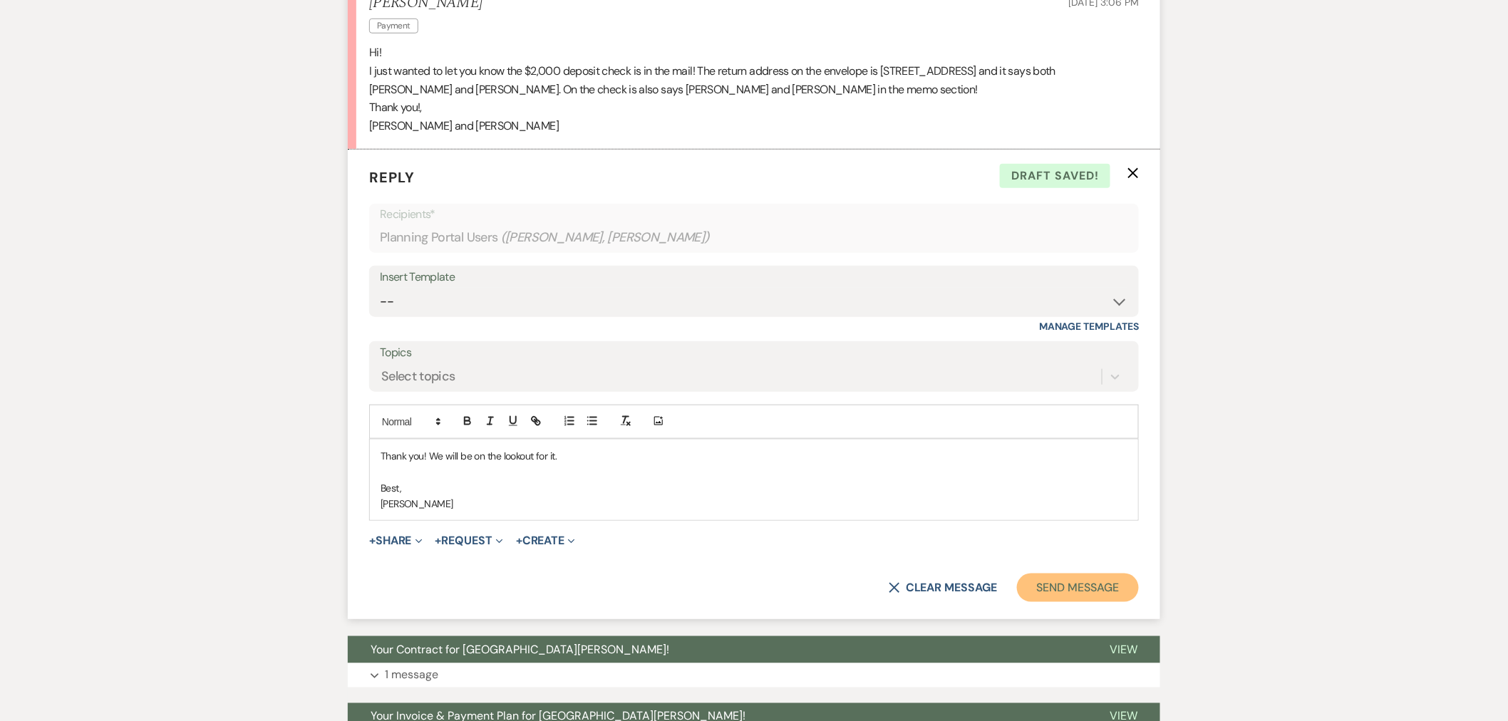
click at [1046, 581] on button "Send Message" at bounding box center [1078, 588] width 122 height 29
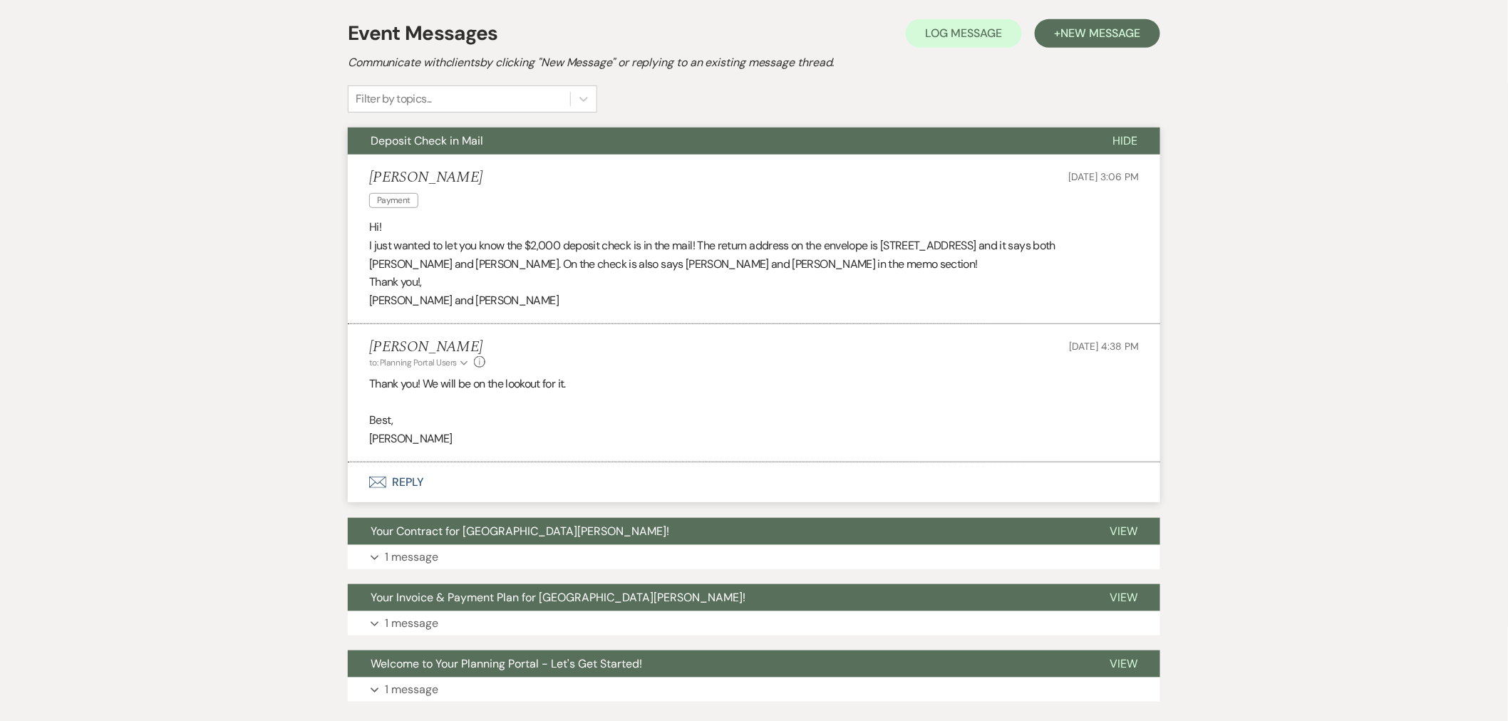
scroll to position [0, 0]
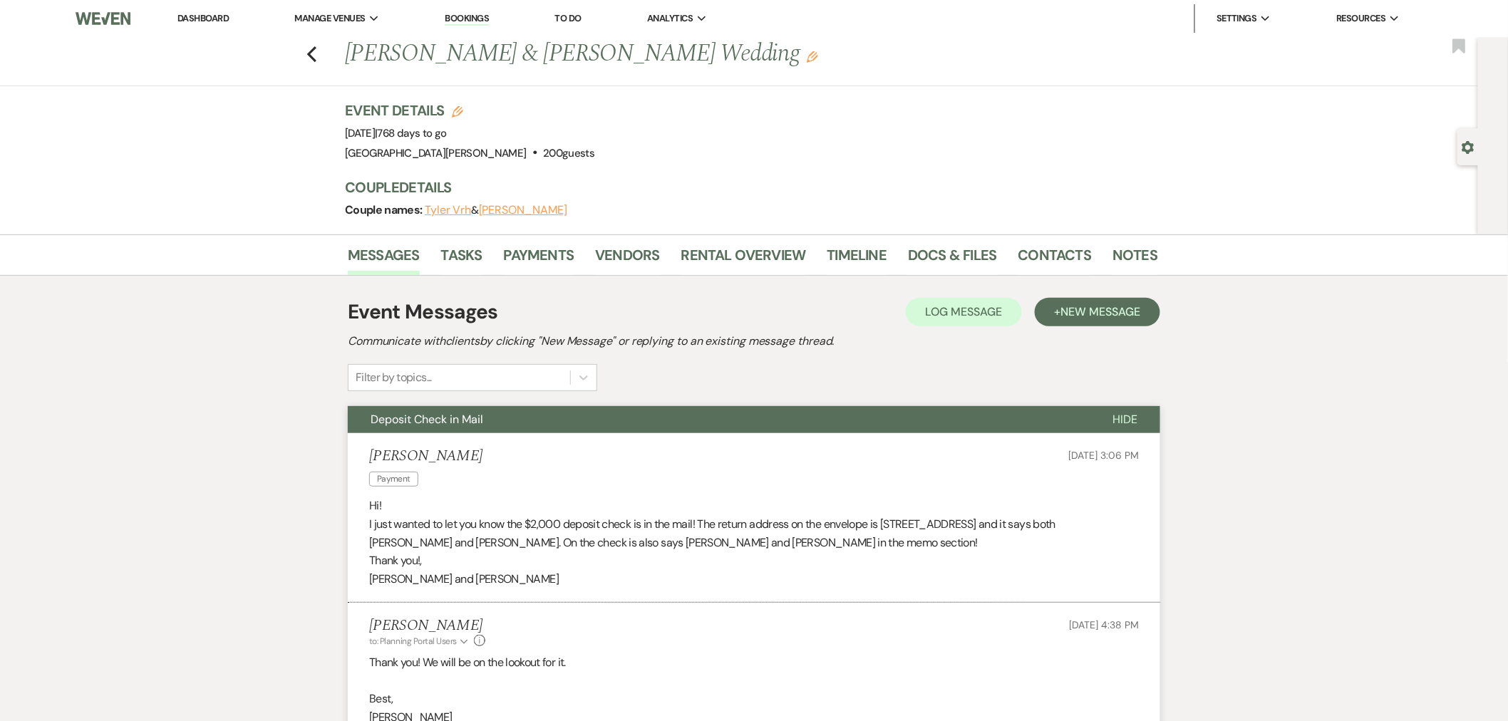
click at [205, 16] on link "Dashboard" at bounding box center [202, 18] width 51 height 12
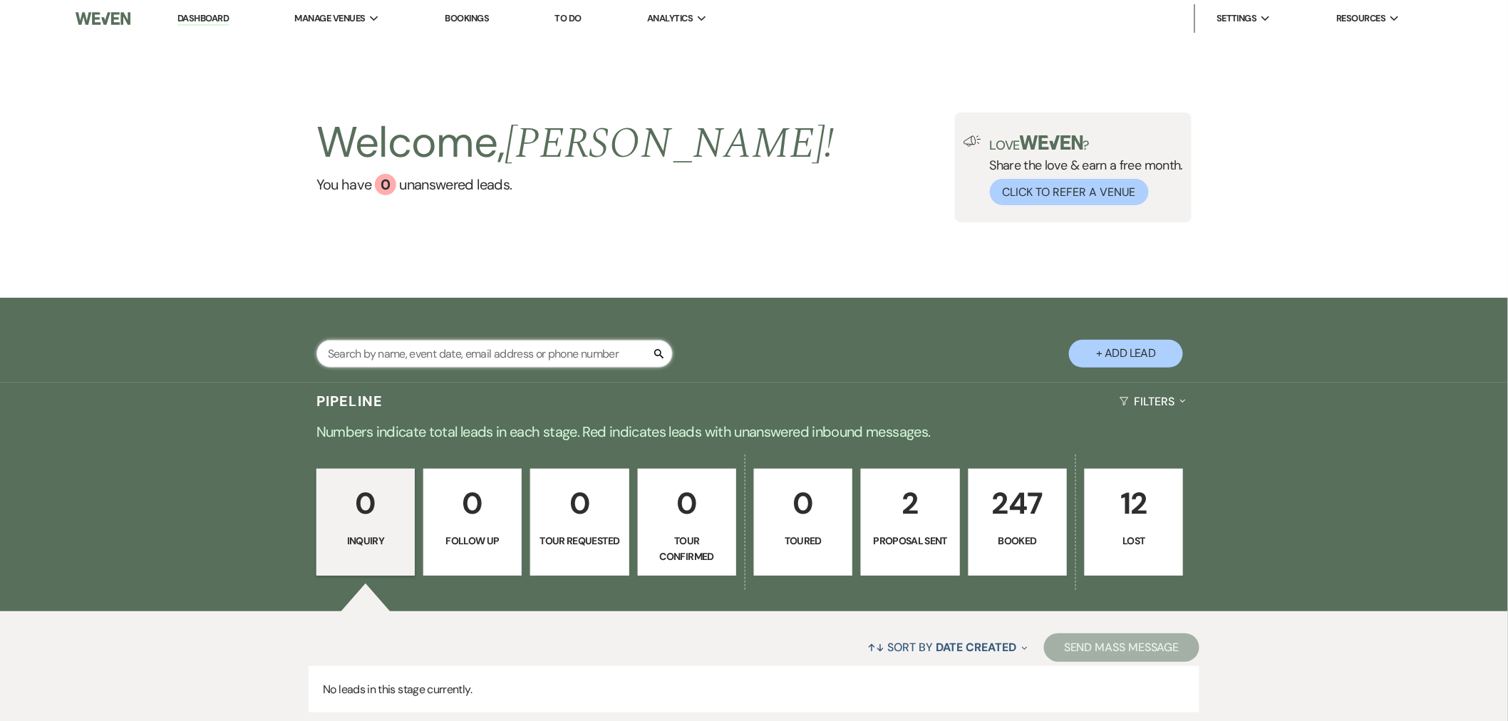
click at [469, 340] on input "text" at bounding box center [494, 354] width 356 height 28
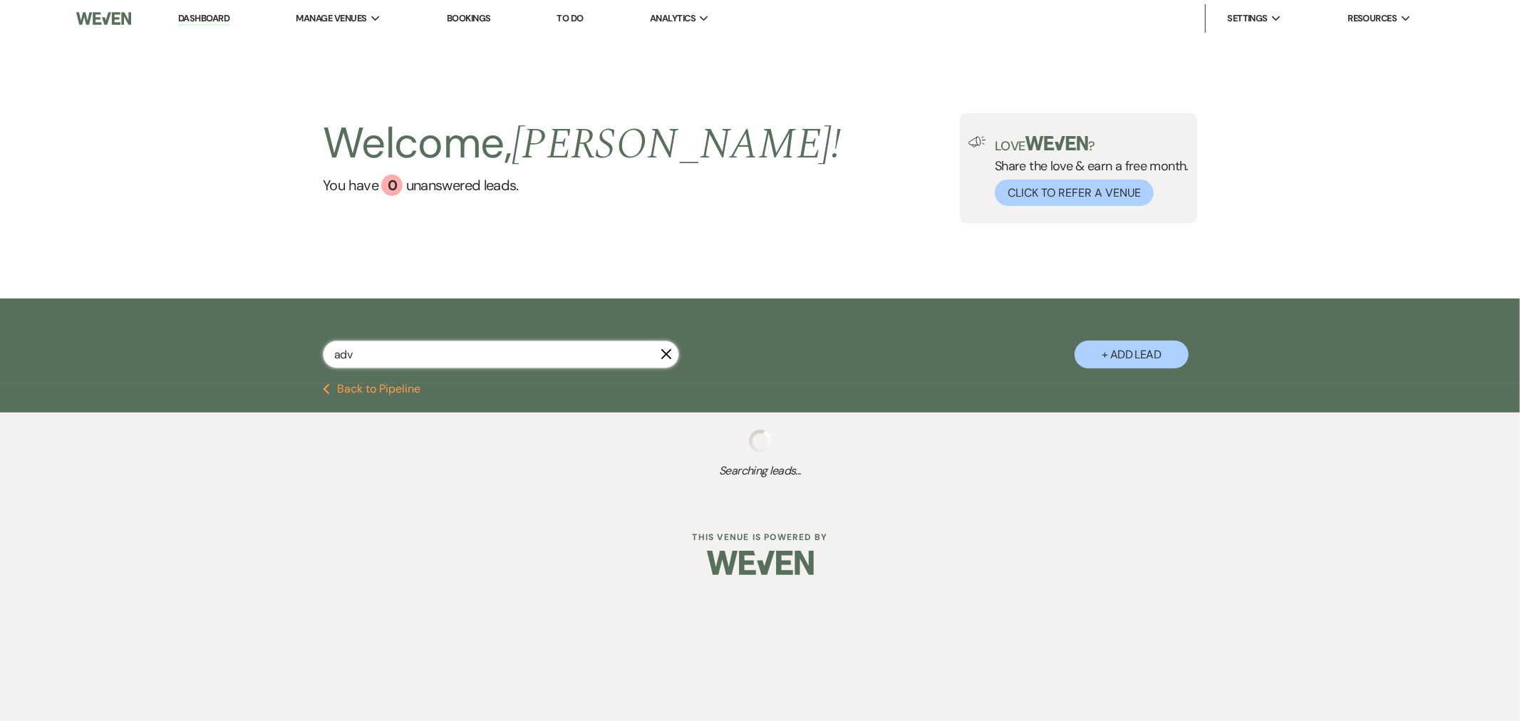
type input "adva"
select select "8"
select select "2"
select select "8"
select select "11"
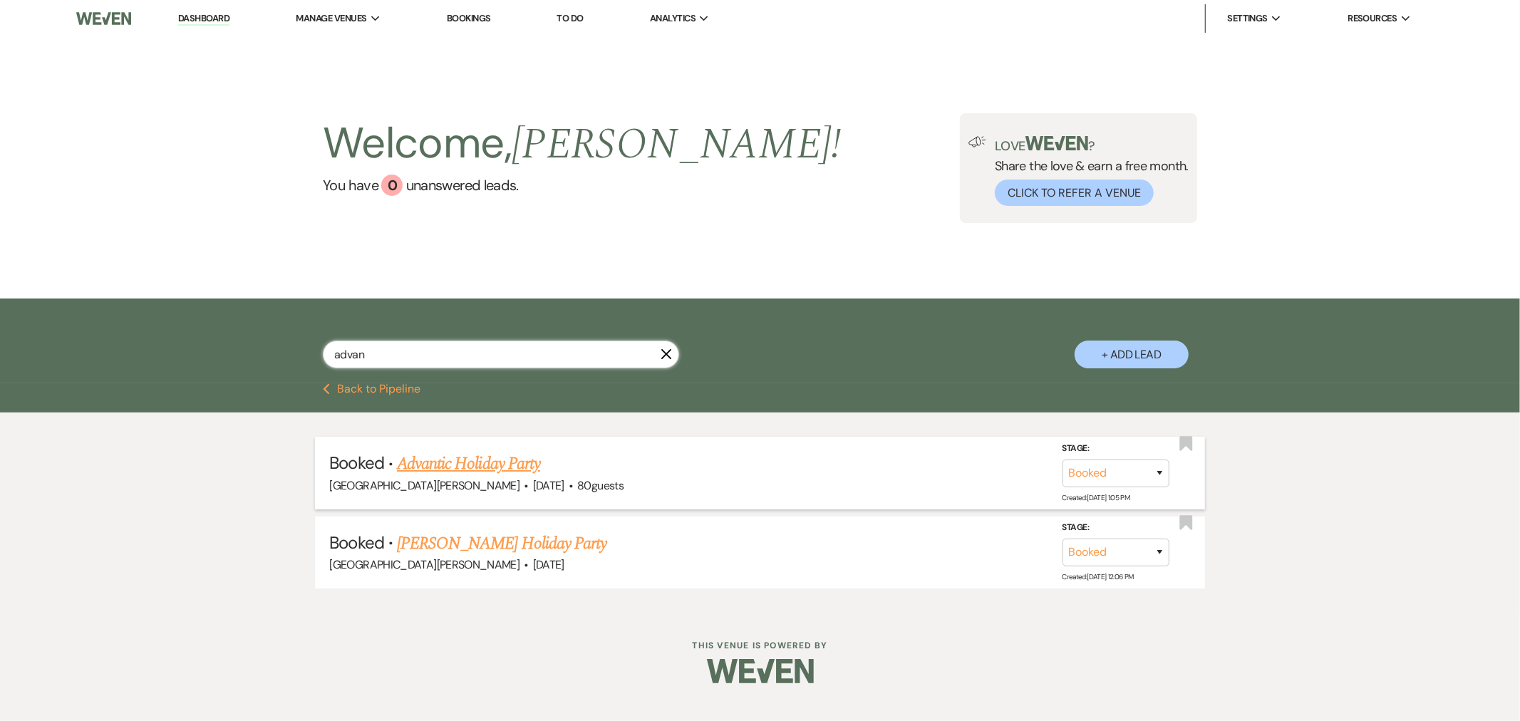
type input "advan"
click at [502, 471] on link "Advantic Holiday Party" at bounding box center [468, 464] width 143 height 26
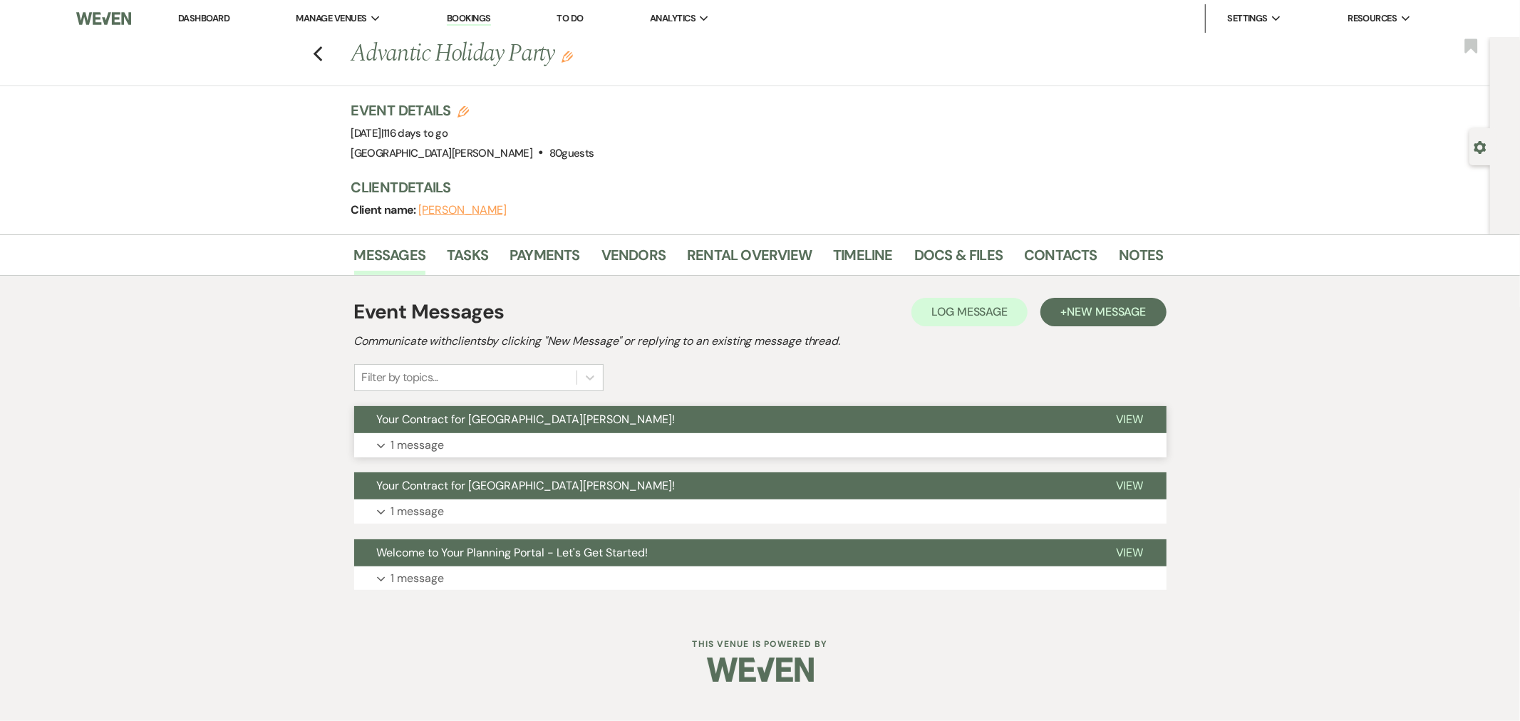
click at [652, 431] on button "Your Contract for [GEOGRAPHIC_DATA][PERSON_NAME]!" at bounding box center [723, 419] width 739 height 27
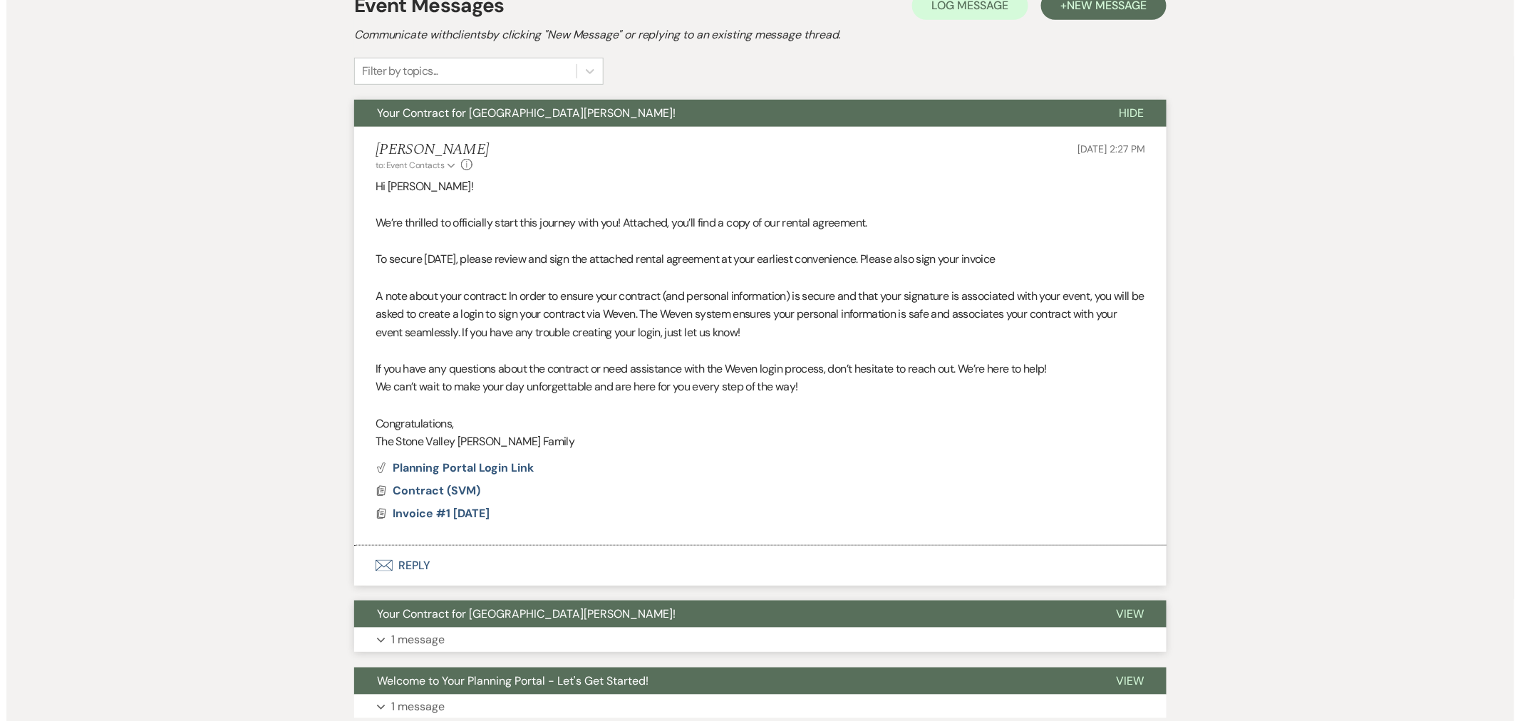
scroll to position [417, 0]
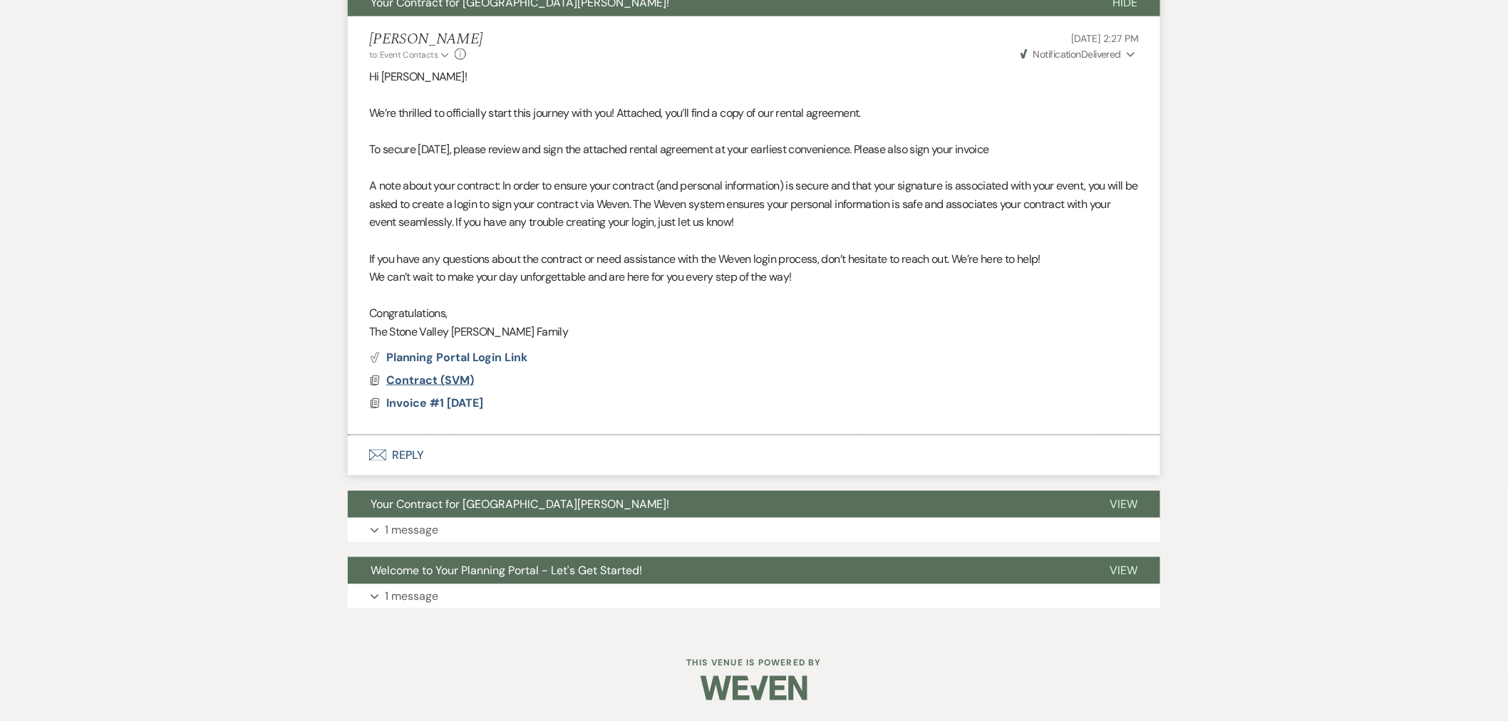
click at [437, 378] on span "Contract (SVM)" at bounding box center [430, 380] width 88 height 15
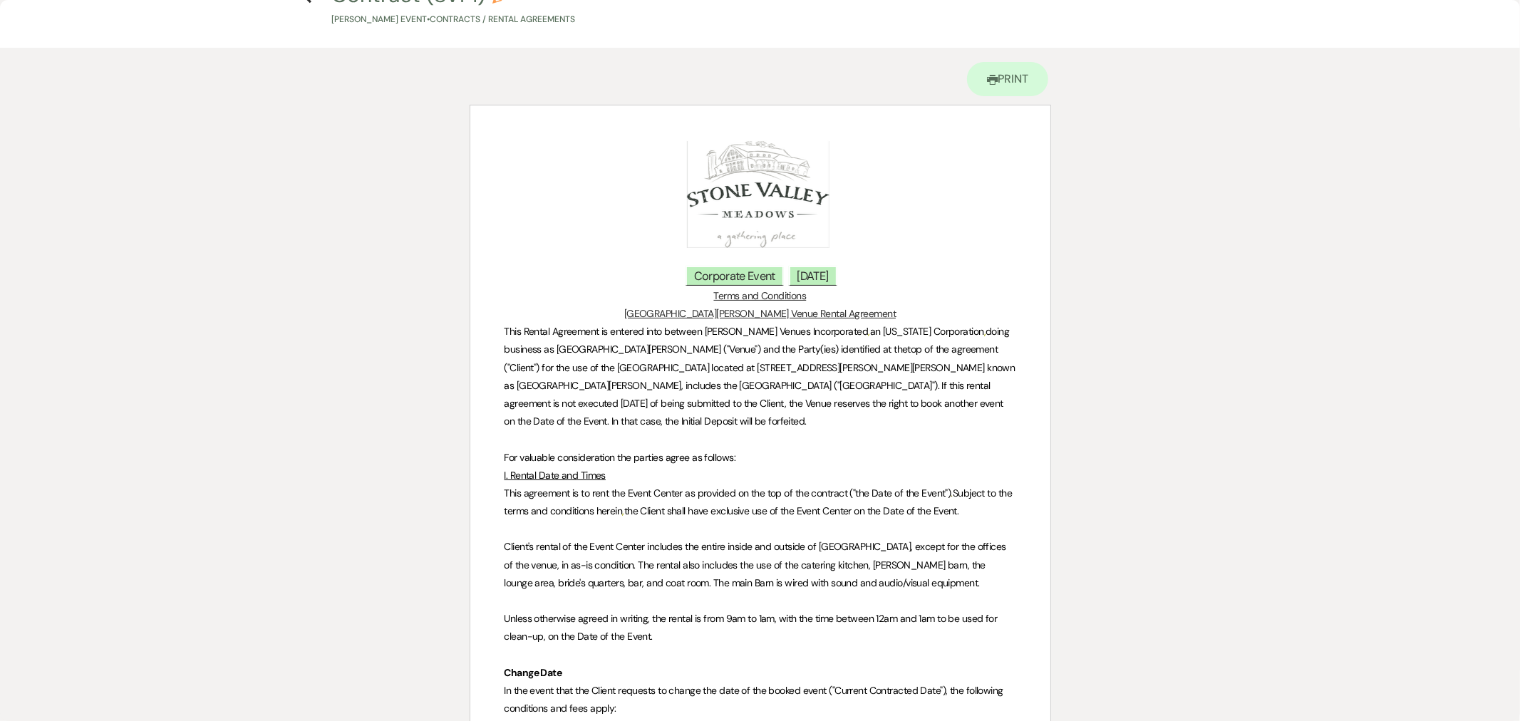
scroll to position [0, 0]
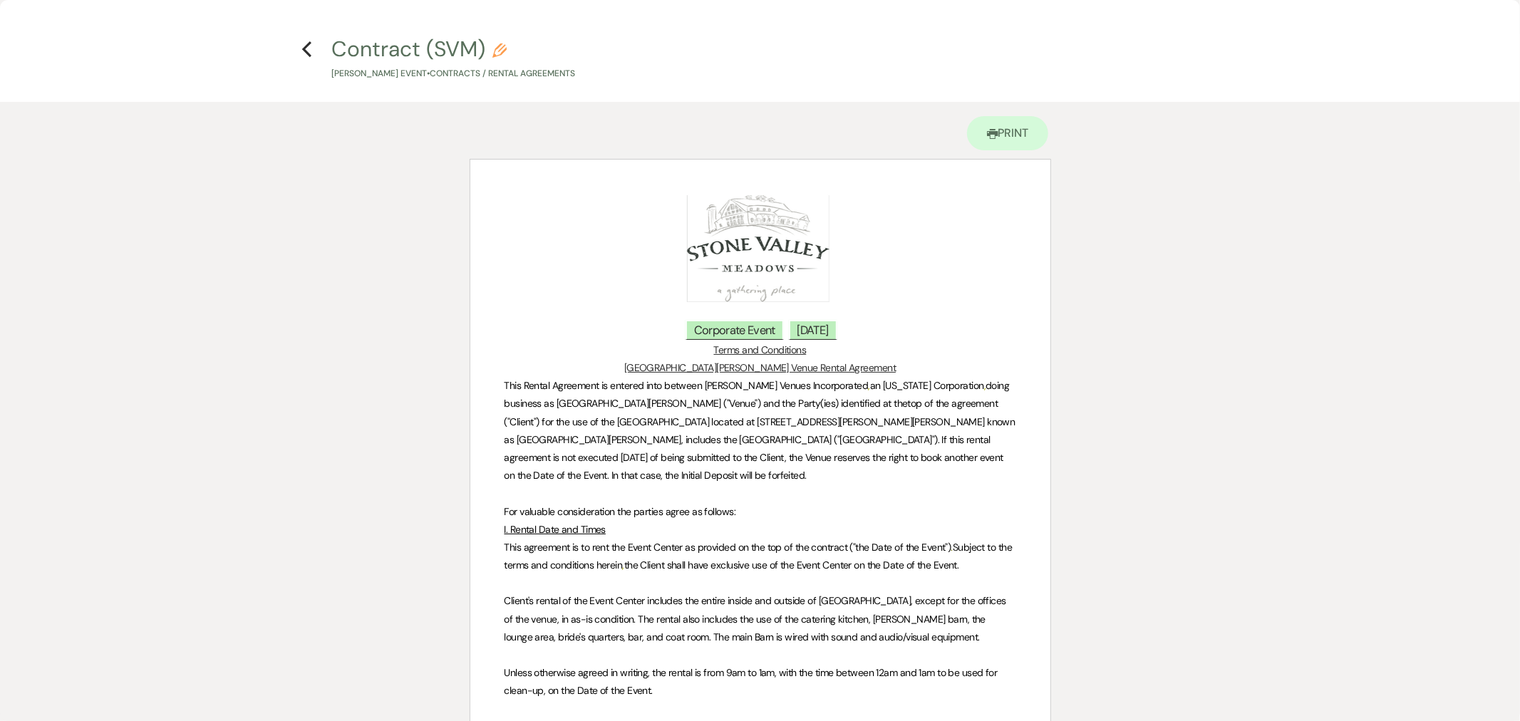
click at [295, 53] on h4 "Previous Contract (SVM) Pencil [PERSON_NAME] Event • Contracts / Rental Agreeme…" at bounding box center [760, 57] width 1026 height 46
click at [304, 51] on icon "Previous" at bounding box center [306, 49] width 11 height 17
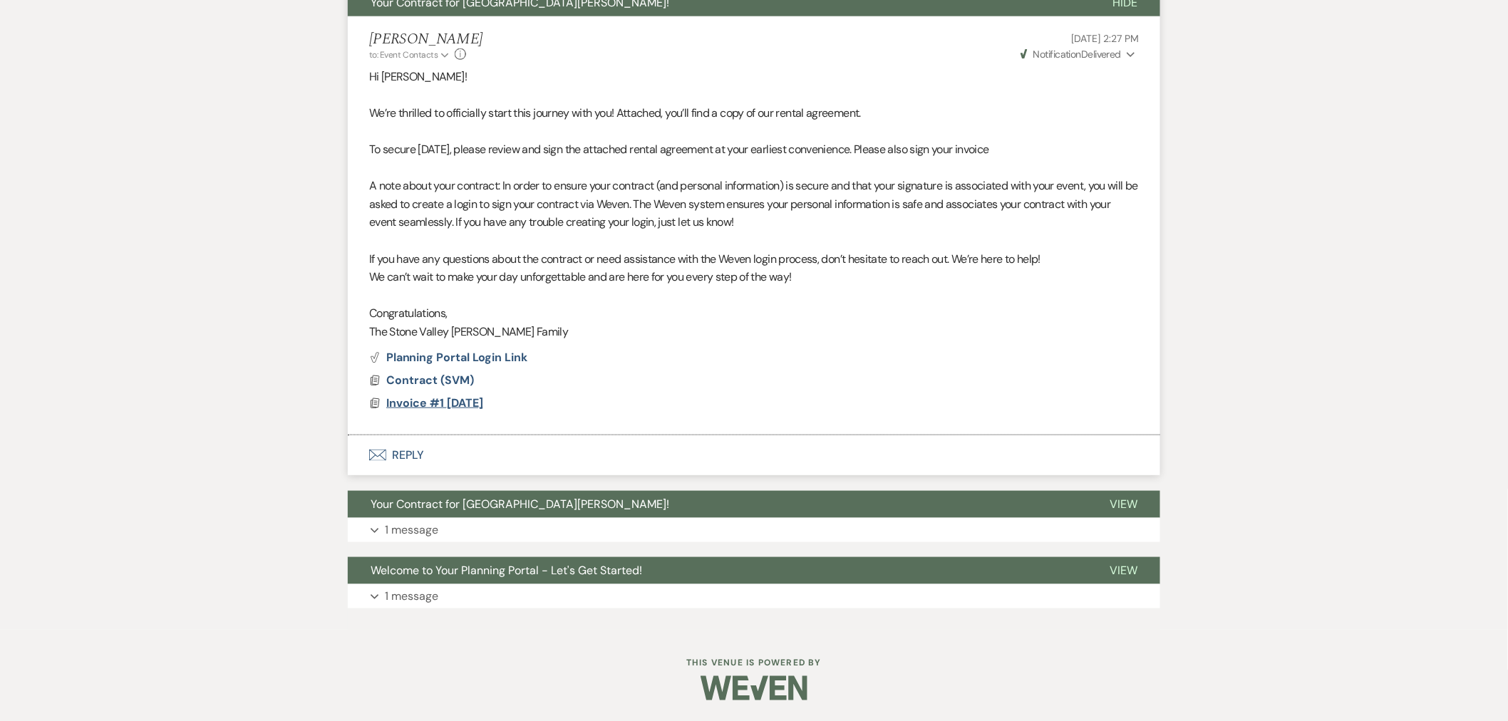
click at [452, 400] on span "Invoice #1 [DATE]" at bounding box center [434, 402] width 97 height 15
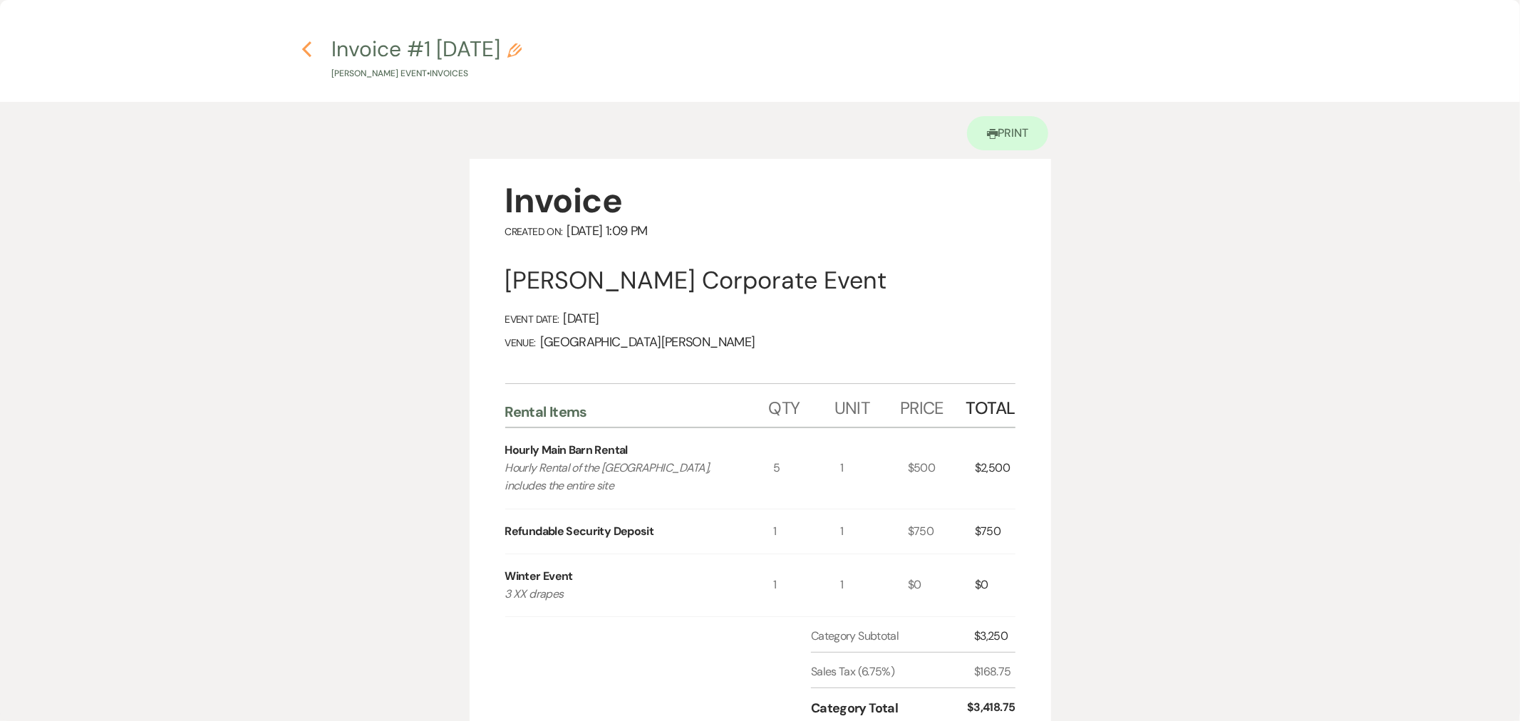
click at [308, 44] on use "button" at bounding box center [306, 49] width 9 height 16
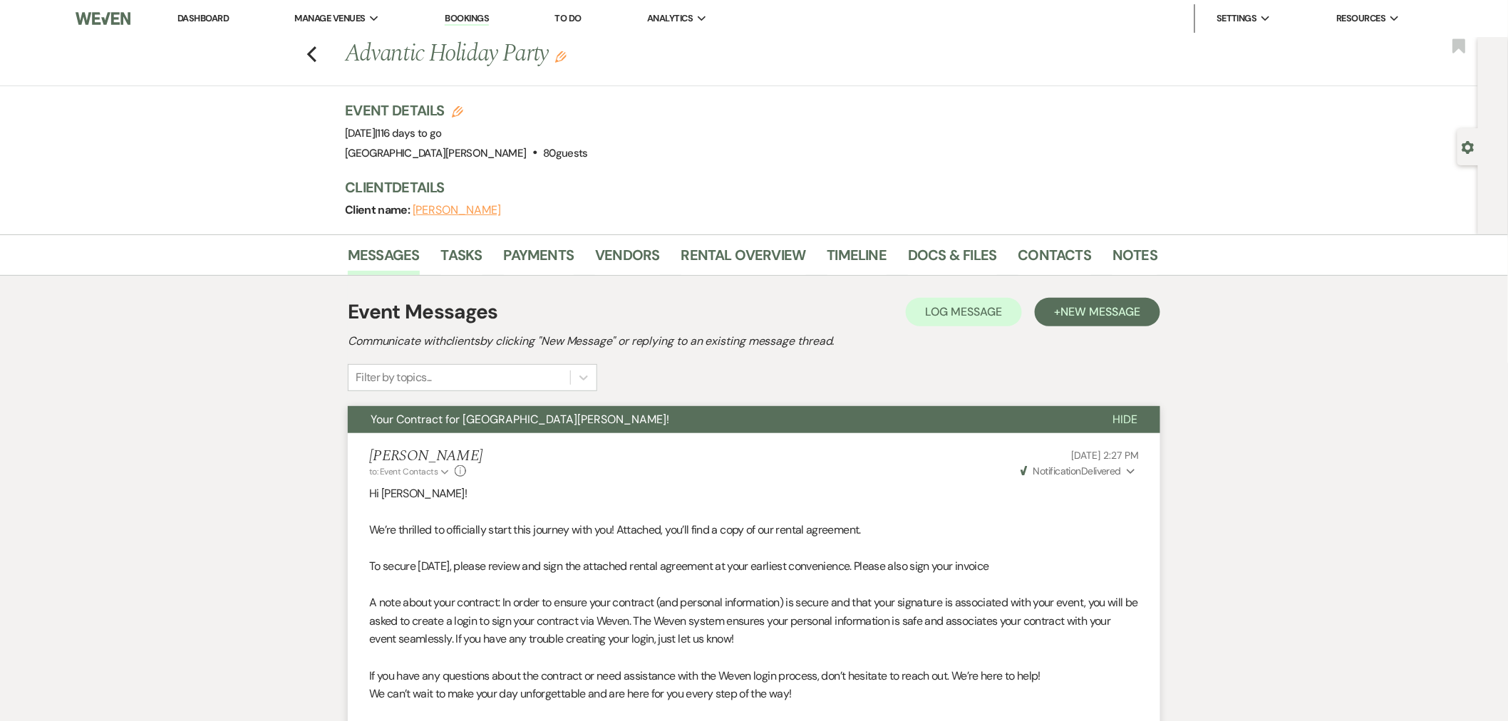
click at [216, 17] on link "Dashboard" at bounding box center [202, 18] width 51 height 12
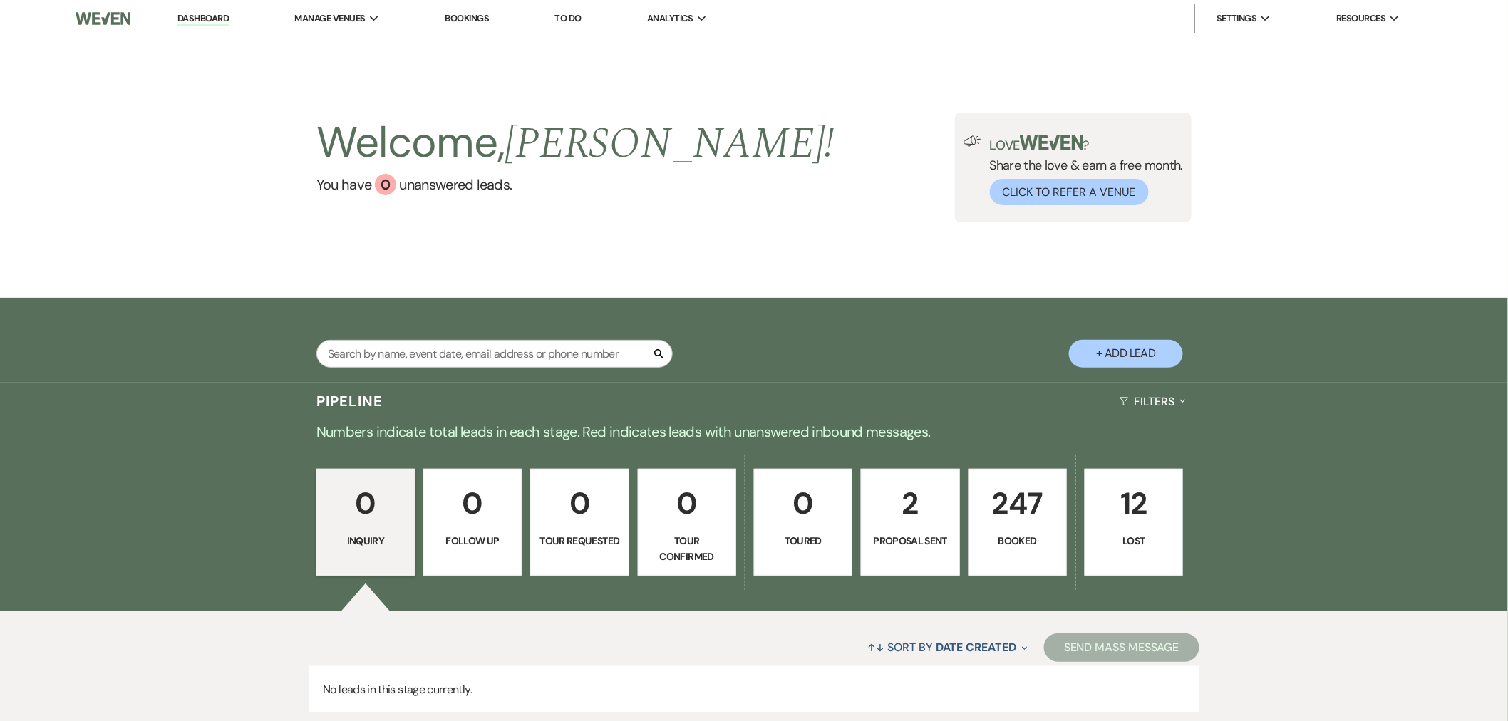
click at [700, 259] on div "Welcome, [PERSON_NAME] ! You have 0 unanswered lead s . Love ? Share the love &…" at bounding box center [754, 167] width 1508 height 261
